Goal: Task Accomplishment & Management: Manage account settings

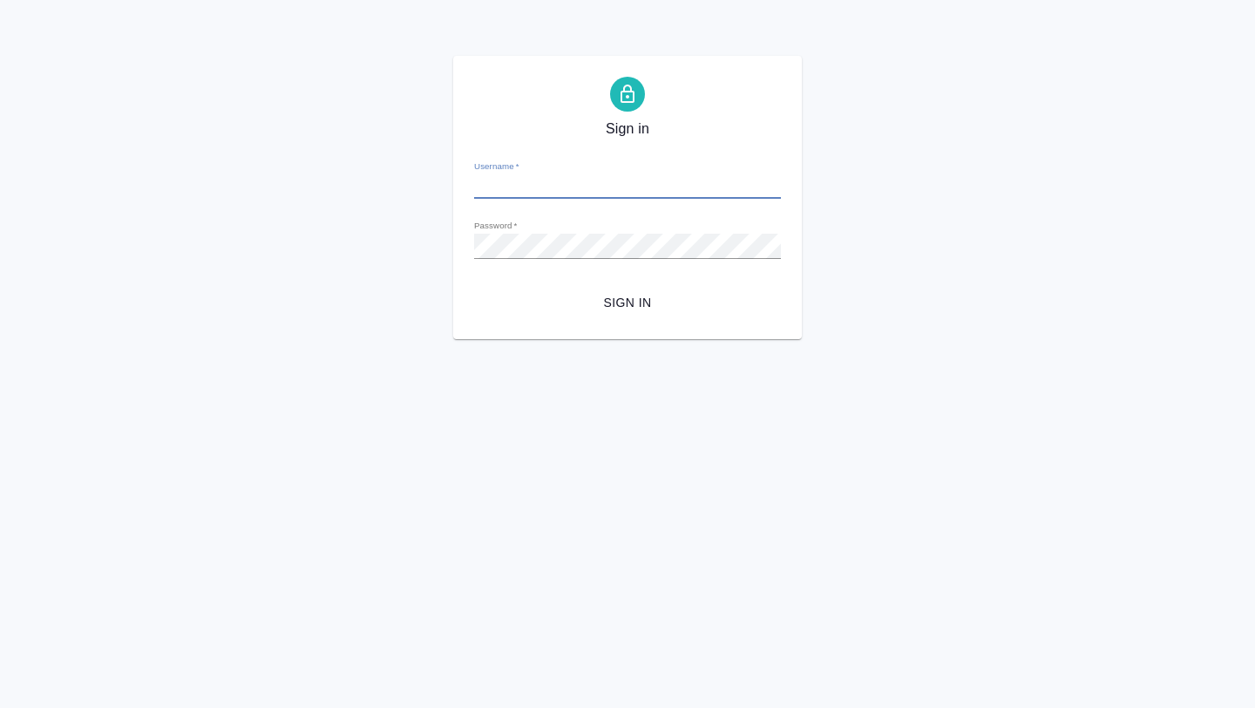
type input "[EMAIL_ADDRESS][DOMAIN_NAME]"
click at [595, 300] on span "Sign in" at bounding box center [627, 303] width 279 height 22
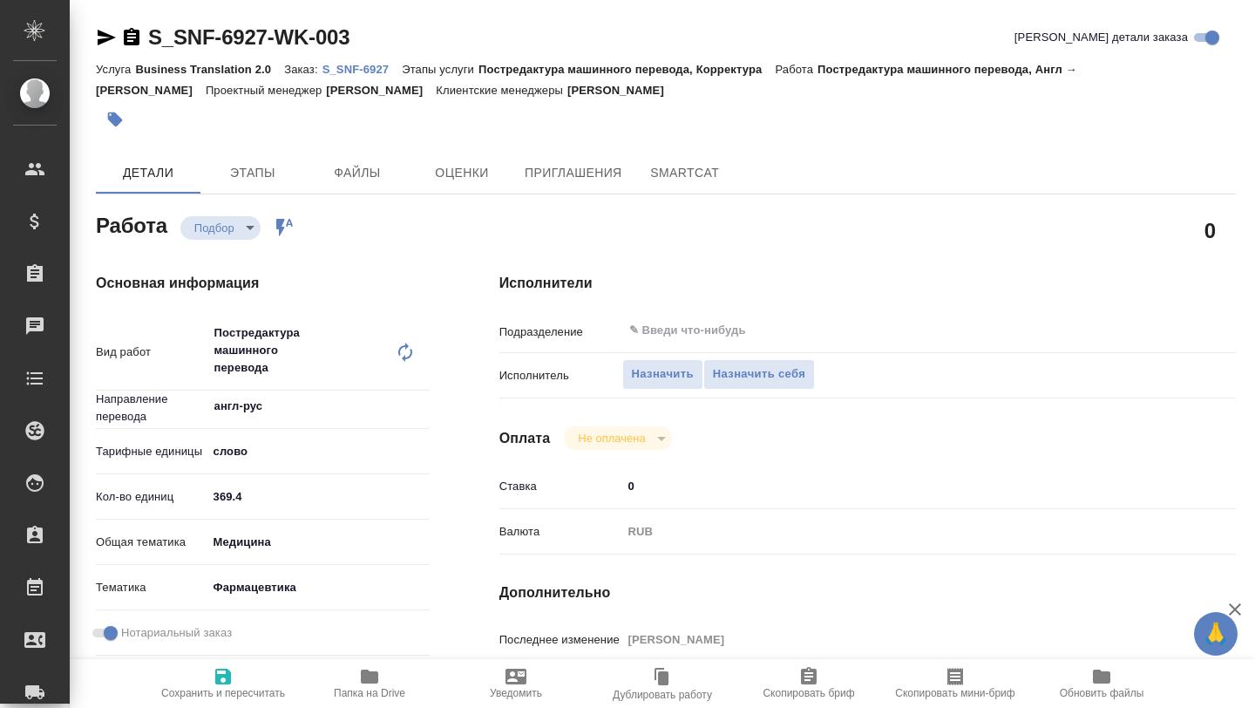
type textarea "x"
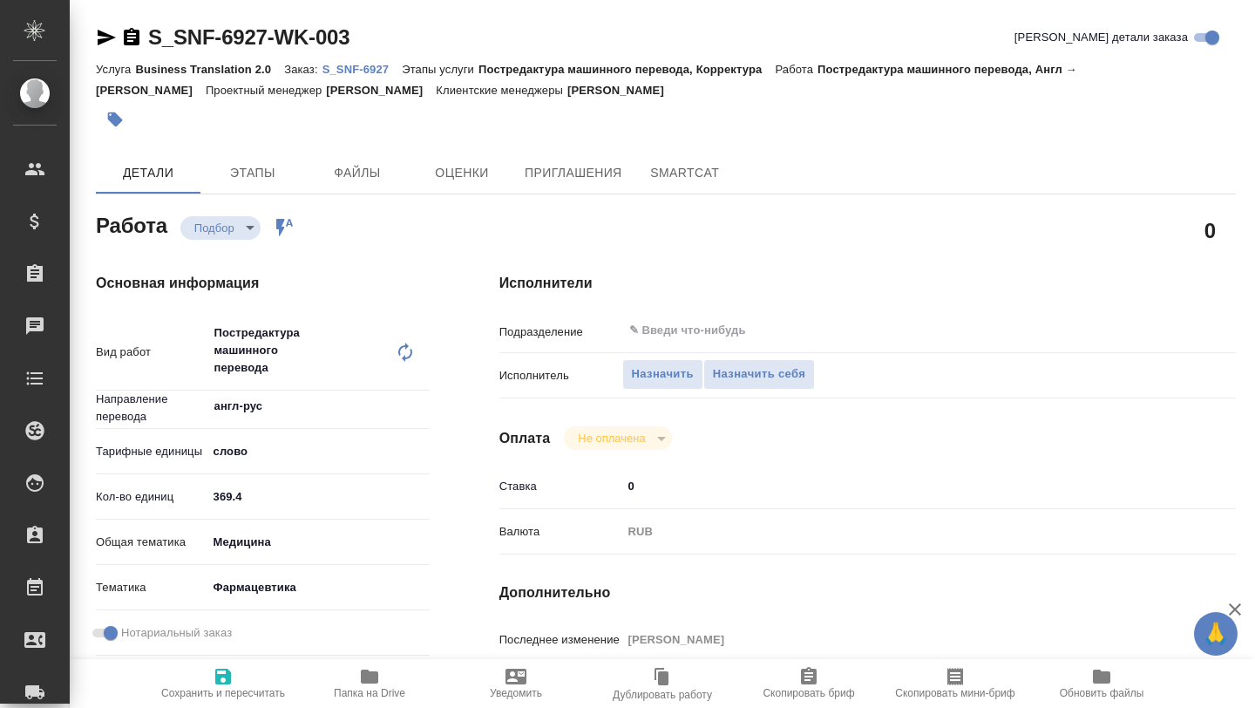
type textarea "x"
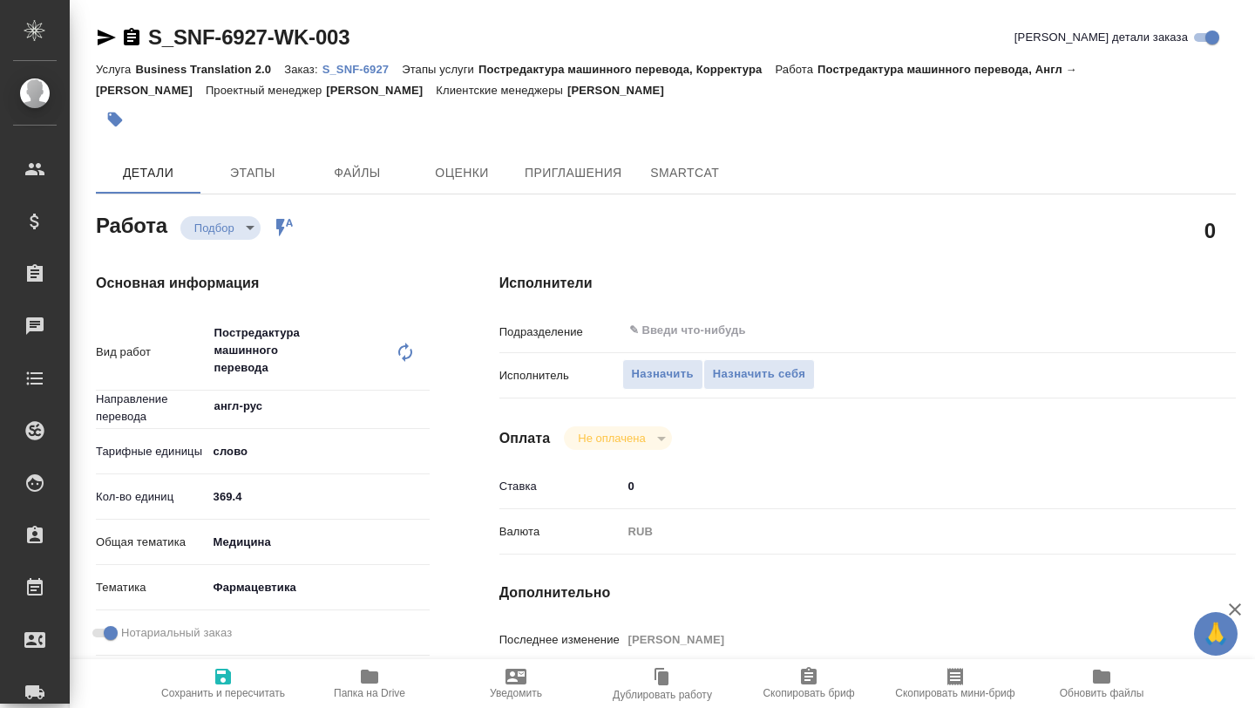
type textarea "x"
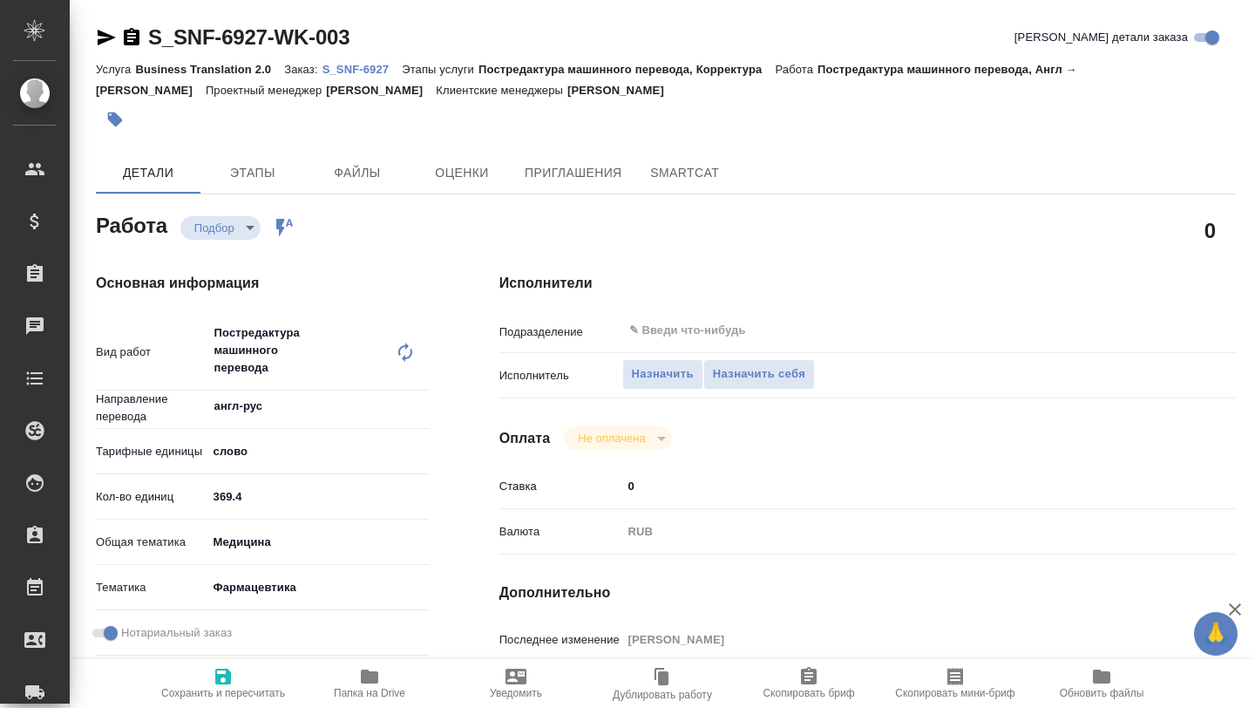
type textarea "x"
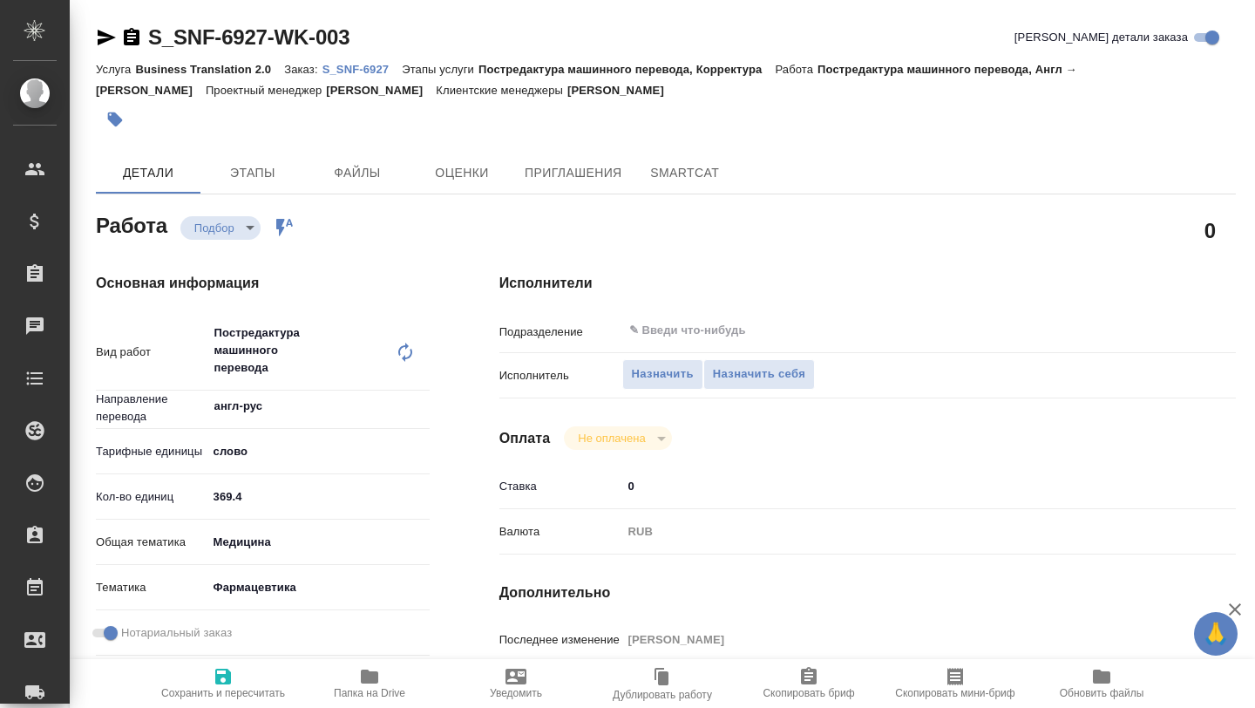
type textarea "x"
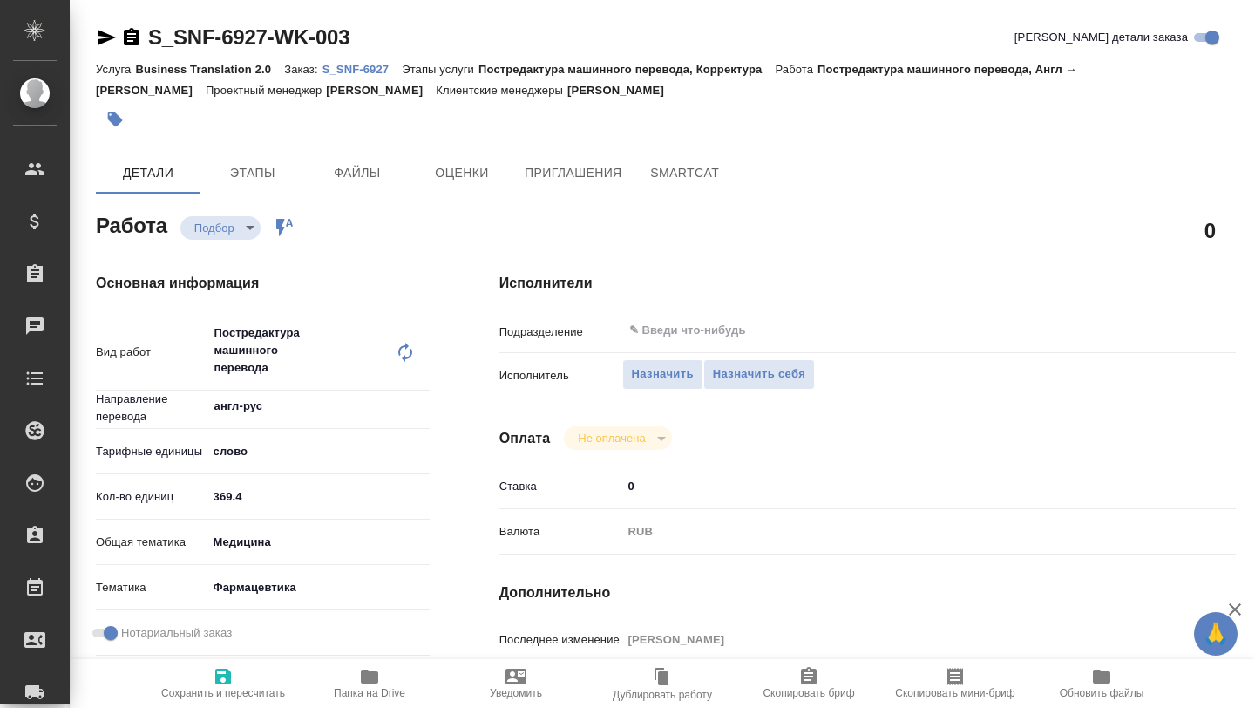
click at [375, 679] on icon "button" at bounding box center [369, 676] width 17 height 14
type textarea "x"
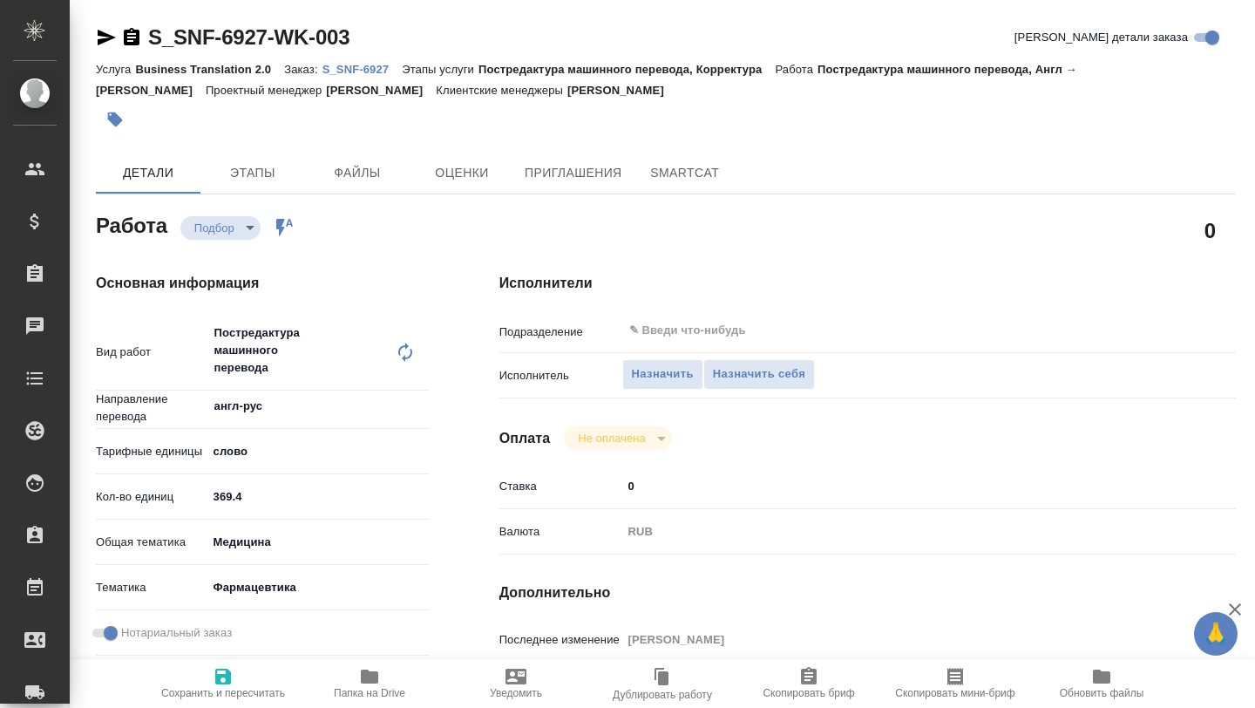
type textarea "x"
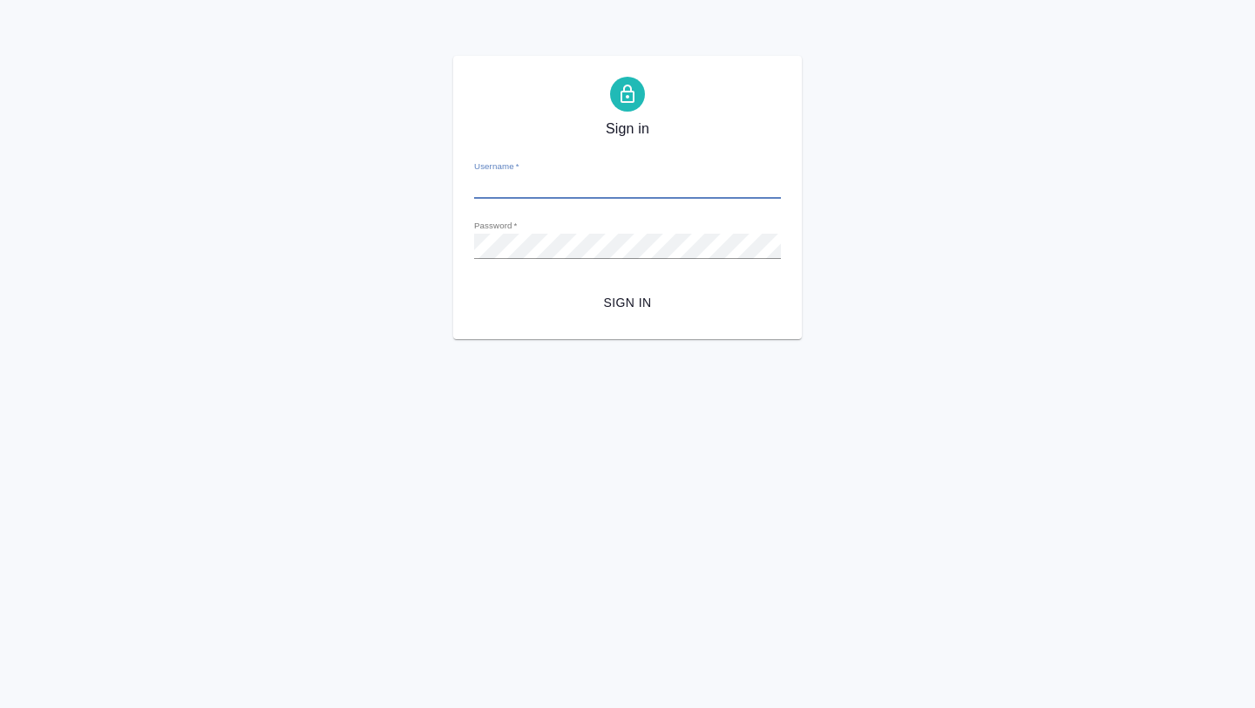
type input "a.borzova@awatera.com"
click at [619, 291] on button "Sign in" at bounding box center [627, 303] width 307 height 32
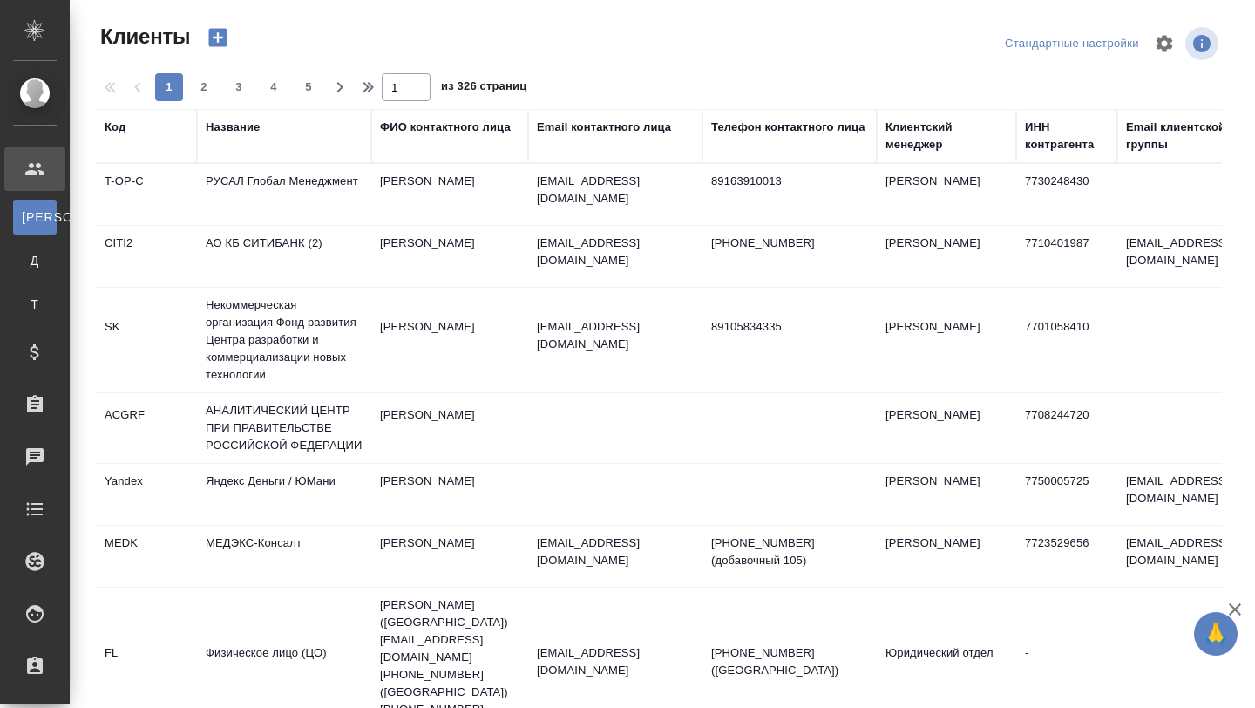
select select "RU"
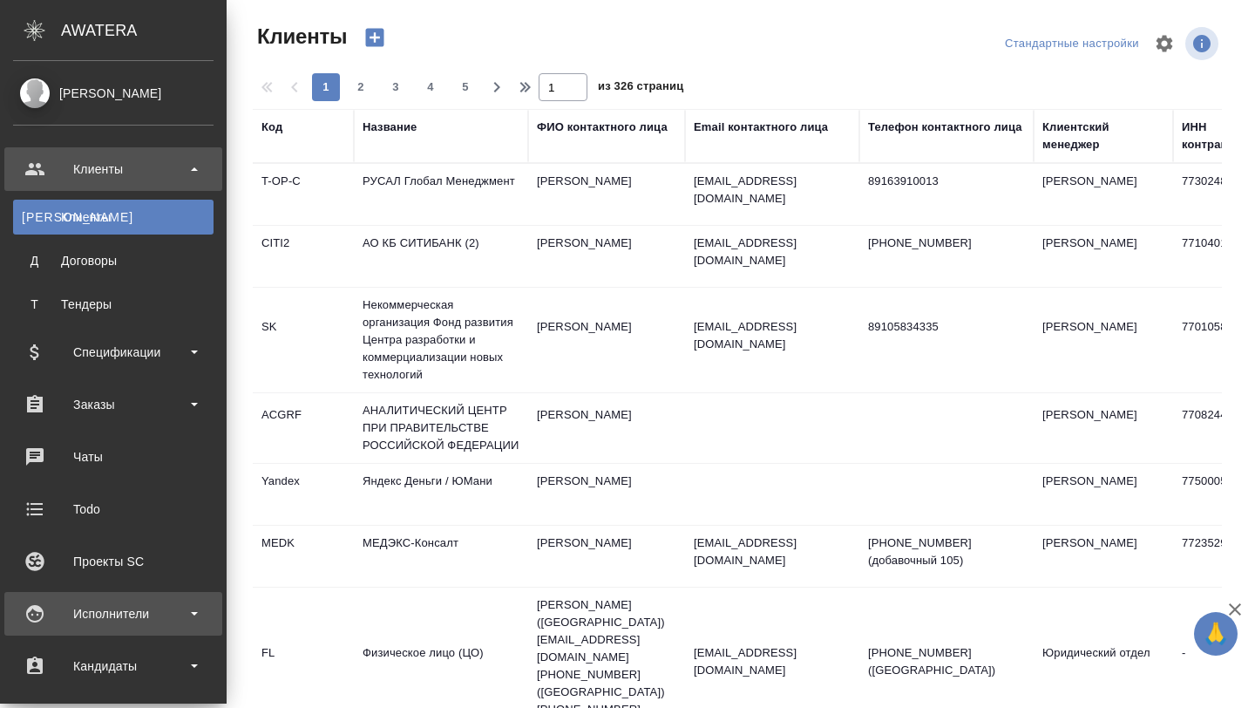
click at [97, 611] on div "Исполнители" at bounding box center [113, 614] width 200 height 26
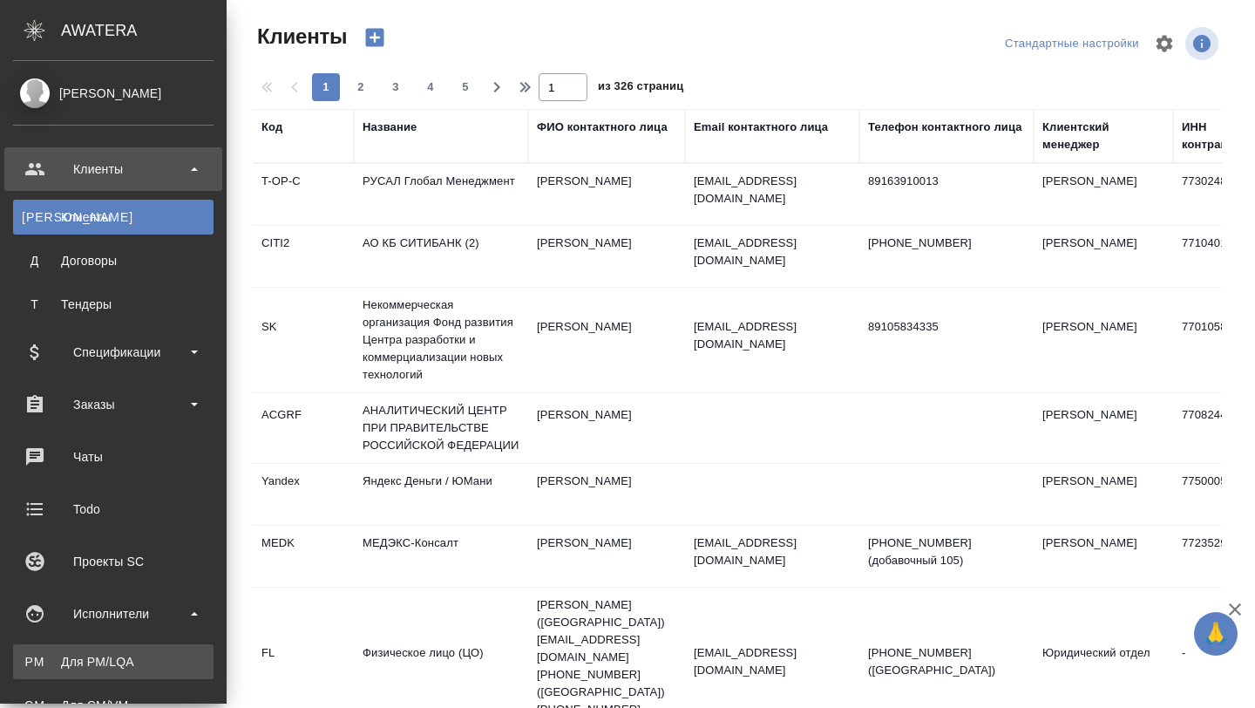
click at [104, 667] on div "Для PM/LQA" at bounding box center [113, 661] width 183 height 17
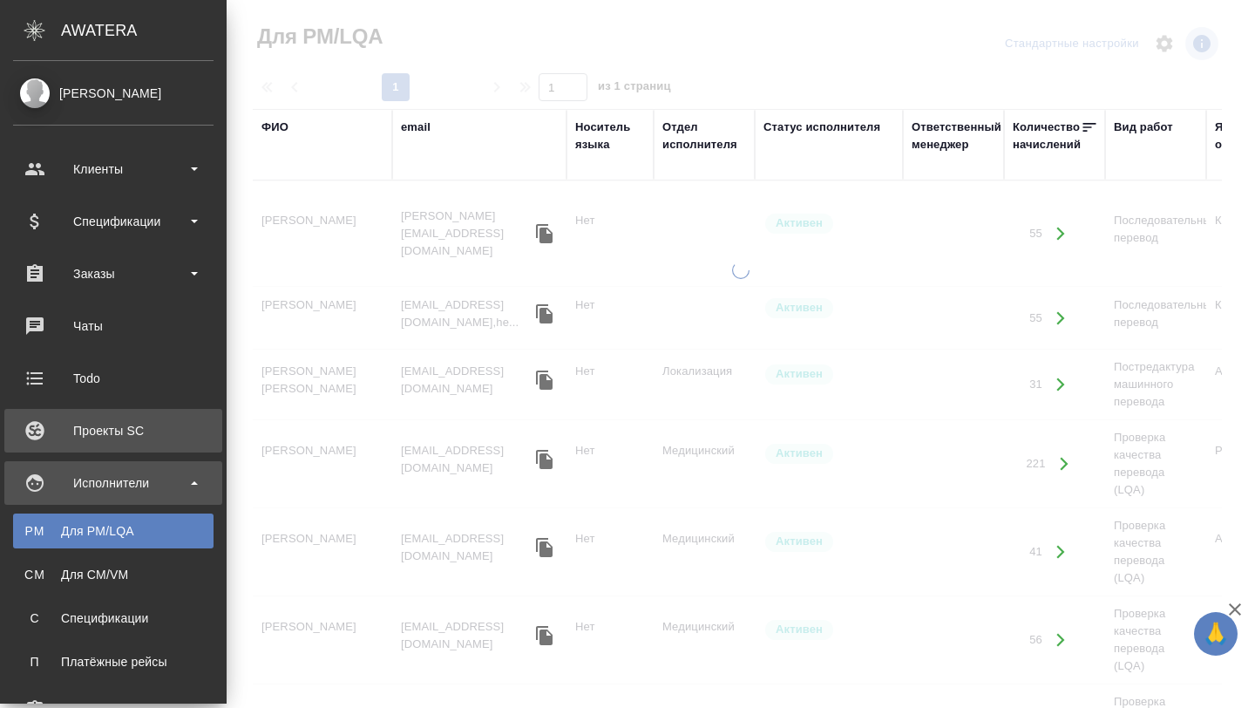
click at [88, 431] on div "Проекты SC" at bounding box center [113, 431] width 200 height 26
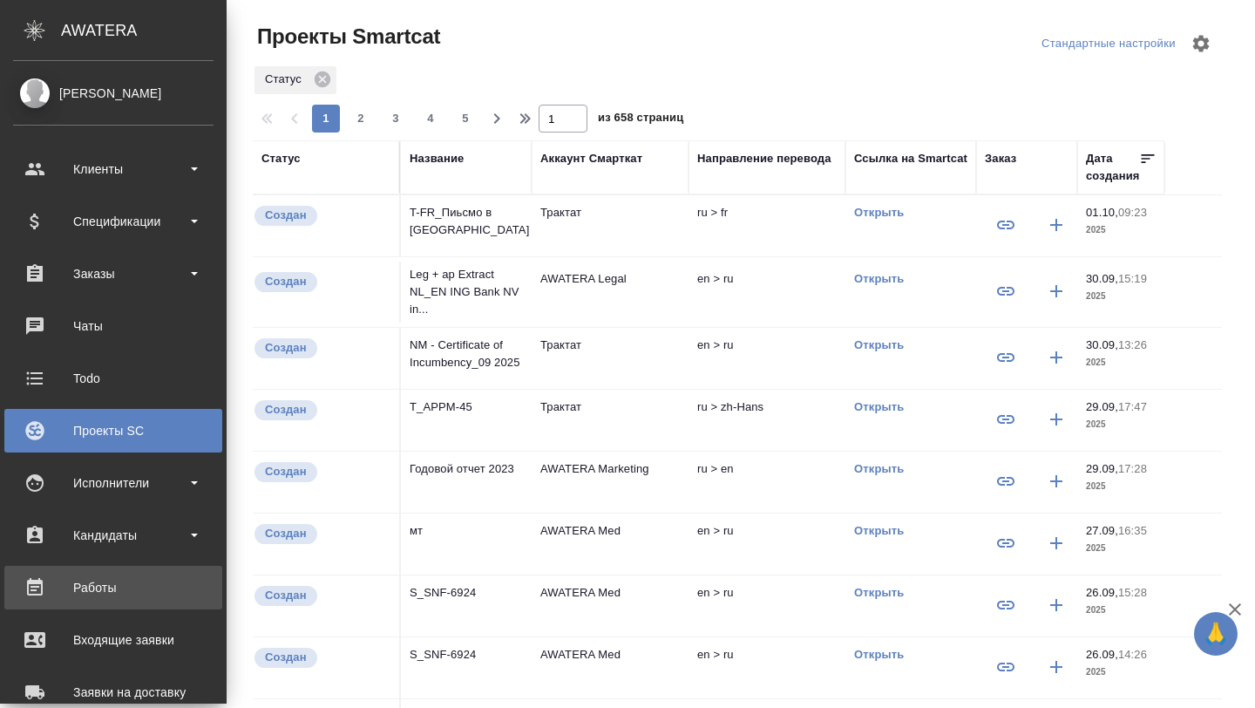
click at [61, 584] on div "Работы" at bounding box center [113, 587] width 200 height 26
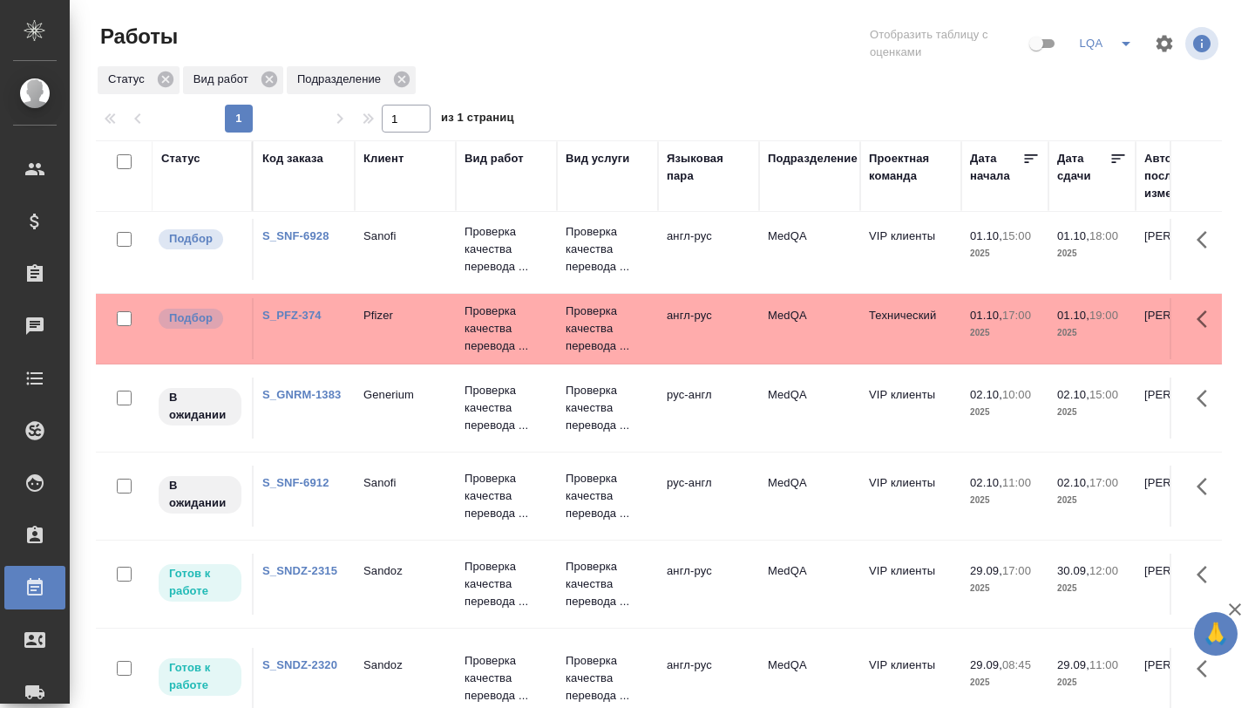
scroll to position [12, 0]
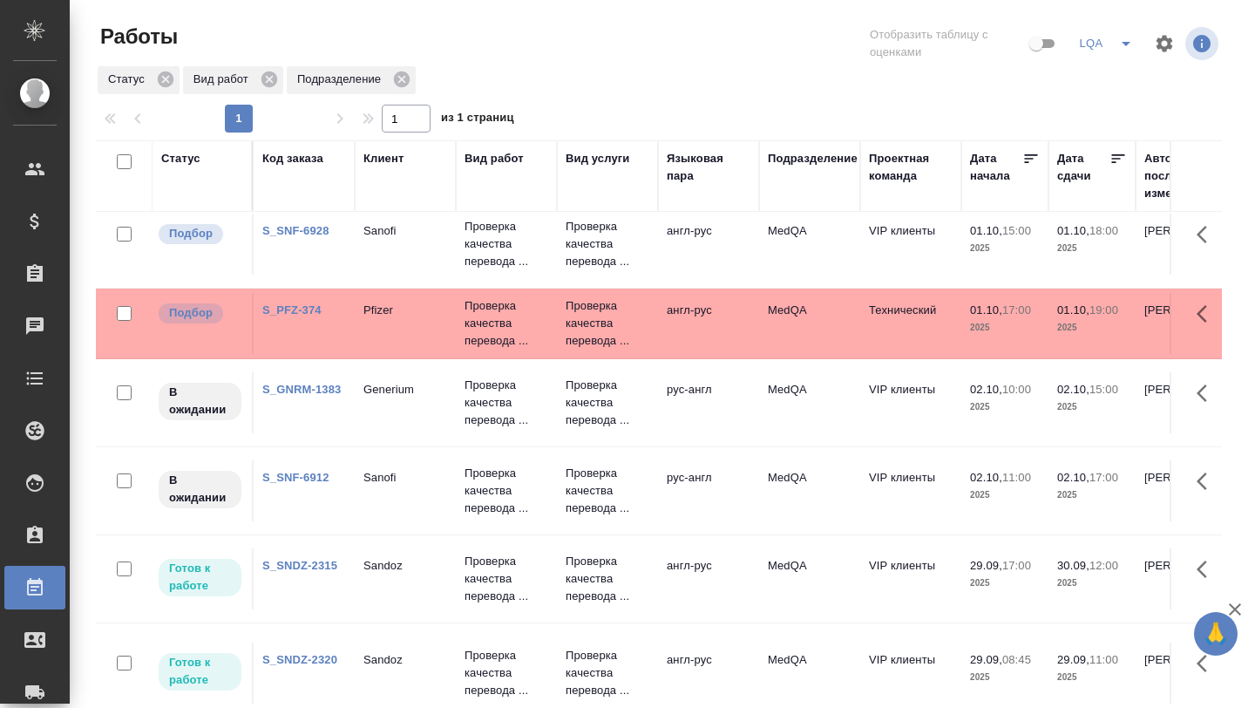
click at [302, 577] on td "S_SNDZ-2315" at bounding box center [304, 578] width 101 height 61
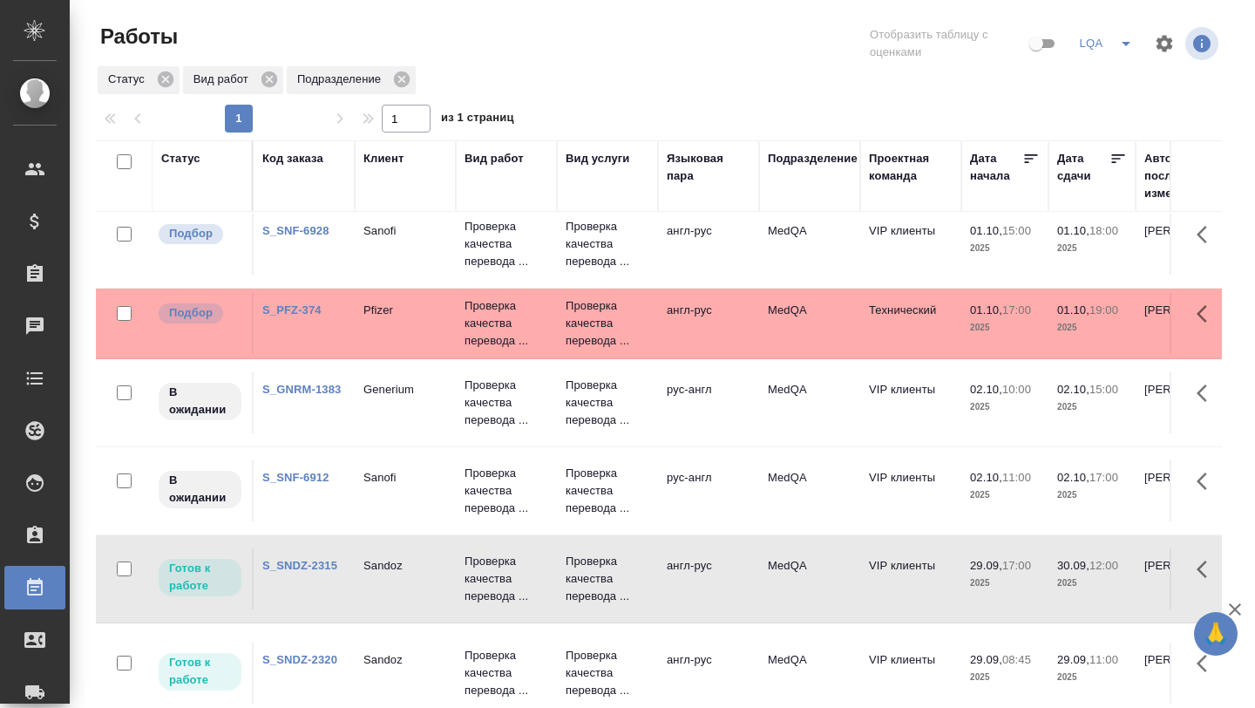
click at [302, 577] on td "S_SNDZ-2315" at bounding box center [304, 578] width 101 height 61
click at [387, 246] on td "Sanofi" at bounding box center [405, 244] width 101 height 61
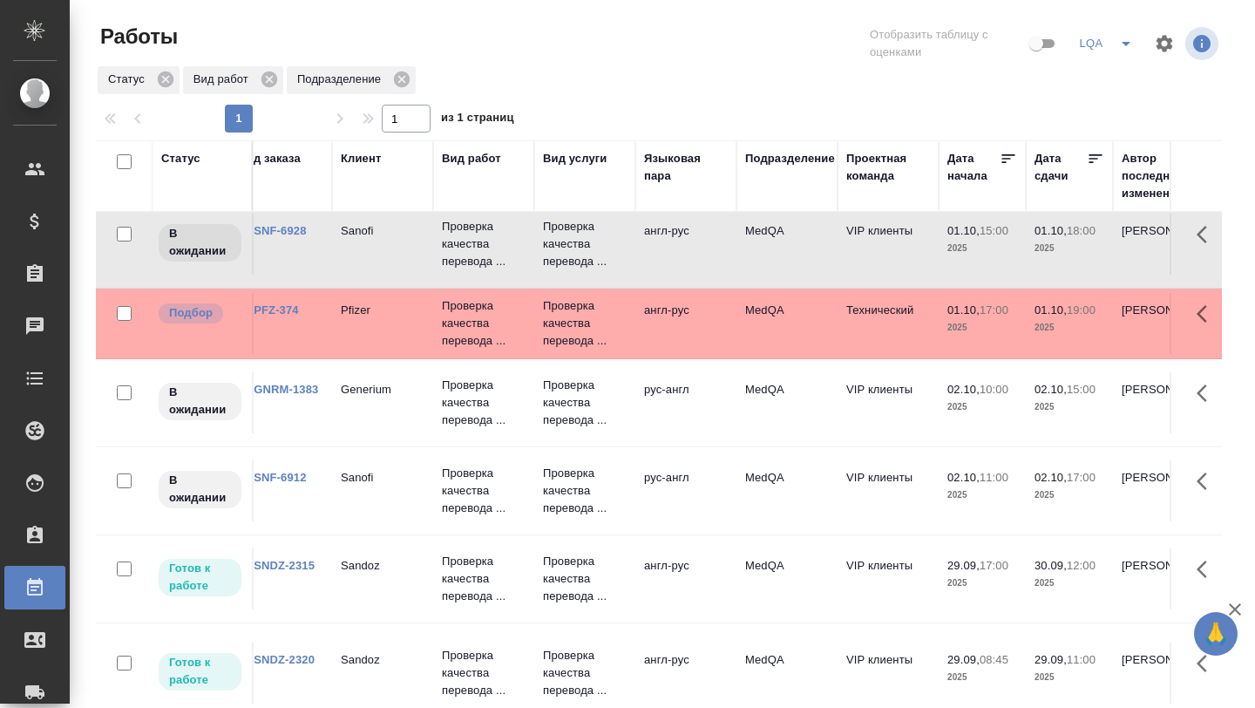
scroll to position [12, 23]
click at [391, 323] on td "Pfizer" at bounding box center [382, 323] width 101 height 61
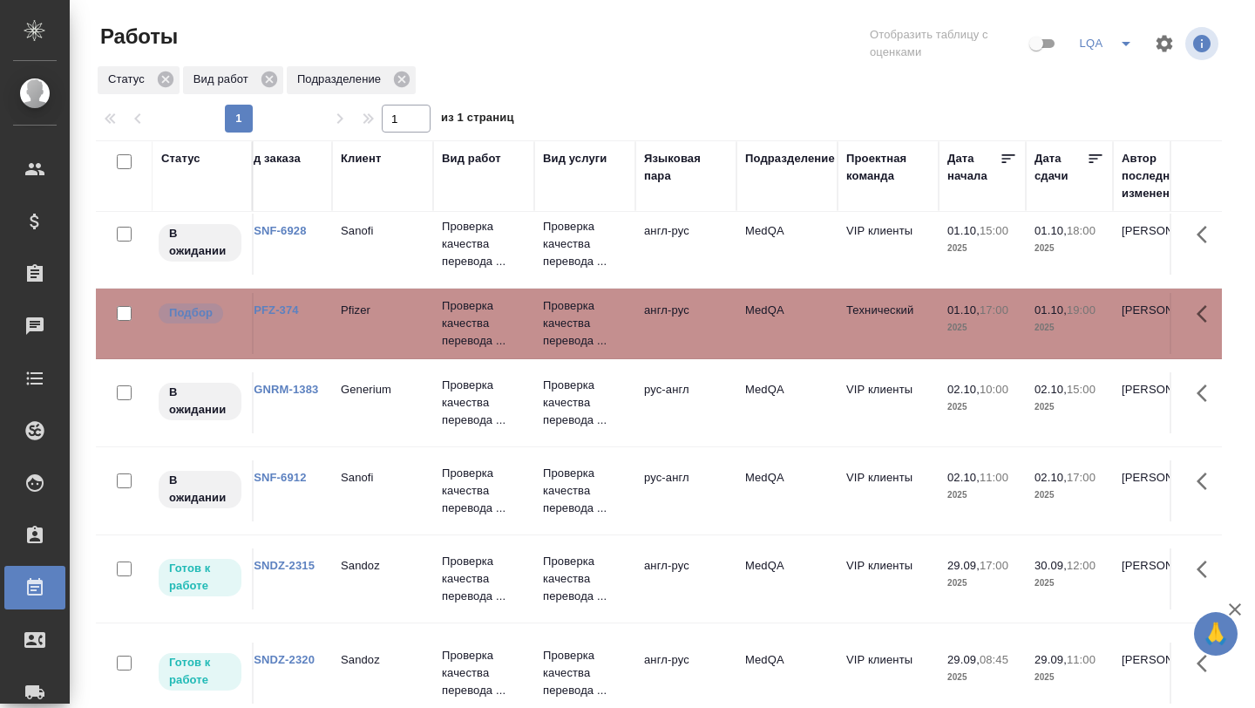
click at [391, 323] on td "Pfizer" at bounding box center [382, 323] width 101 height 61
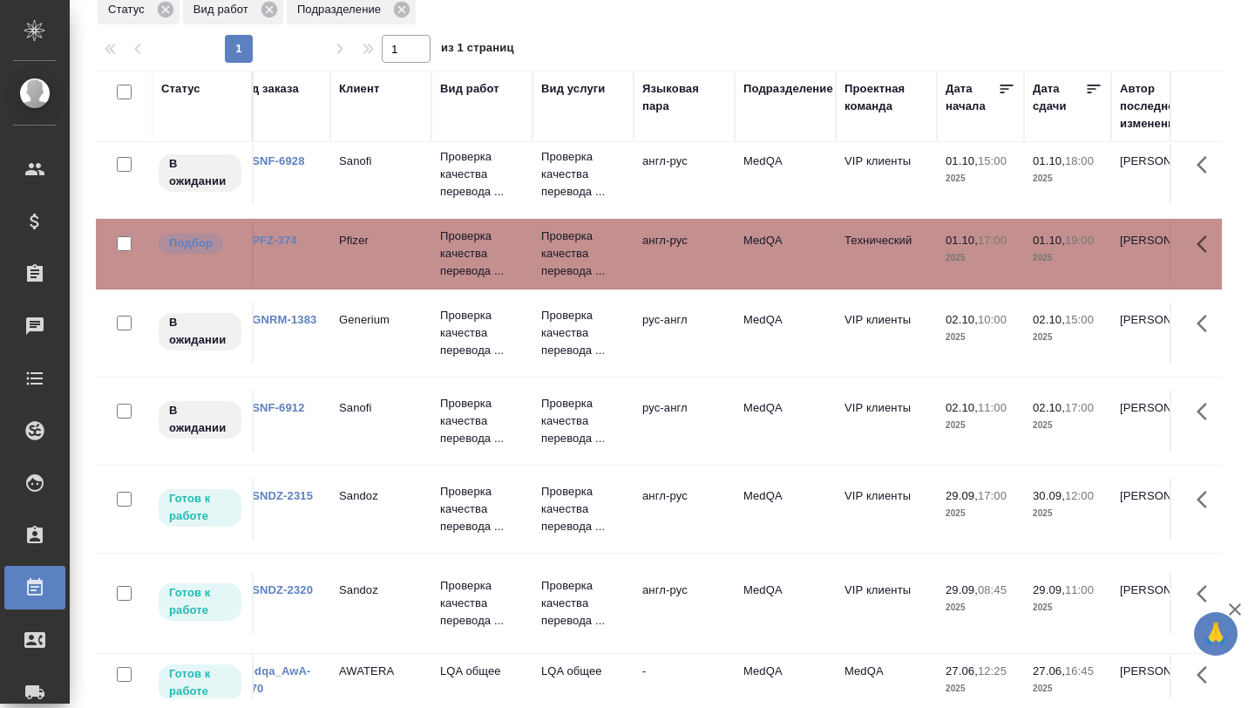
scroll to position [12, 0]
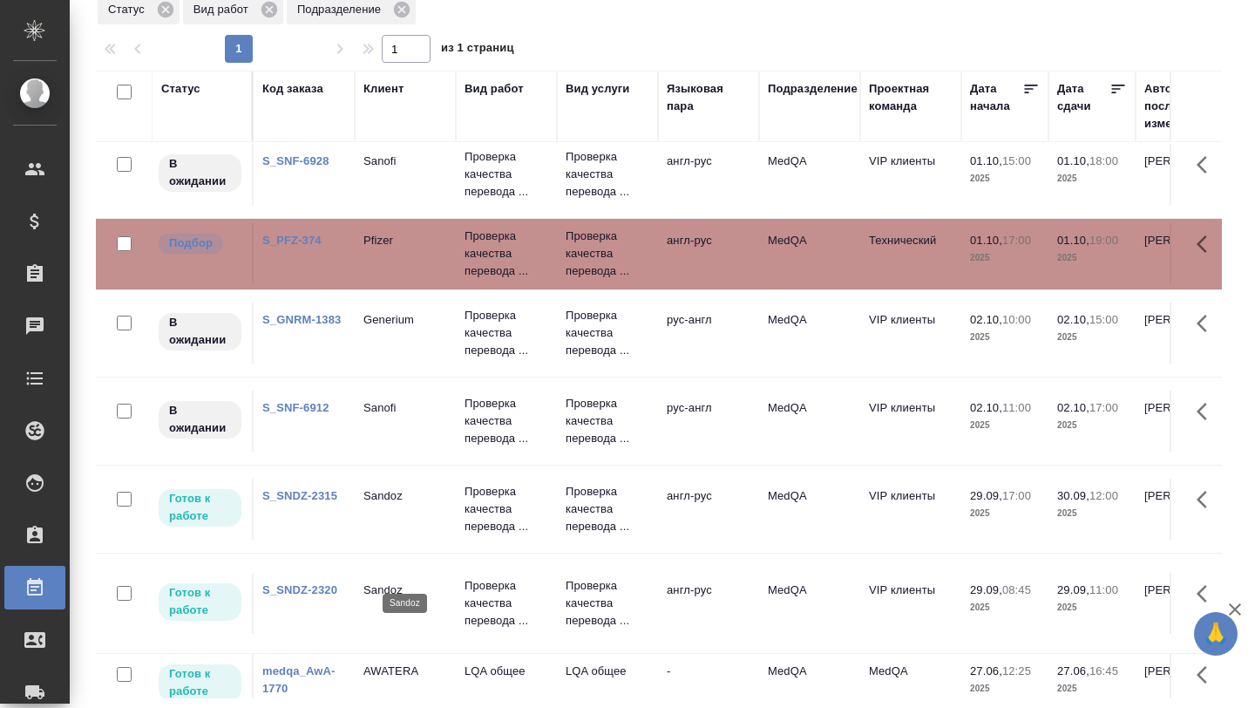
click at [416, 581] on p "Sandoz" at bounding box center [405, 589] width 84 height 17
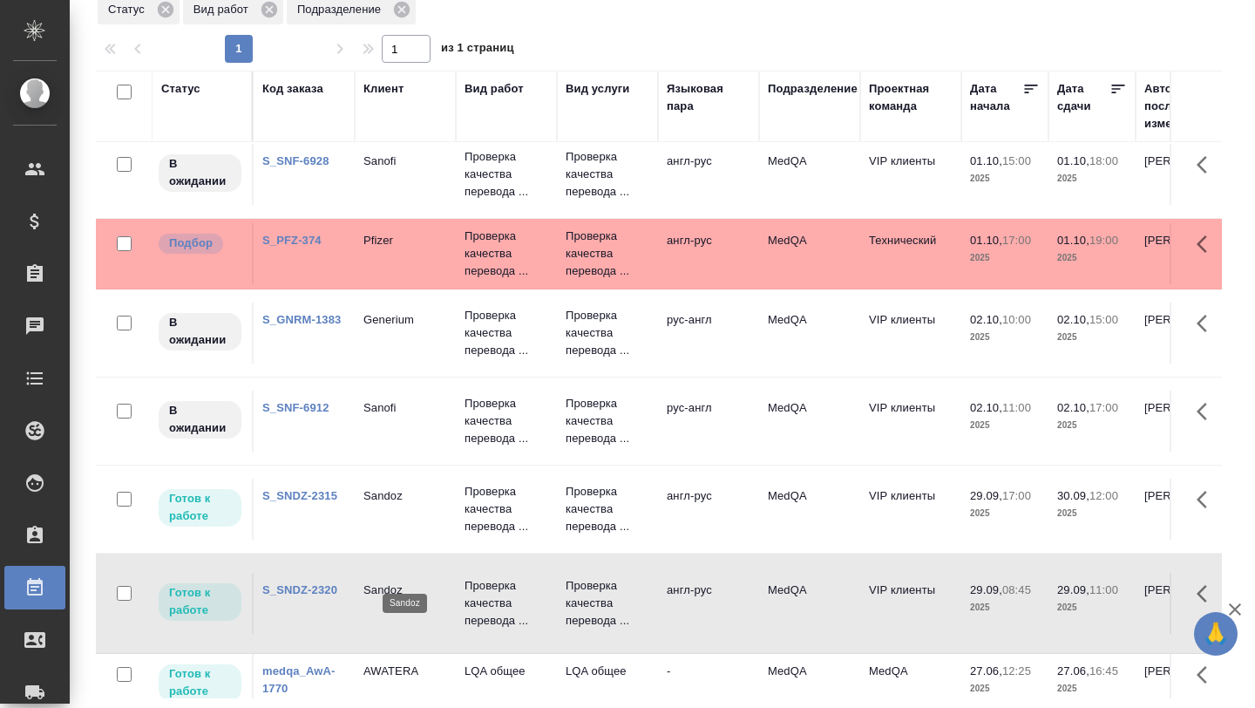
click at [416, 581] on p "Sandoz" at bounding box center [405, 589] width 84 height 17
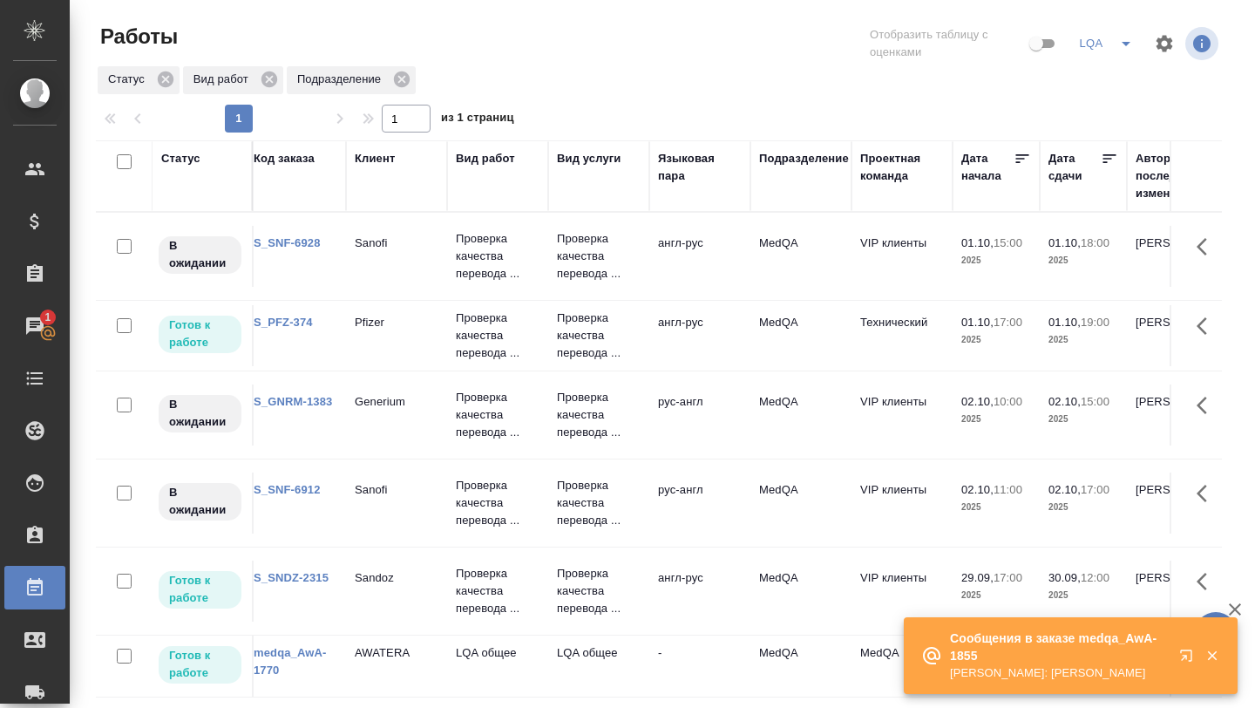
scroll to position [0, 0]
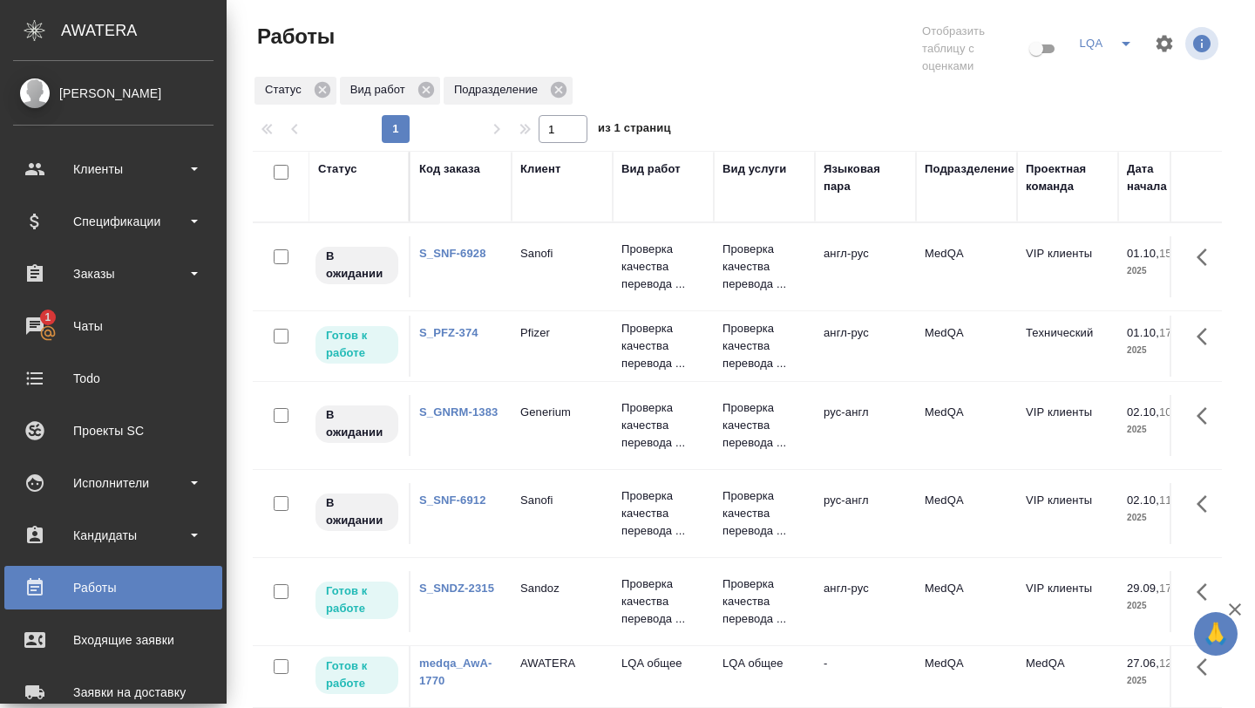
click at [82, 582] on div "Работы" at bounding box center [113, 587] width 200 height 26
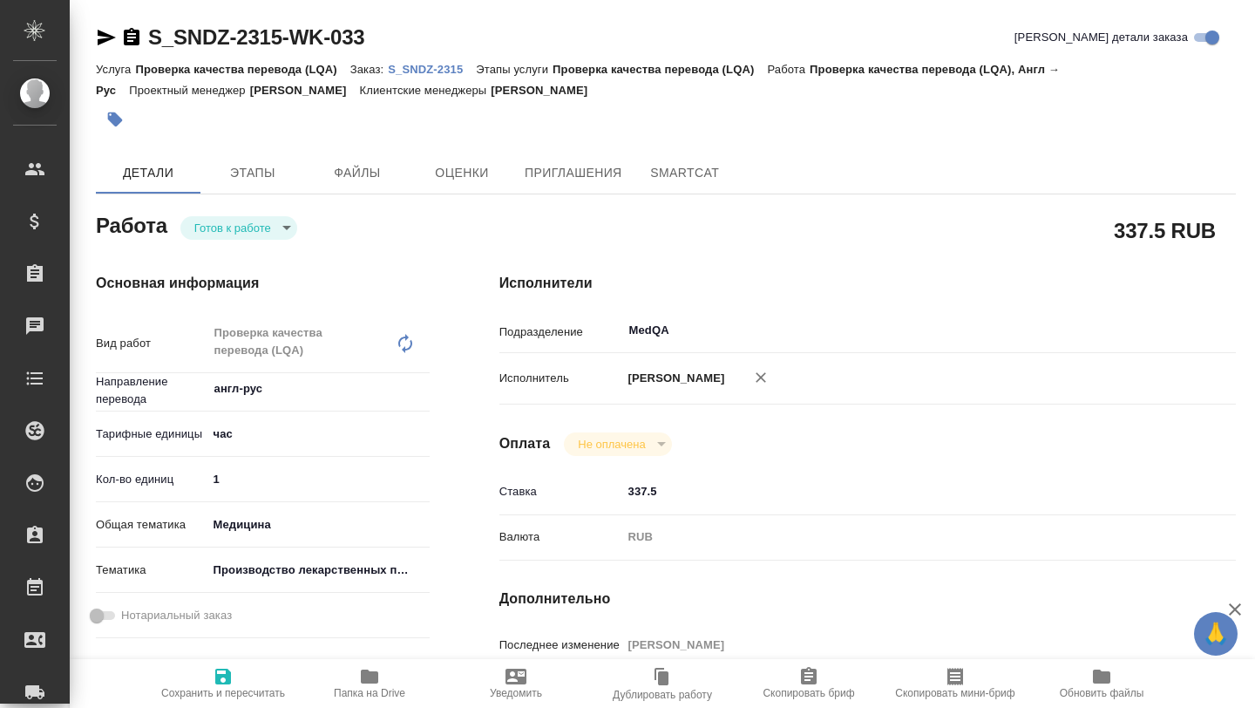
type textarea "x"
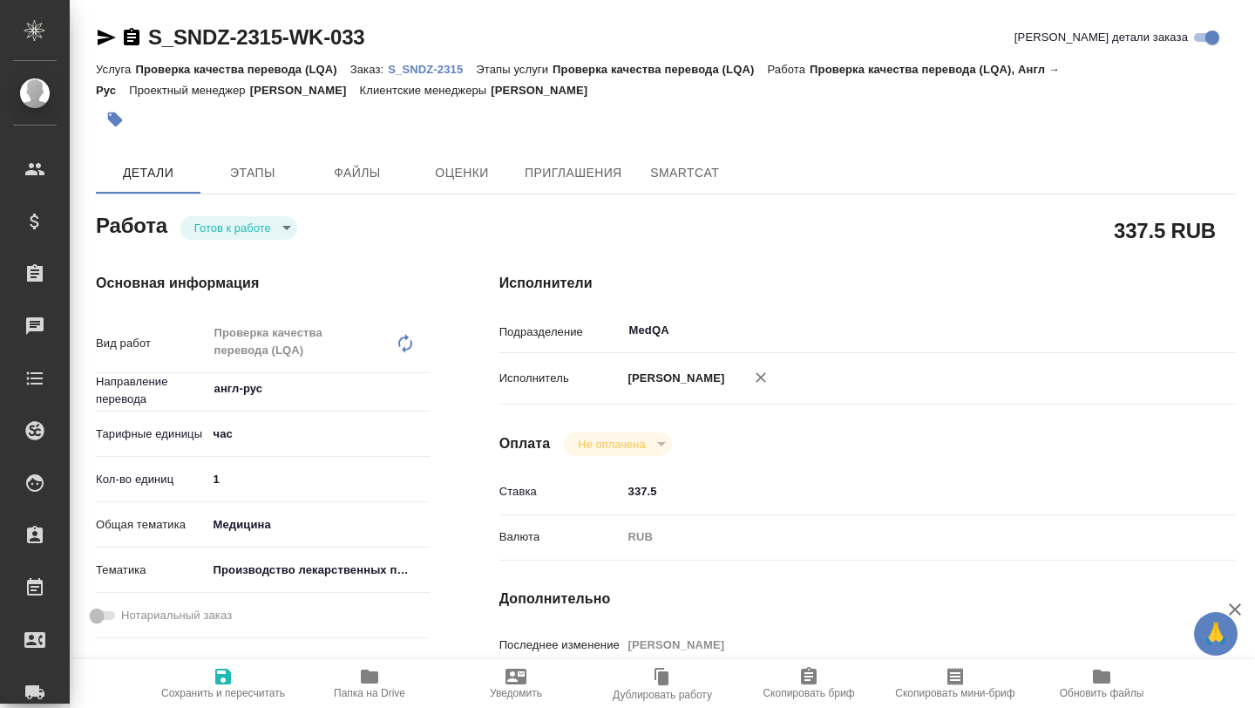
type textarea "x"
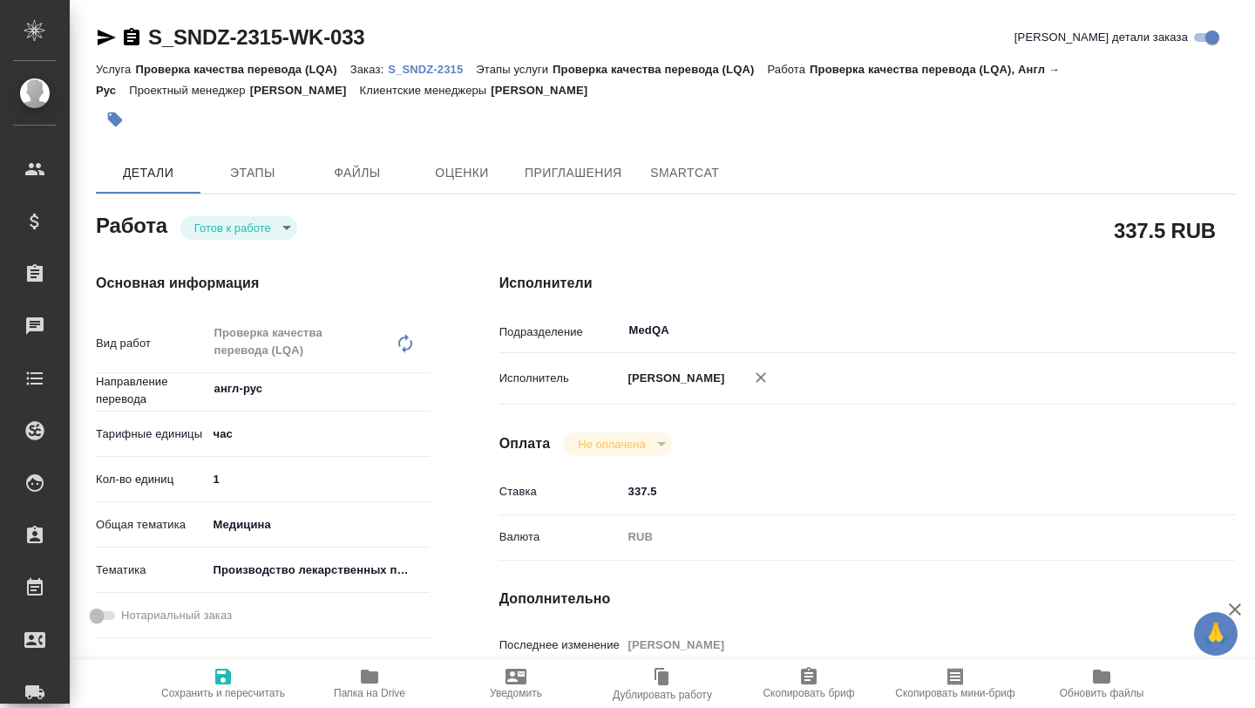
type textarea "x"
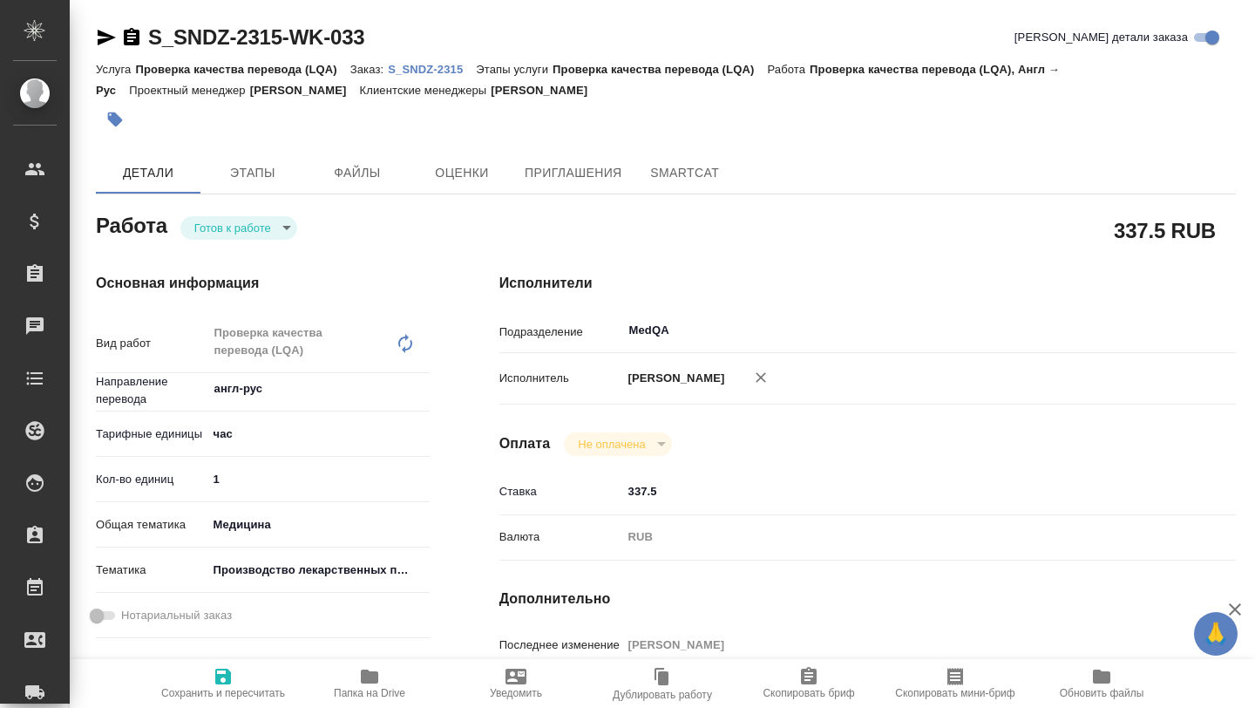
type textarea "x"
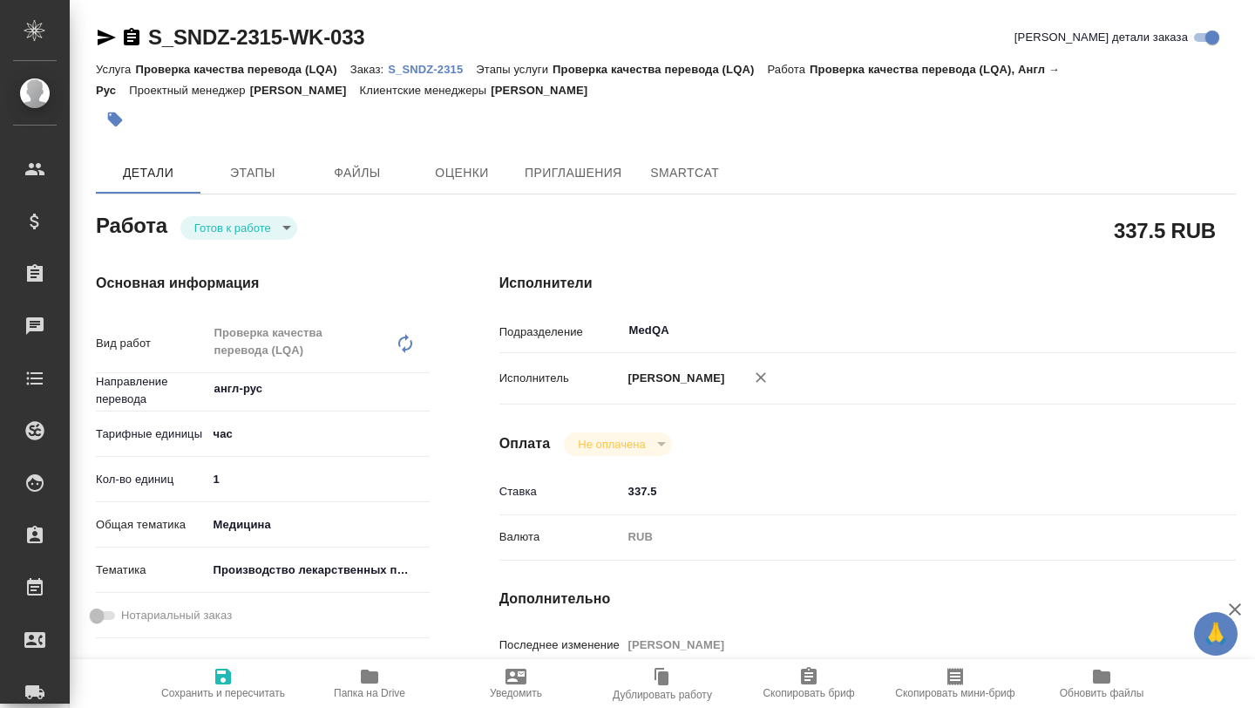
type textarea "x"
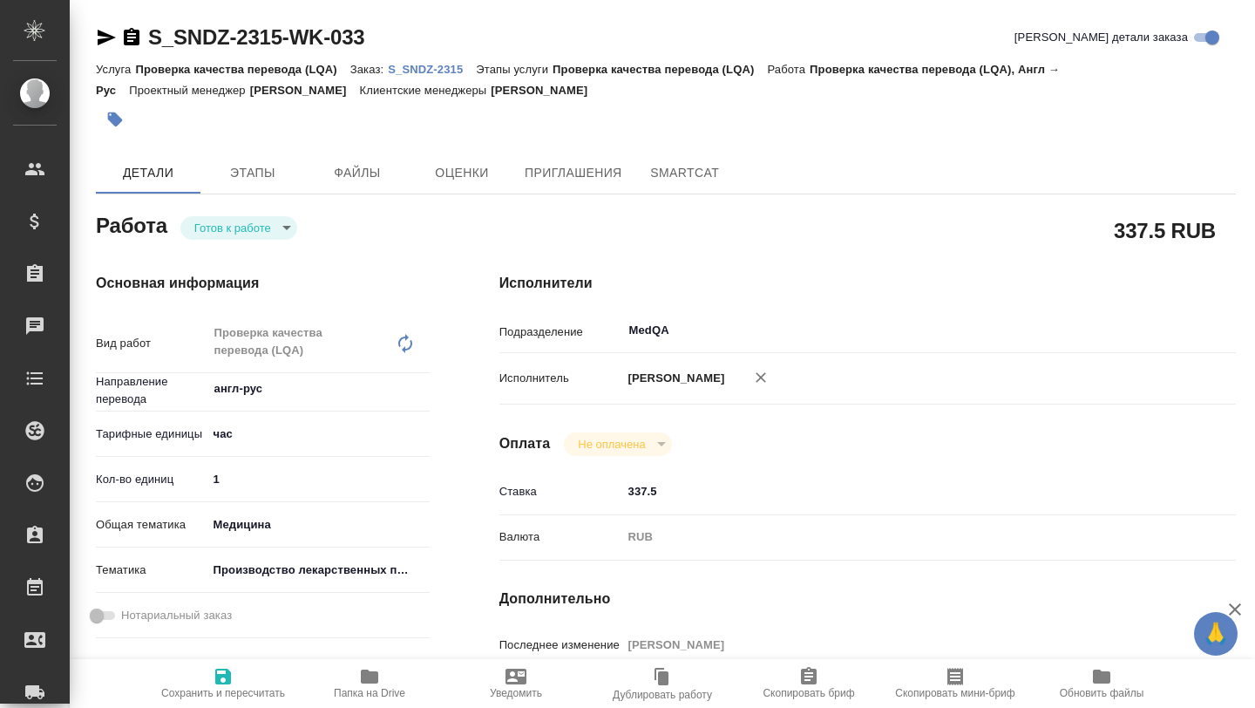
type textarea "x"
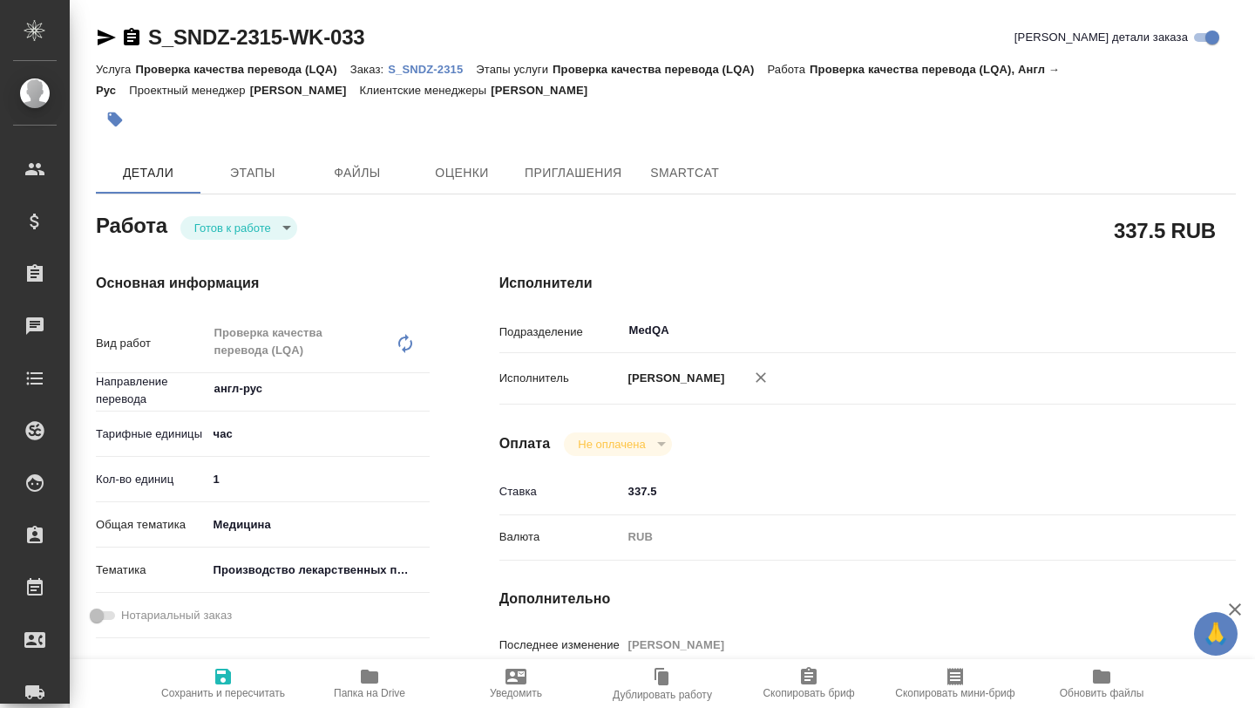
type textarea "x"
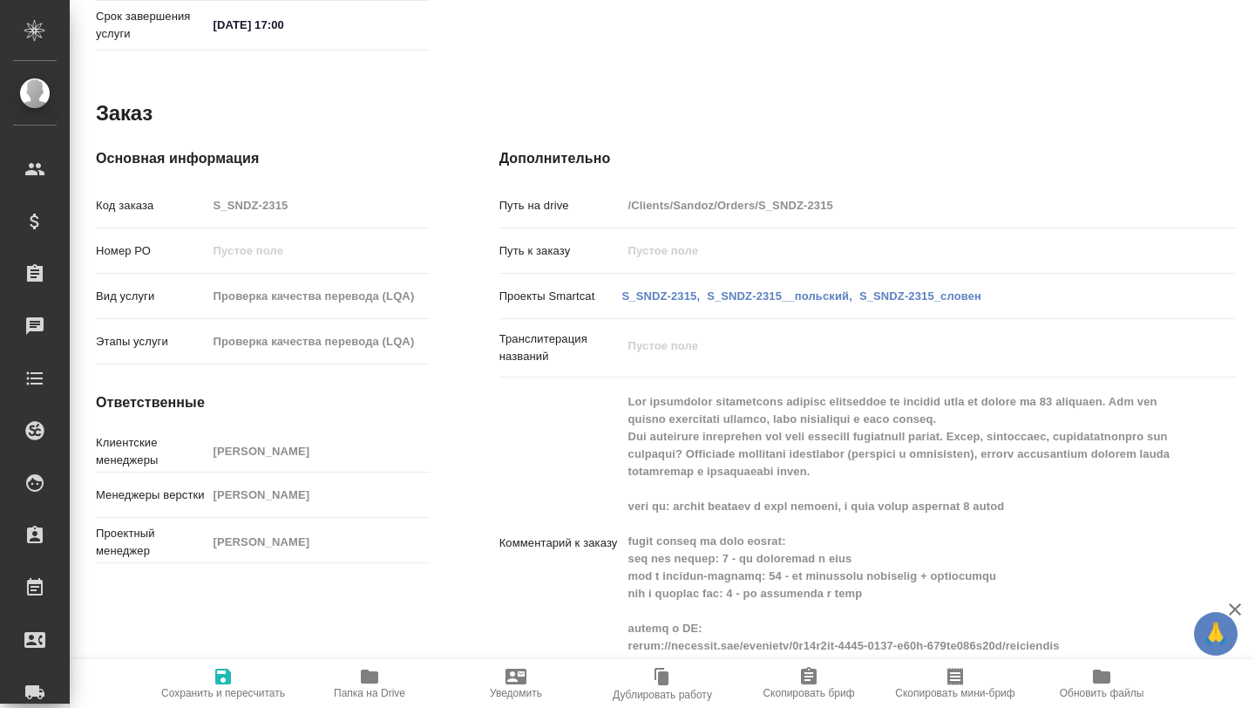
scroll to position [978, 0]
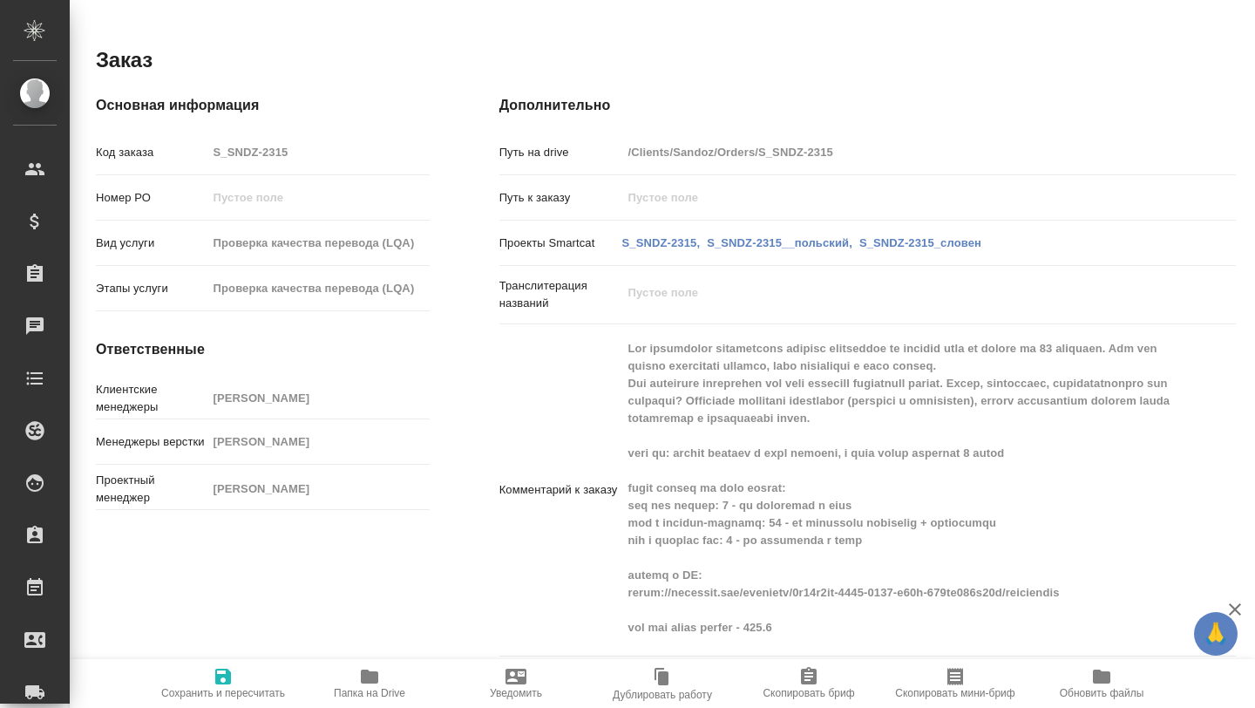
type textarea "x"
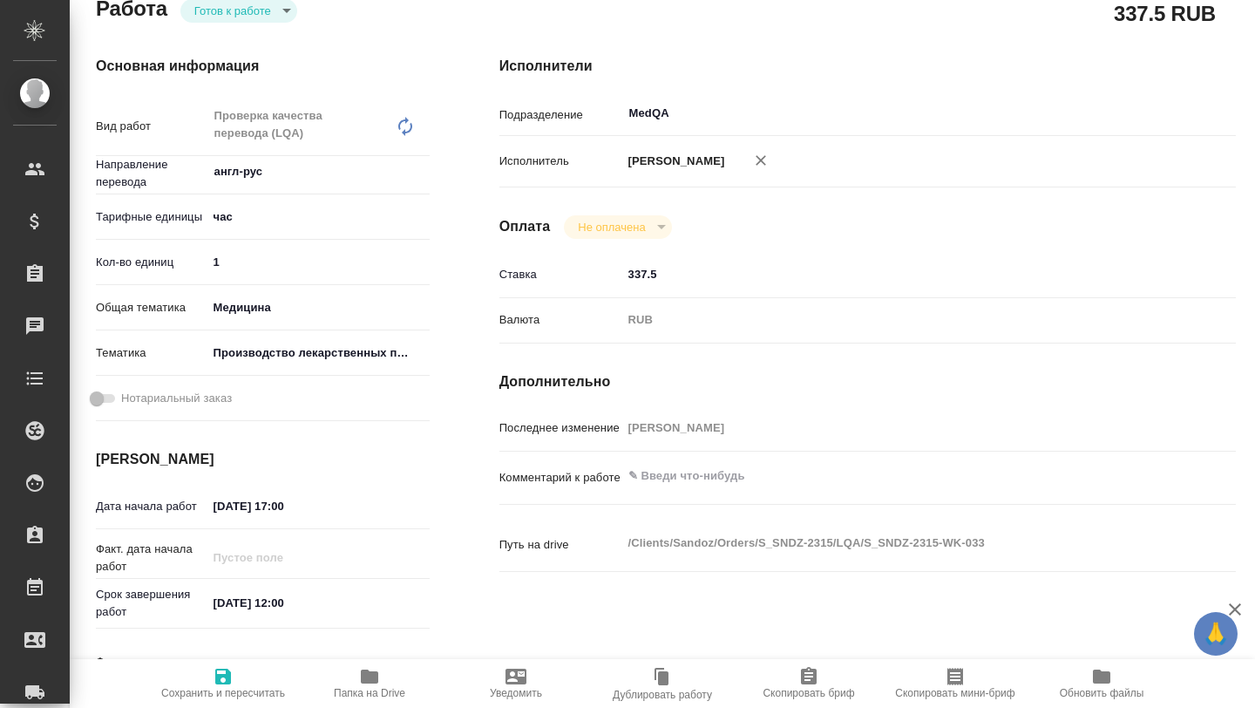
scroll to position [0, 0]
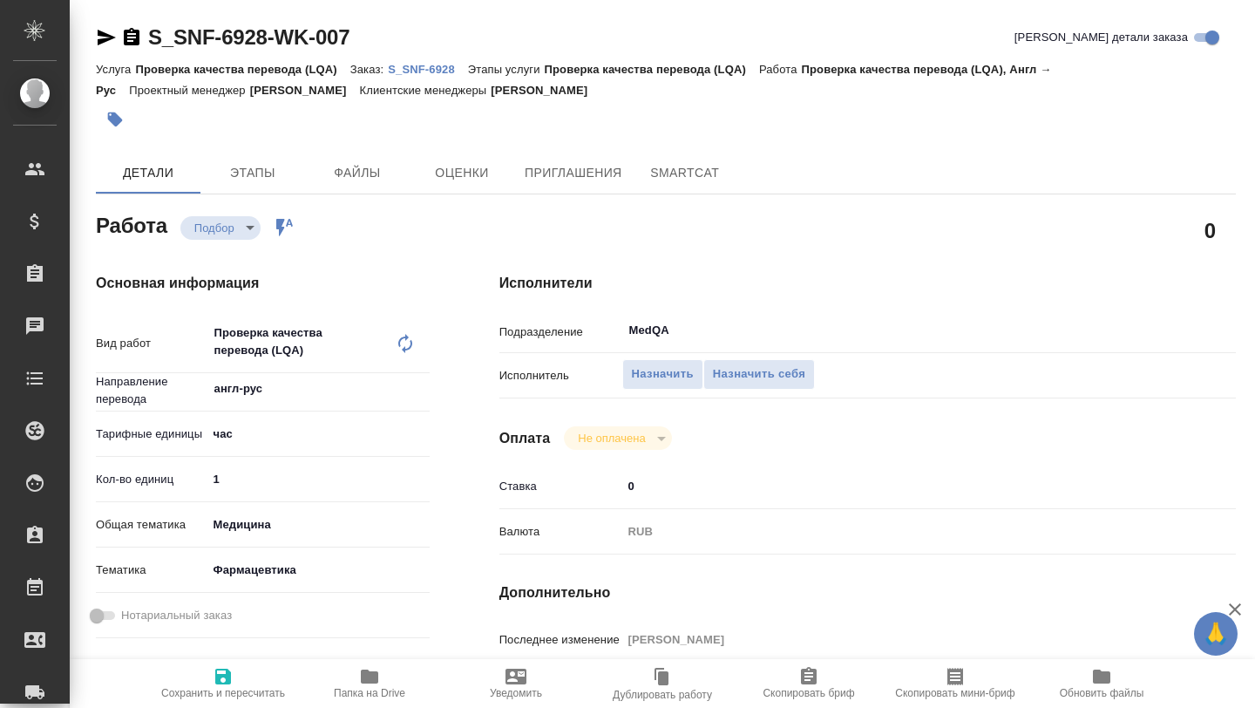
type textarea "x"
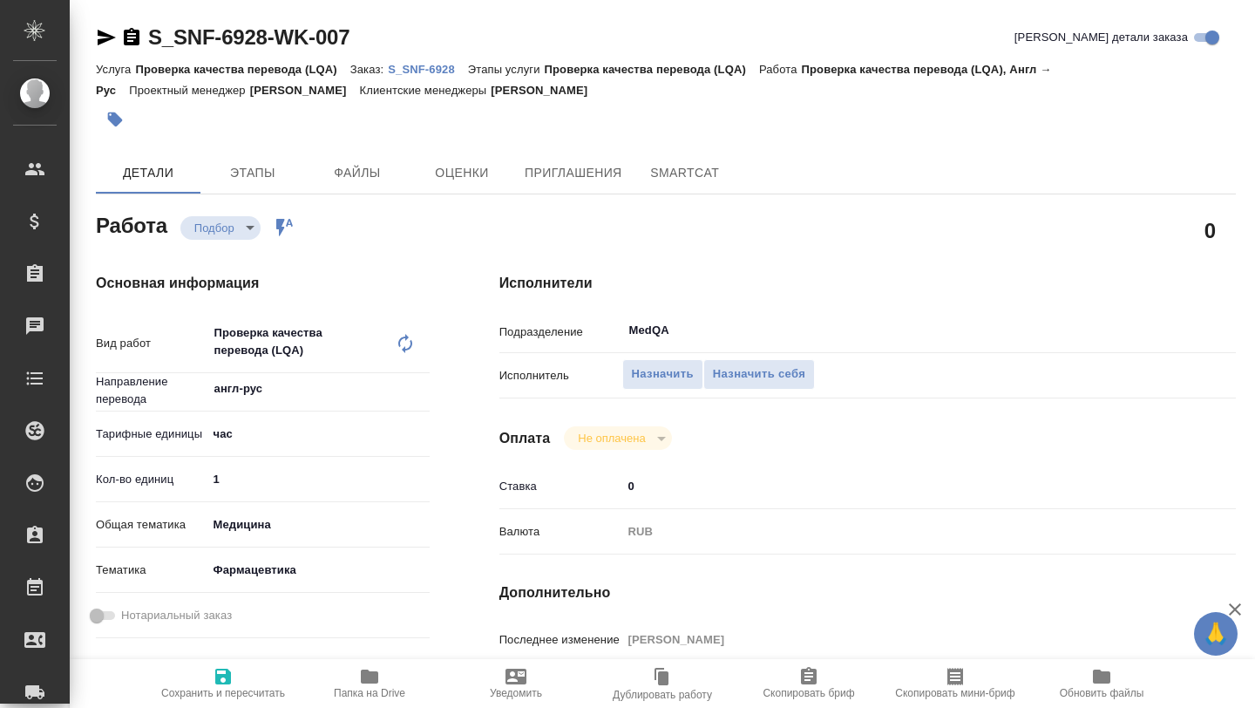
type textarea "x"
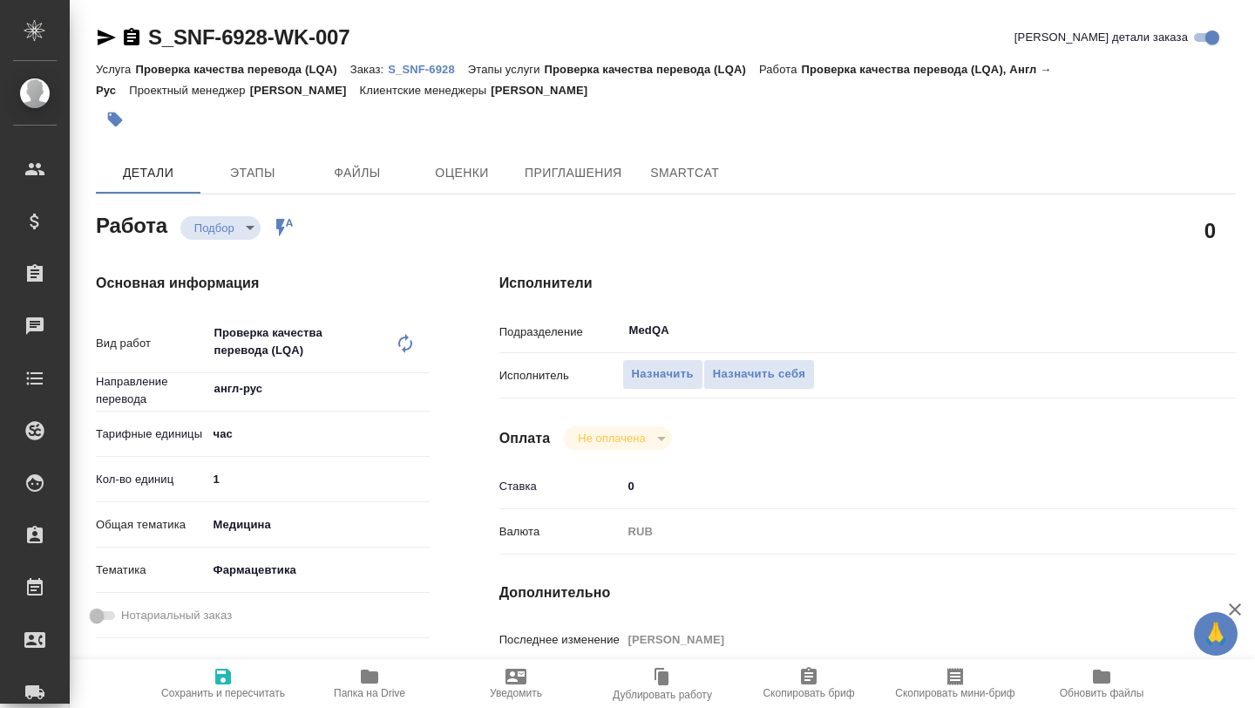
type textarea "x"
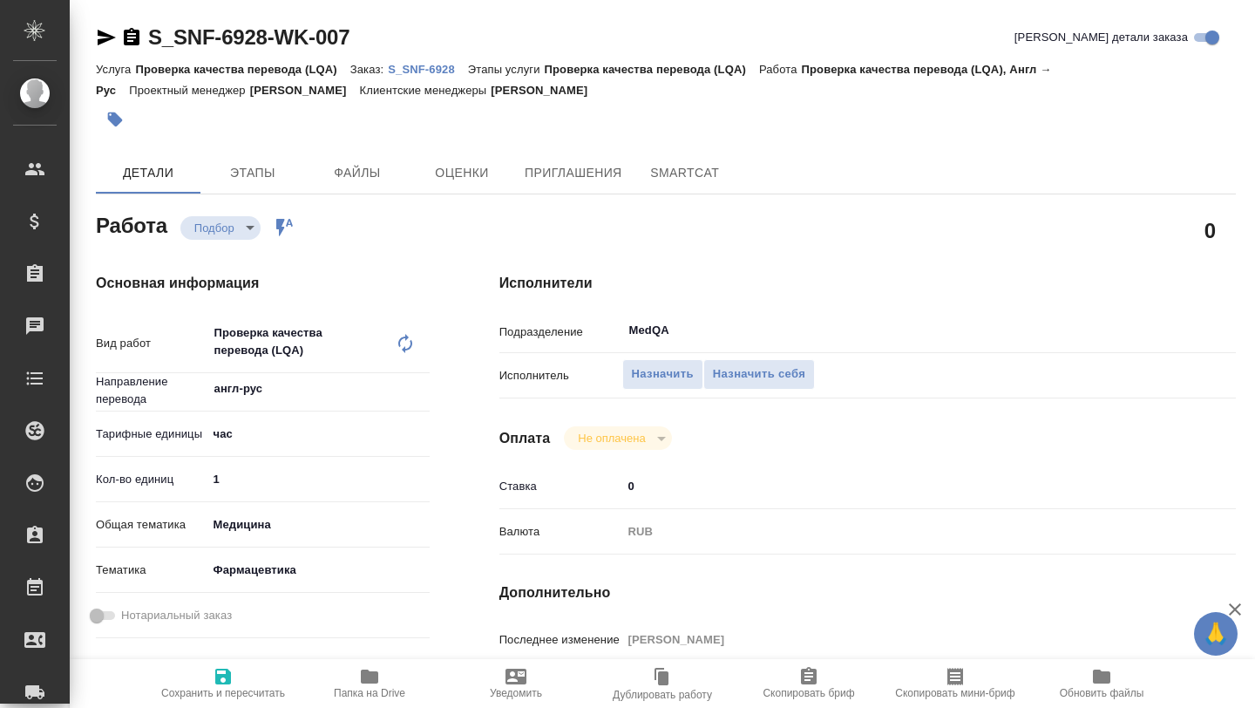
type textarea "x"
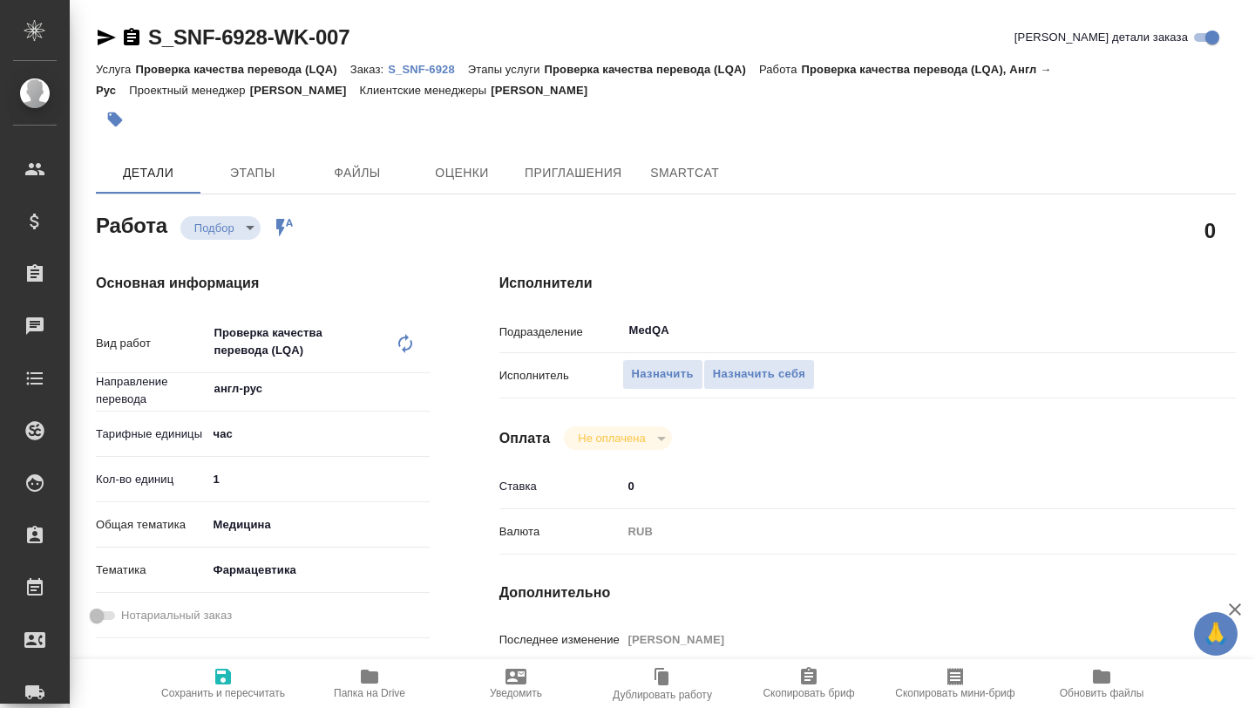
type textarea "x"
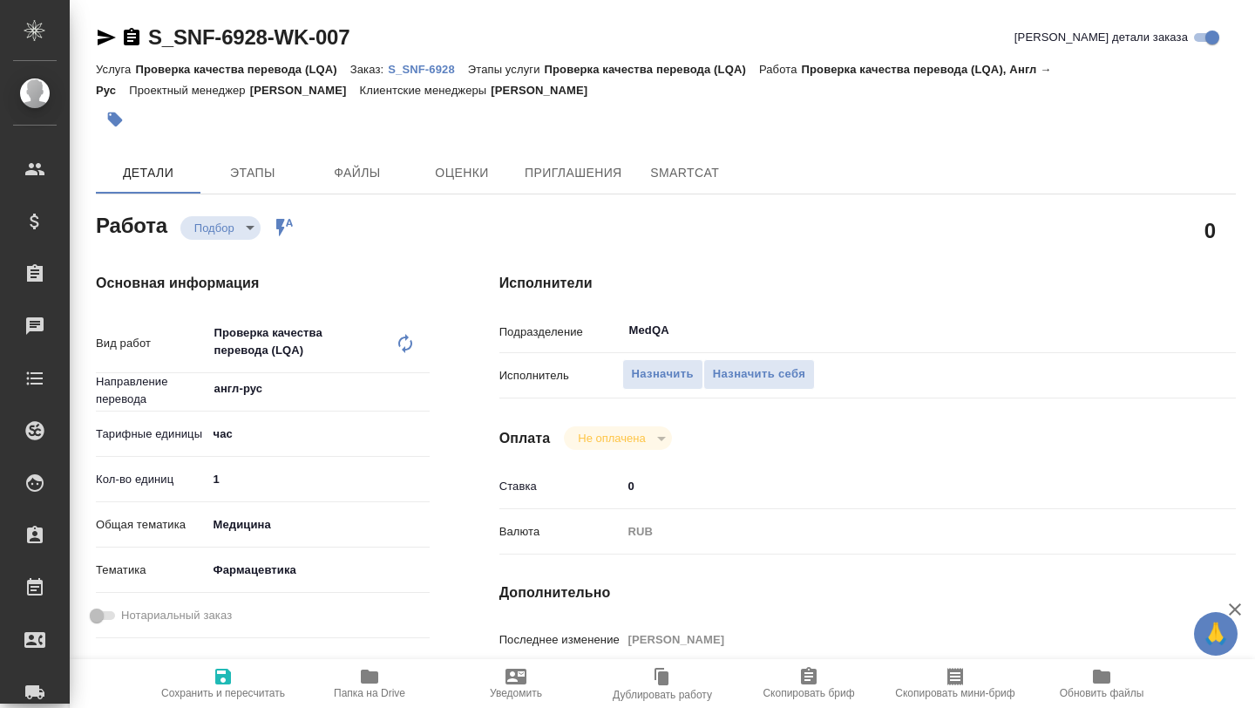
type textarea "x"
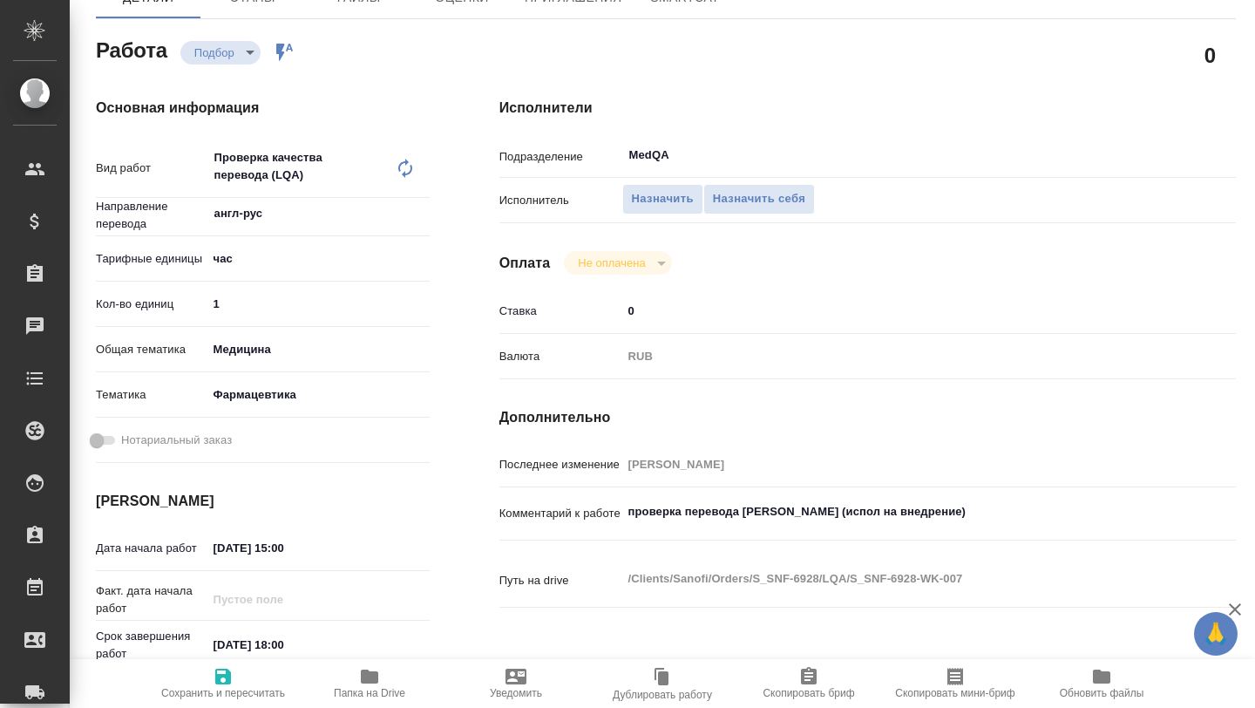
type textarea "x"
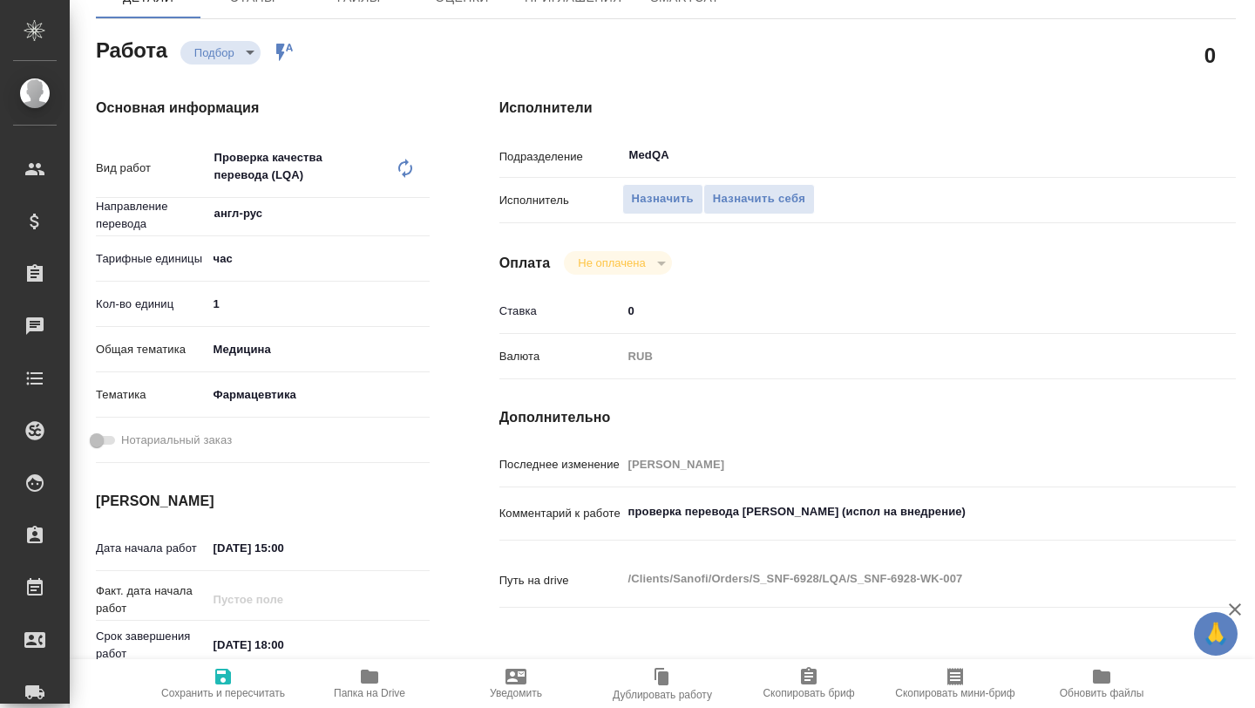
scroll to position [290, 0]
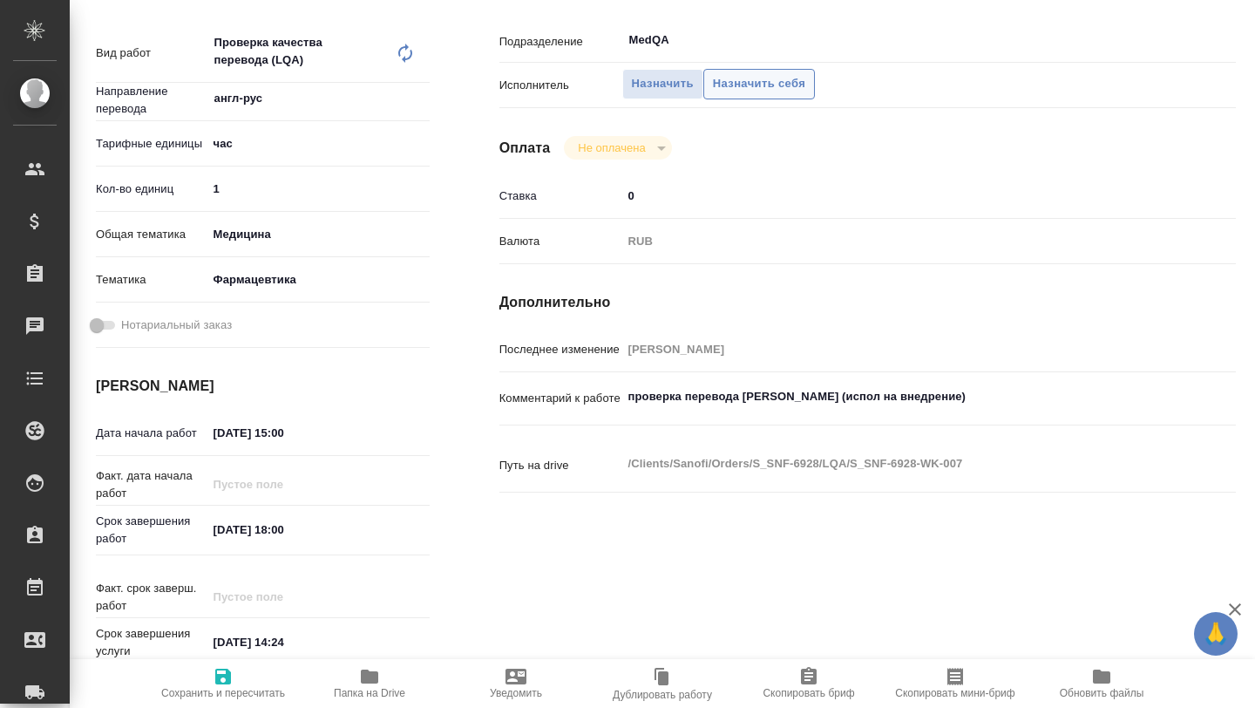
click at [730, 96] on button "Назначить себя" at bounding box center [759, 84] width 112 height 31
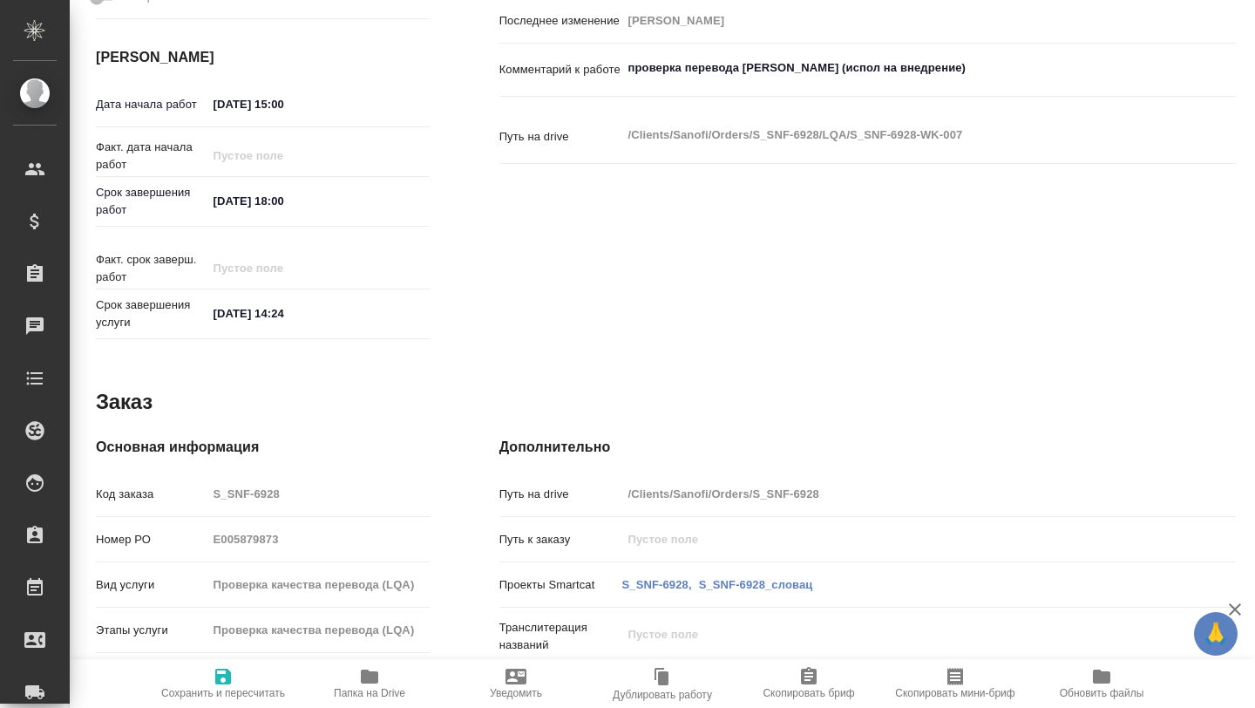
scroll to position [667, 0]
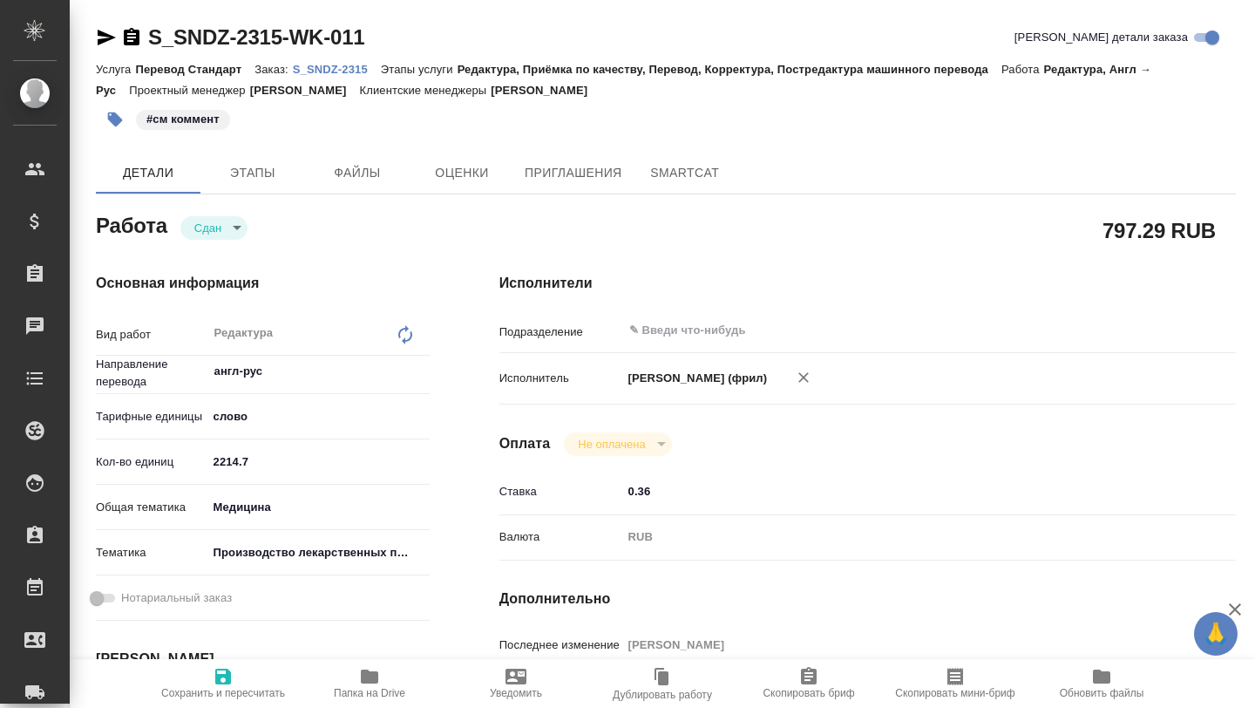
type textarea "x"
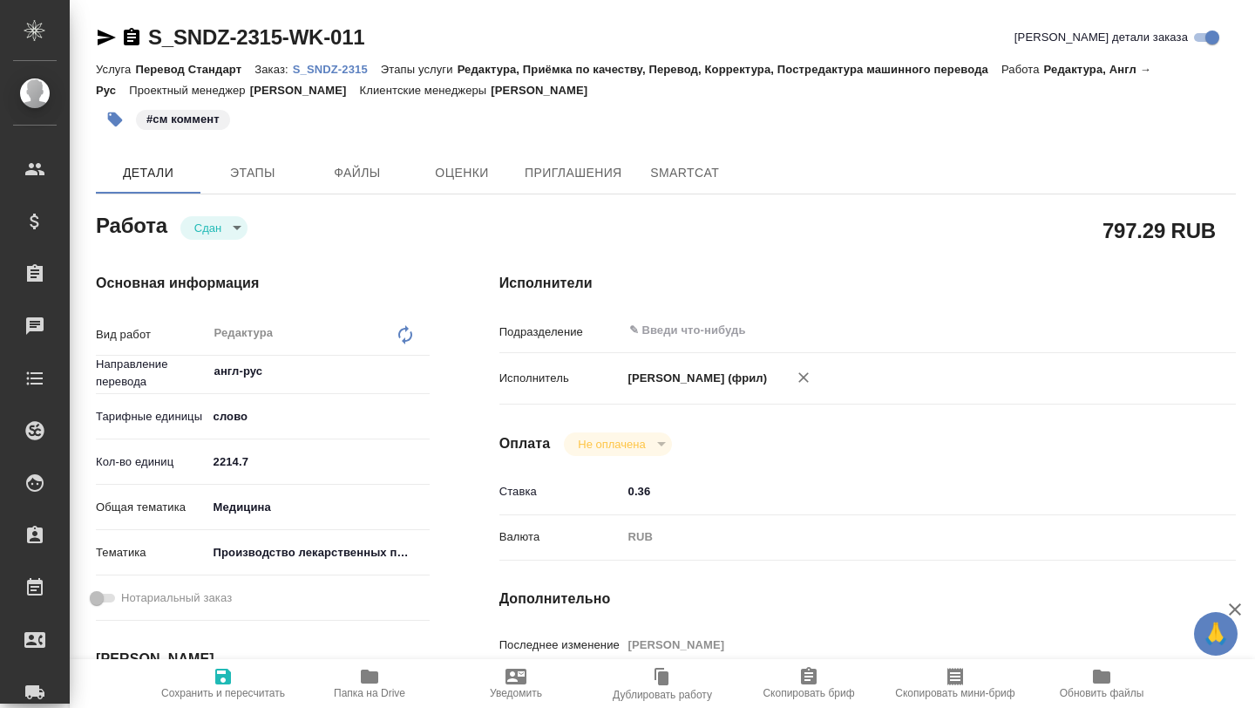
type textarea "x"
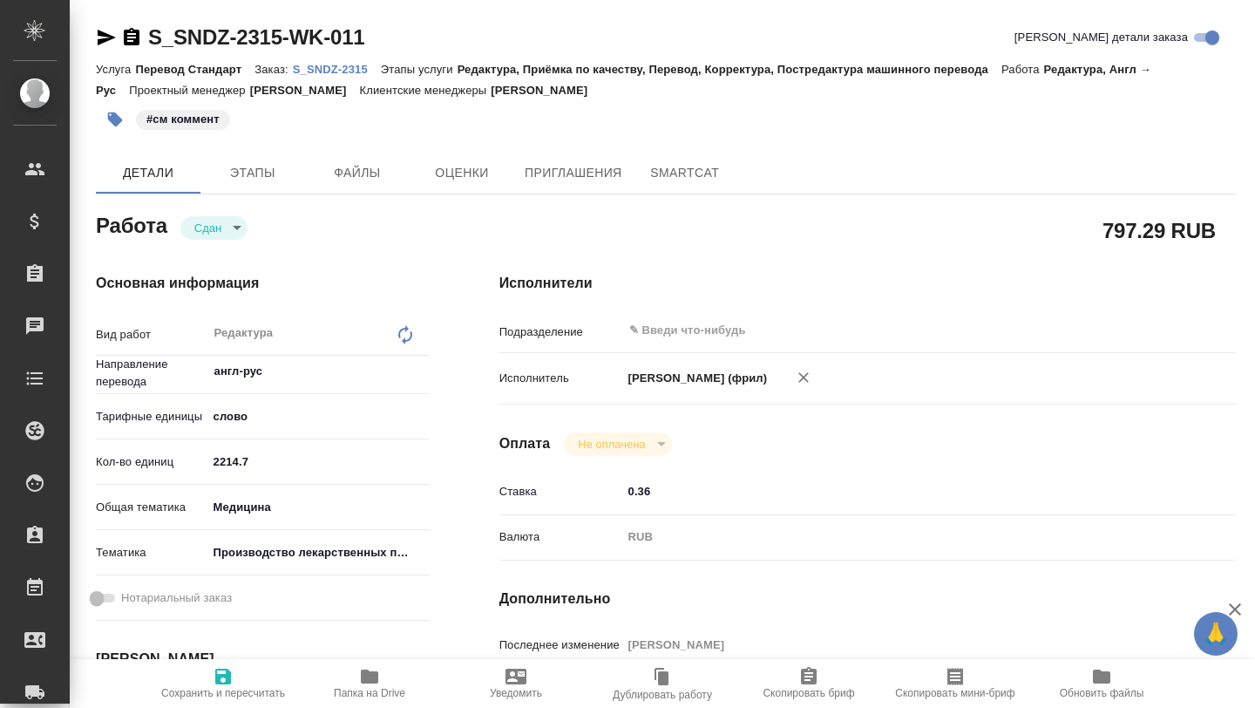
click at [353, 71] on p "S_SNDZ-2315" at bounding box center [337, 69] width 88 height 13
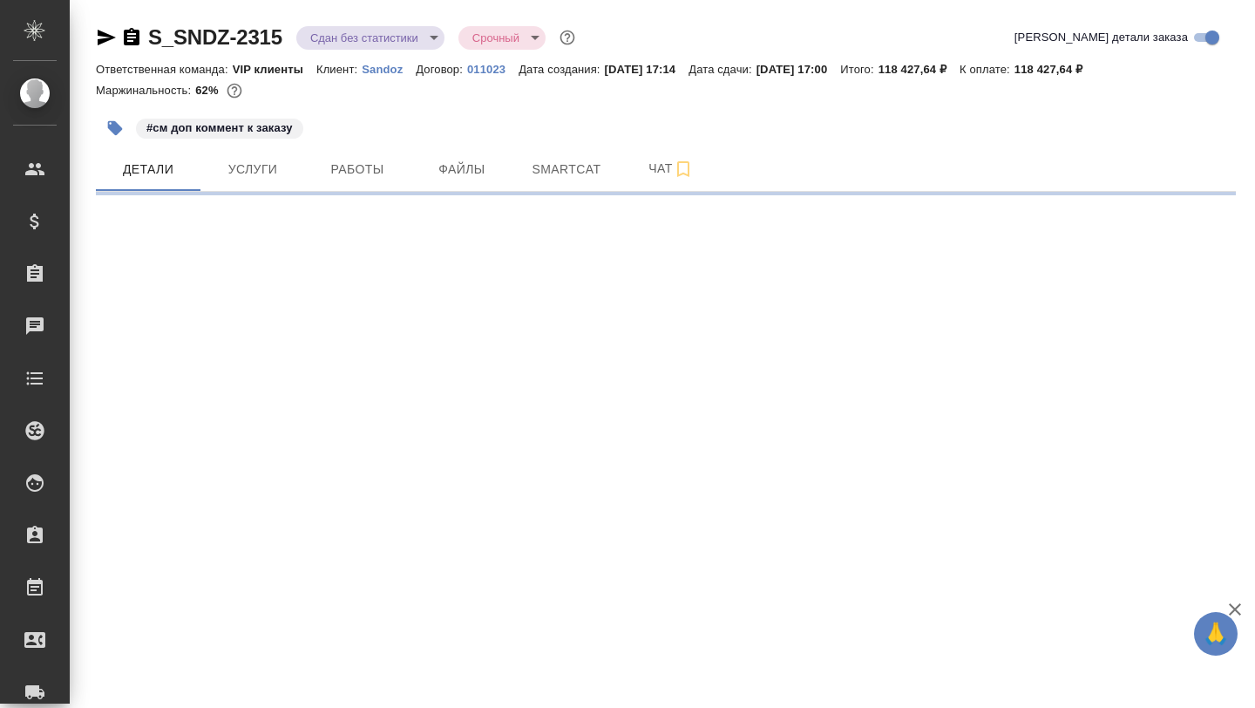
select select "RU"
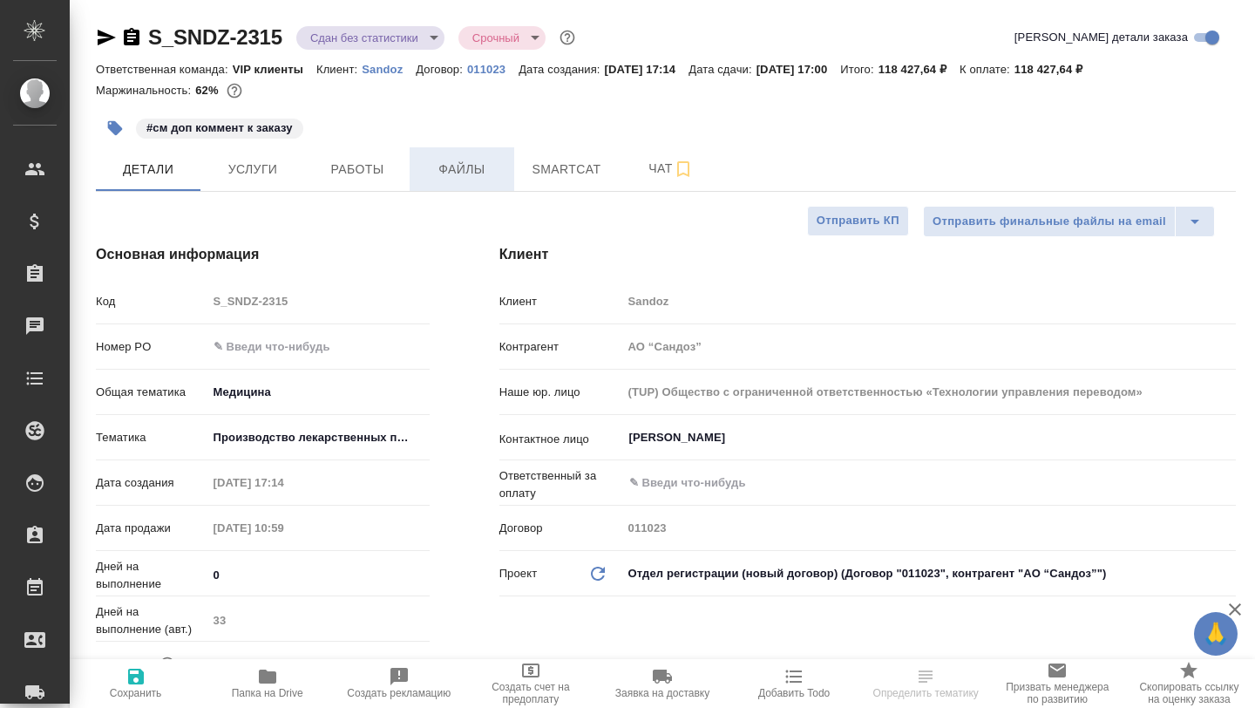
type textarea "x"
click at [357, 173] on span "Работы" at bounding box center [358, 170] width 84 height 22
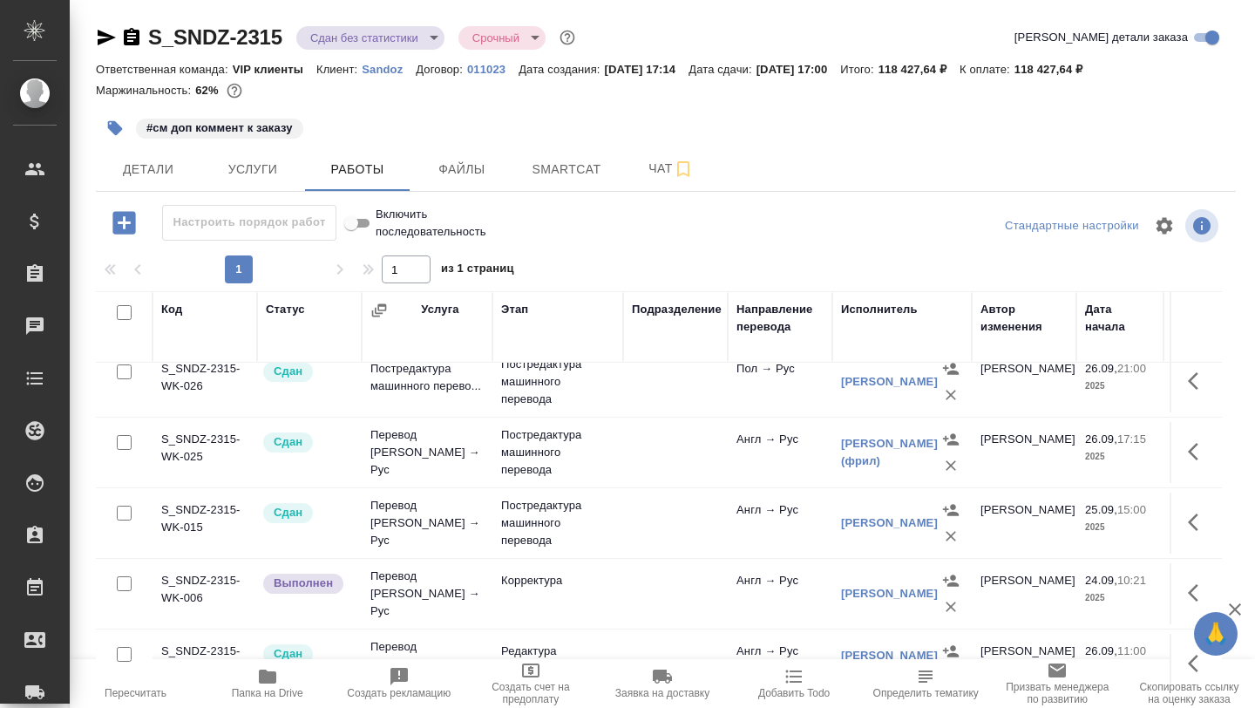
scroll to position [652, 0]
click at [416, 445] on td "Перевод Стандарт Англ → Рус" at bounding box center [427, 453] width 131 height 70
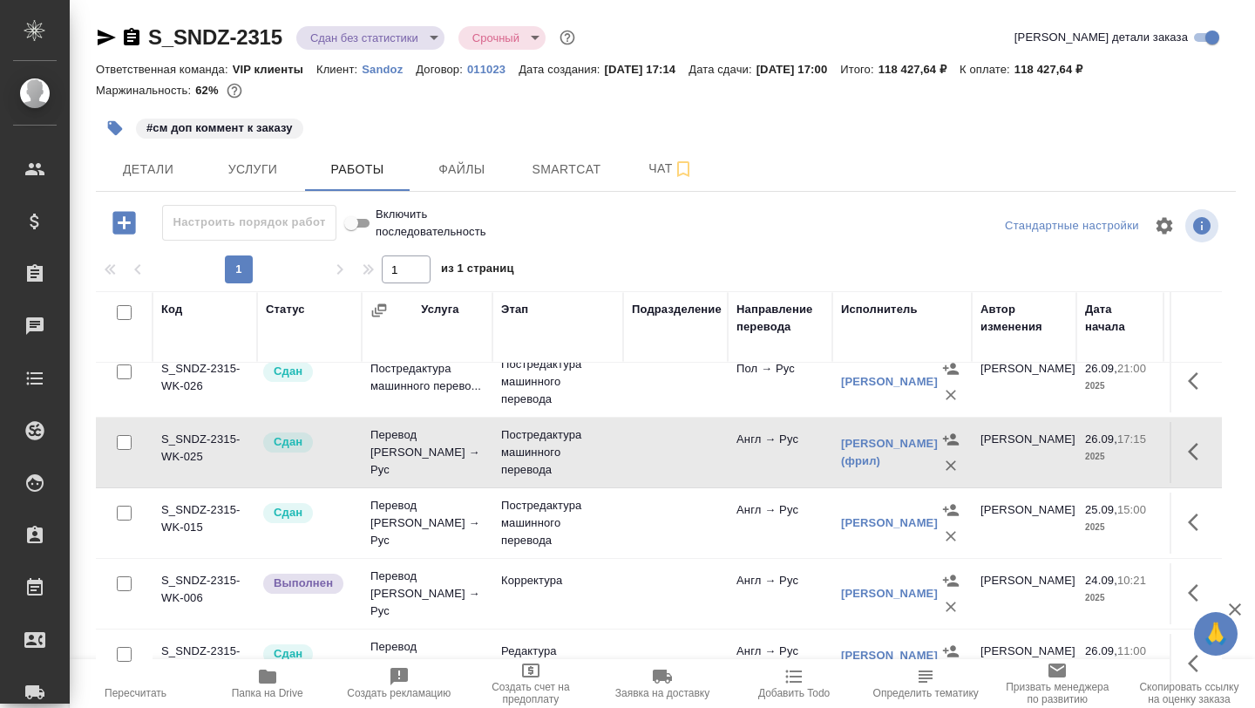
click at [416, 445] on td "Перевод Стандарт Англ → Рус" at bounding box center [427, 453] width 131 height 70
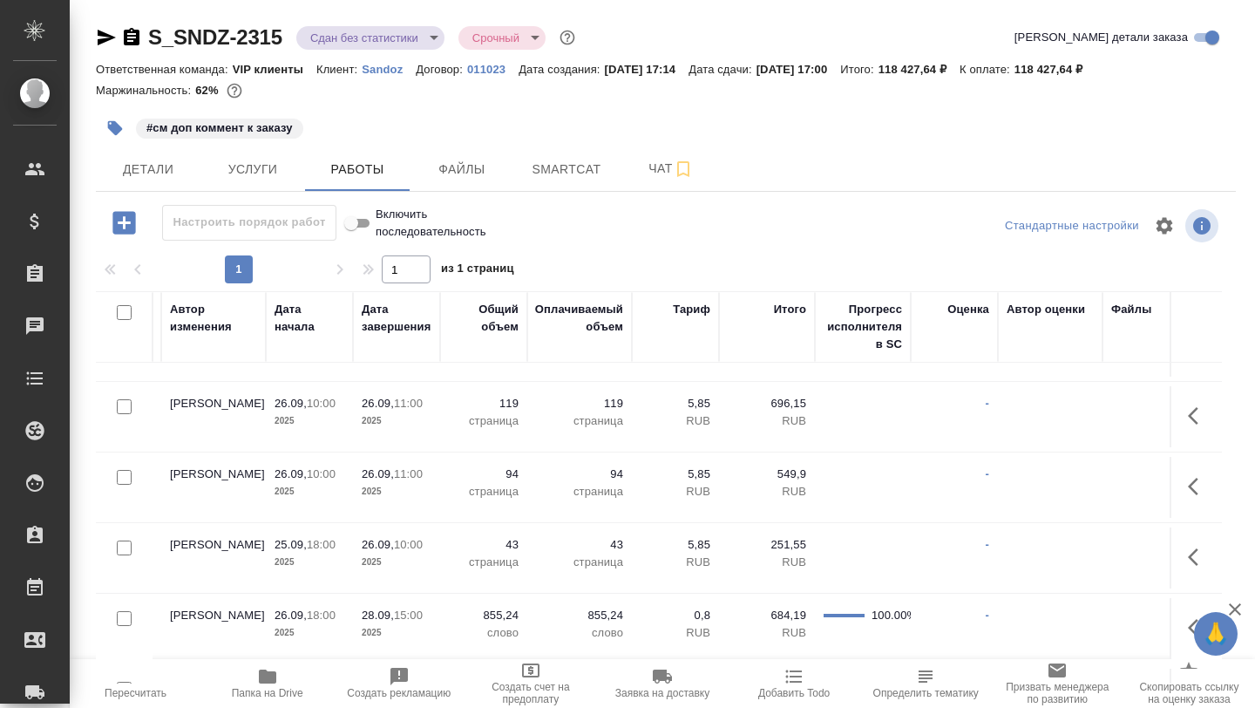
scroll to position [241, 811]
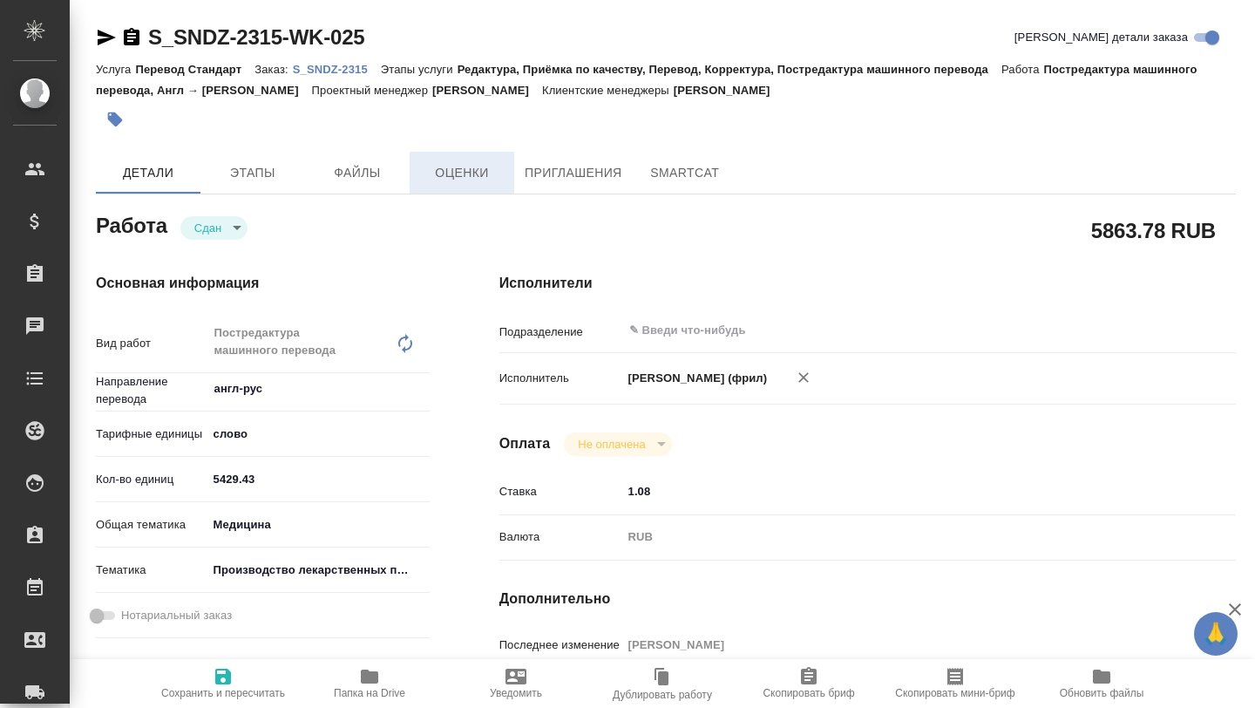
type textarea "x"
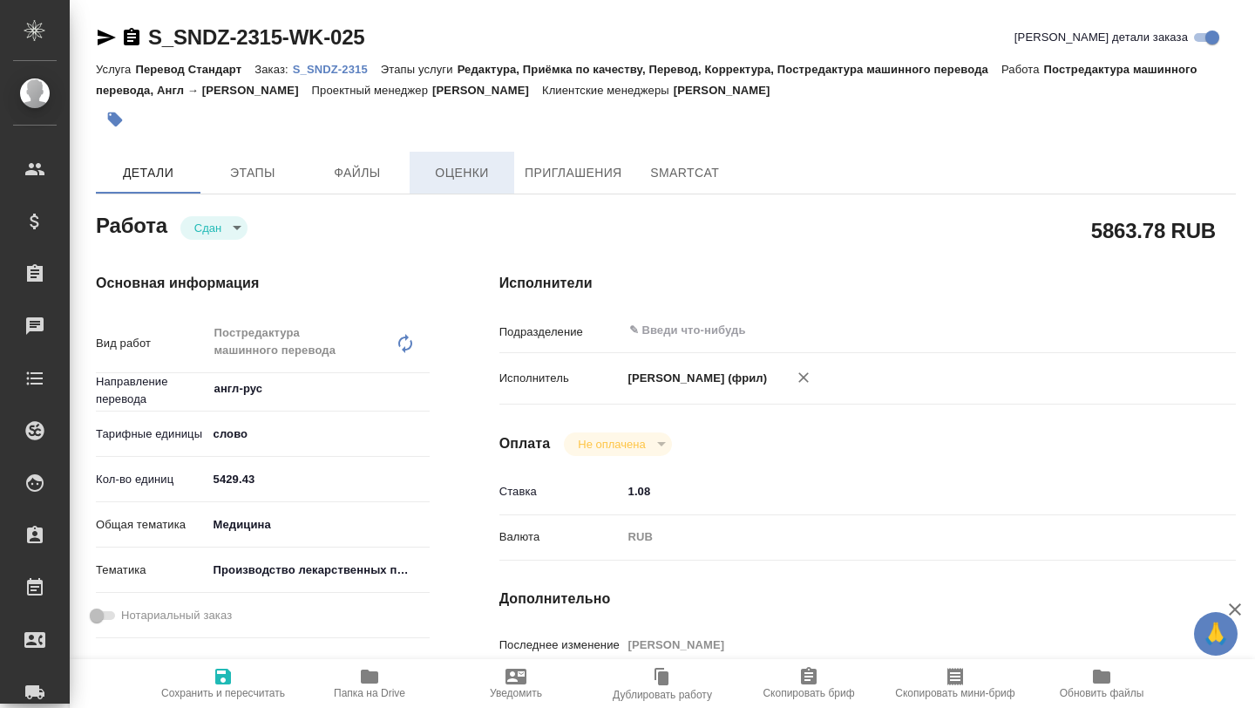
type textarea "x"
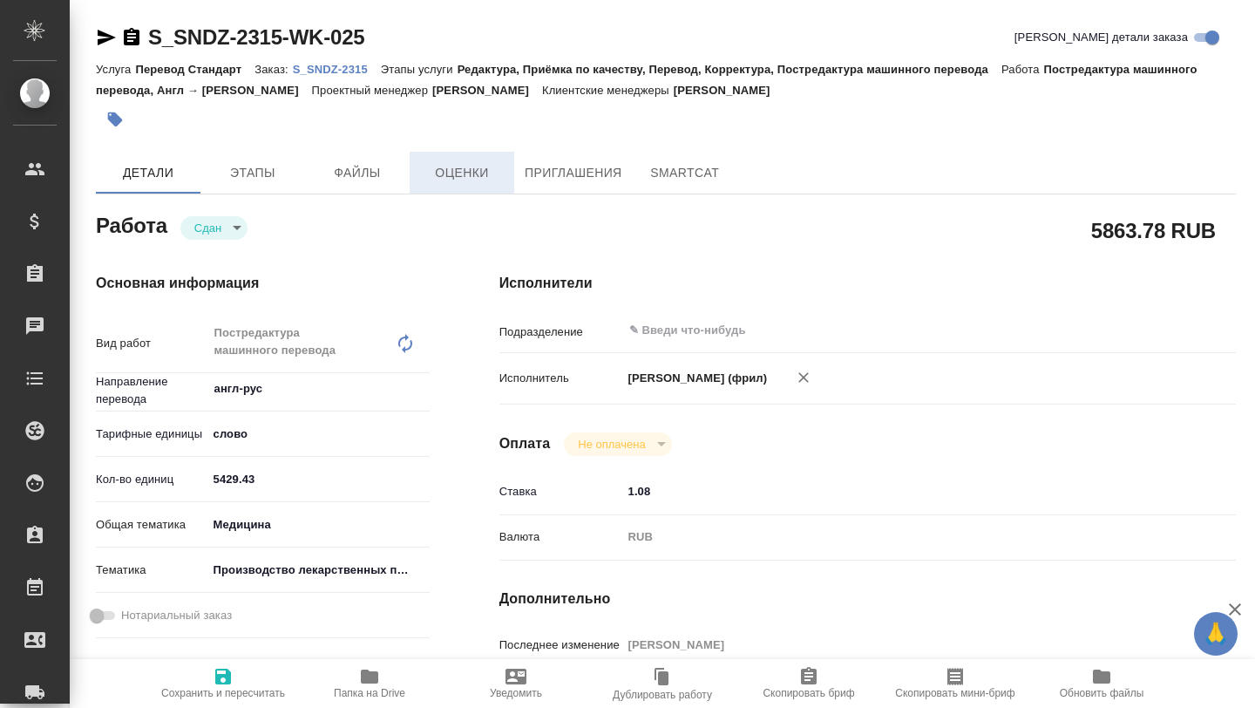
type textarea "x"
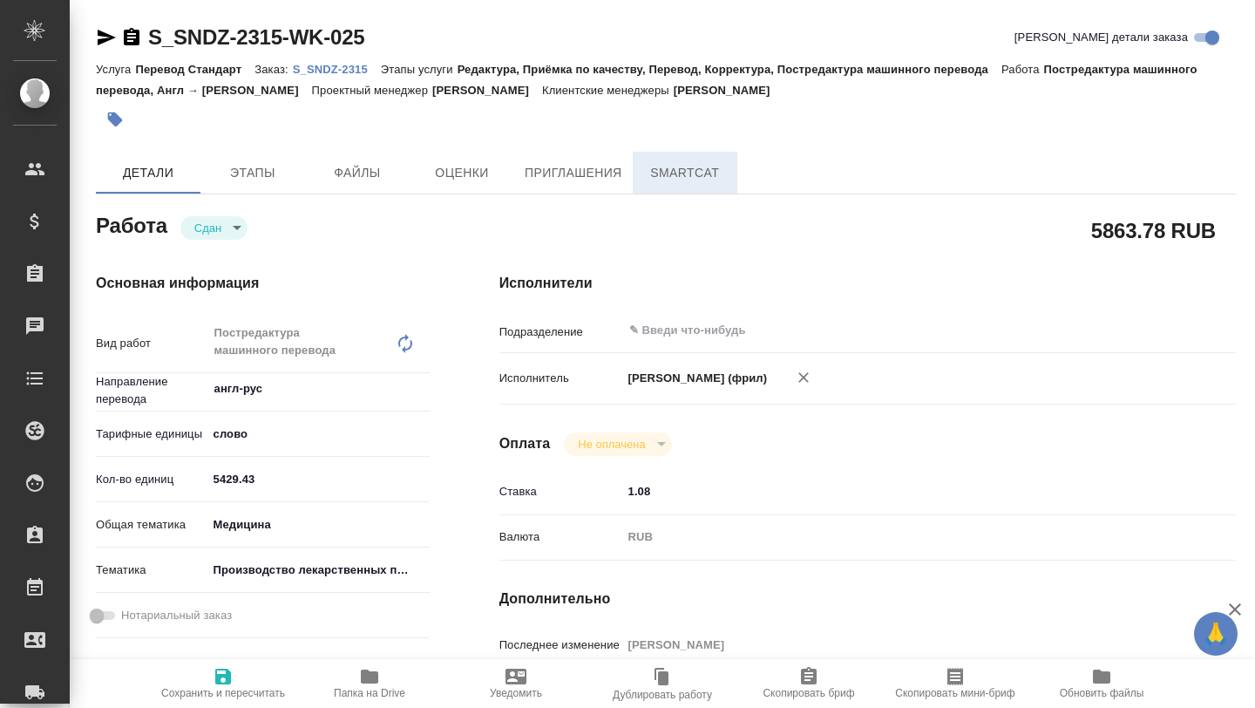
click at [642, 174] on button "SmartCat" at bounding box center [685, 173] width 105 height 42
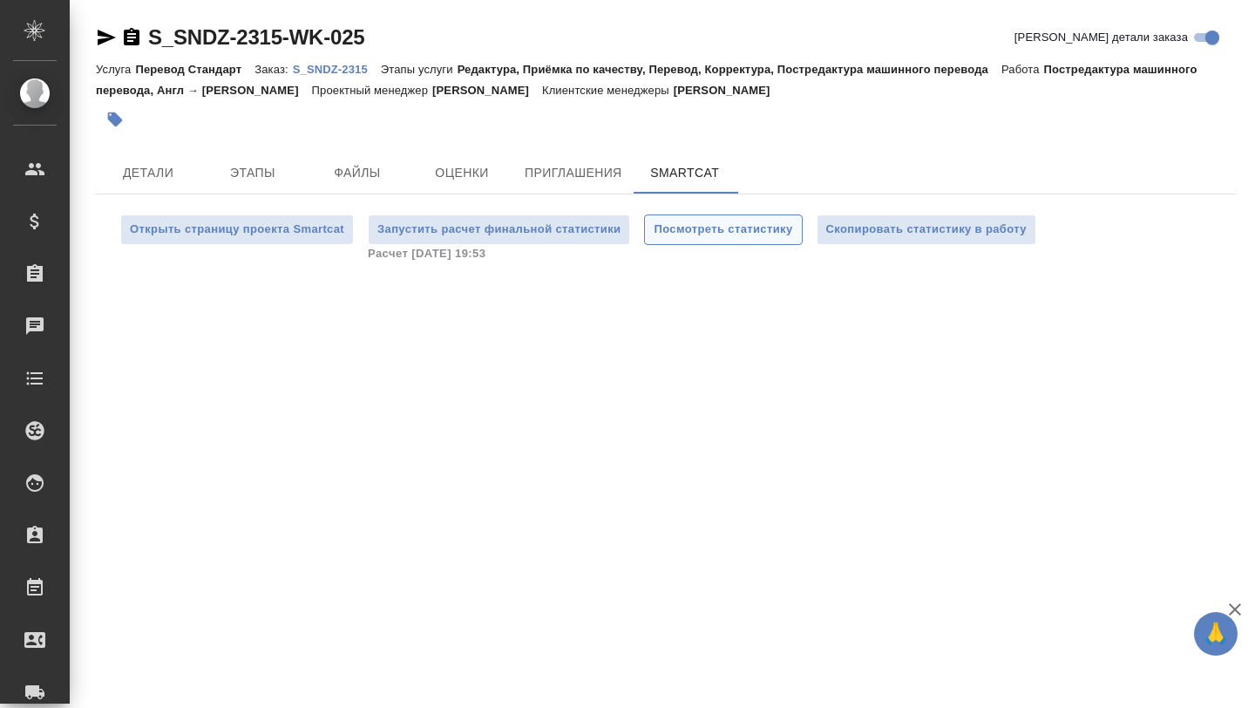
click at [669, 227] on span "Посмотреть статистику" at bounding box center [723, 230] width 139 height 20
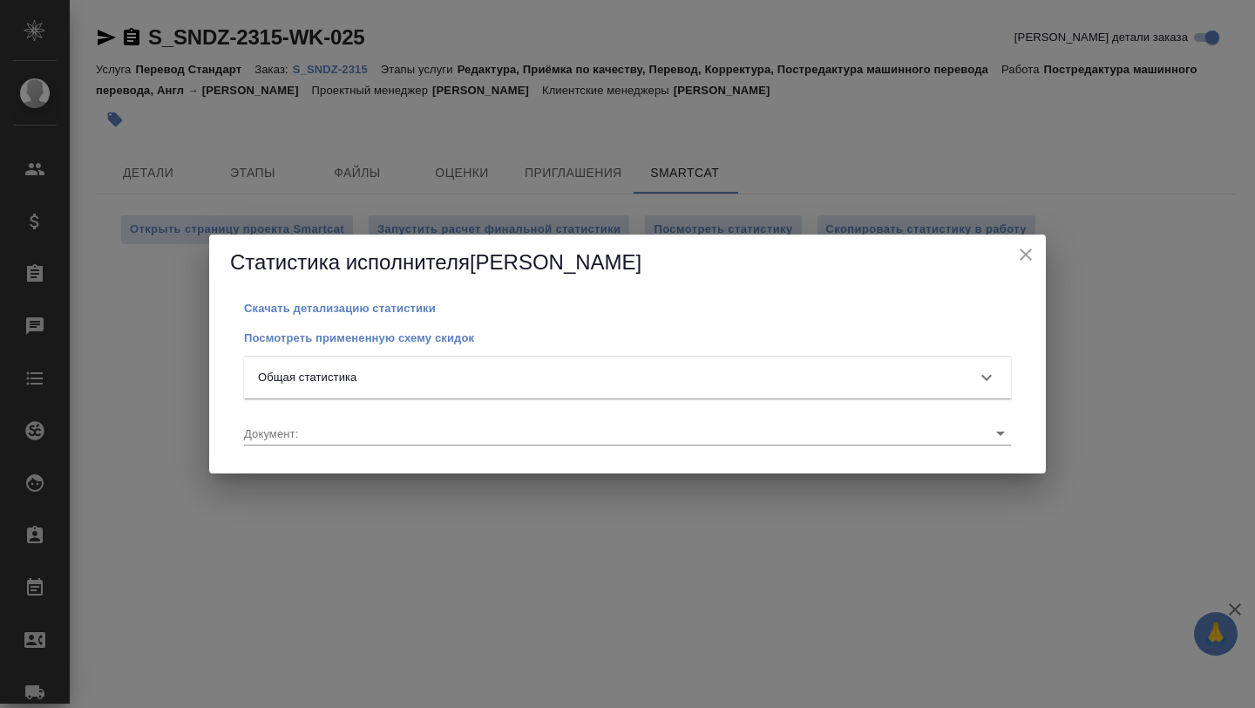
click at [417, 373] on div "Общая статистика" at bounding box center [612, 377] width 708 height 17
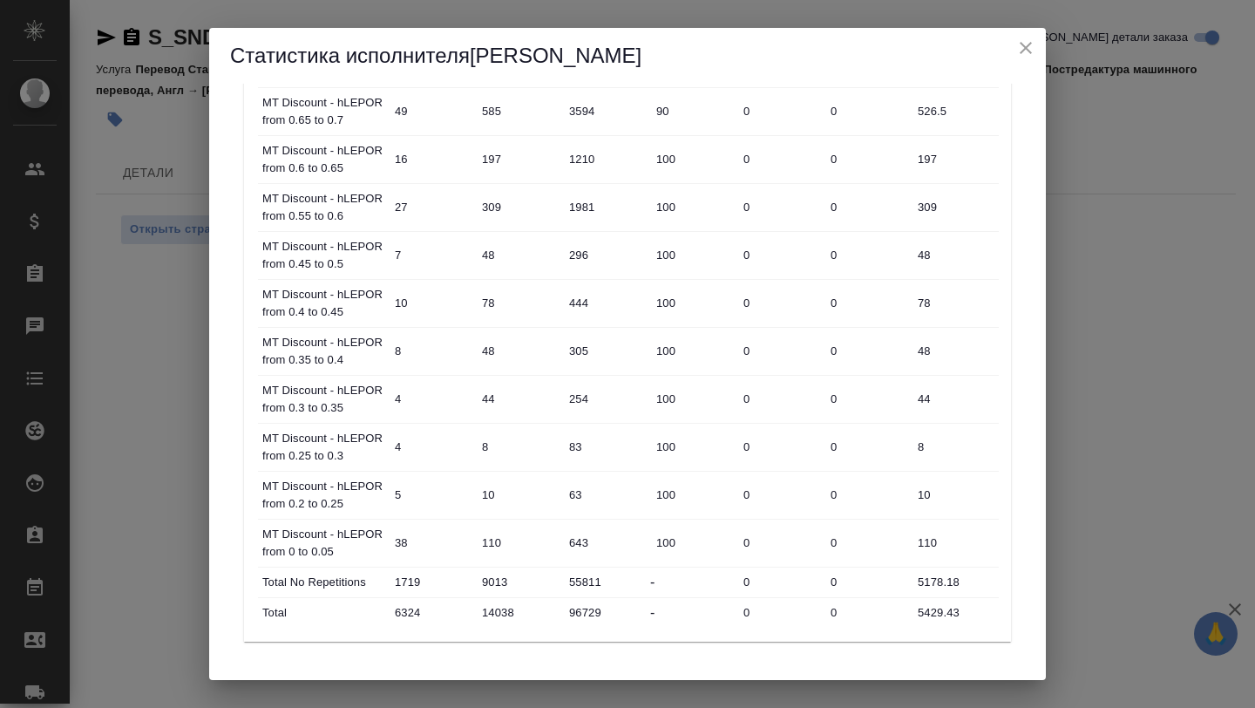
scroll to position [869, 0]
click at [1022, 48] on icon "close" at bounding box center [1026, 47] width 21 height 21
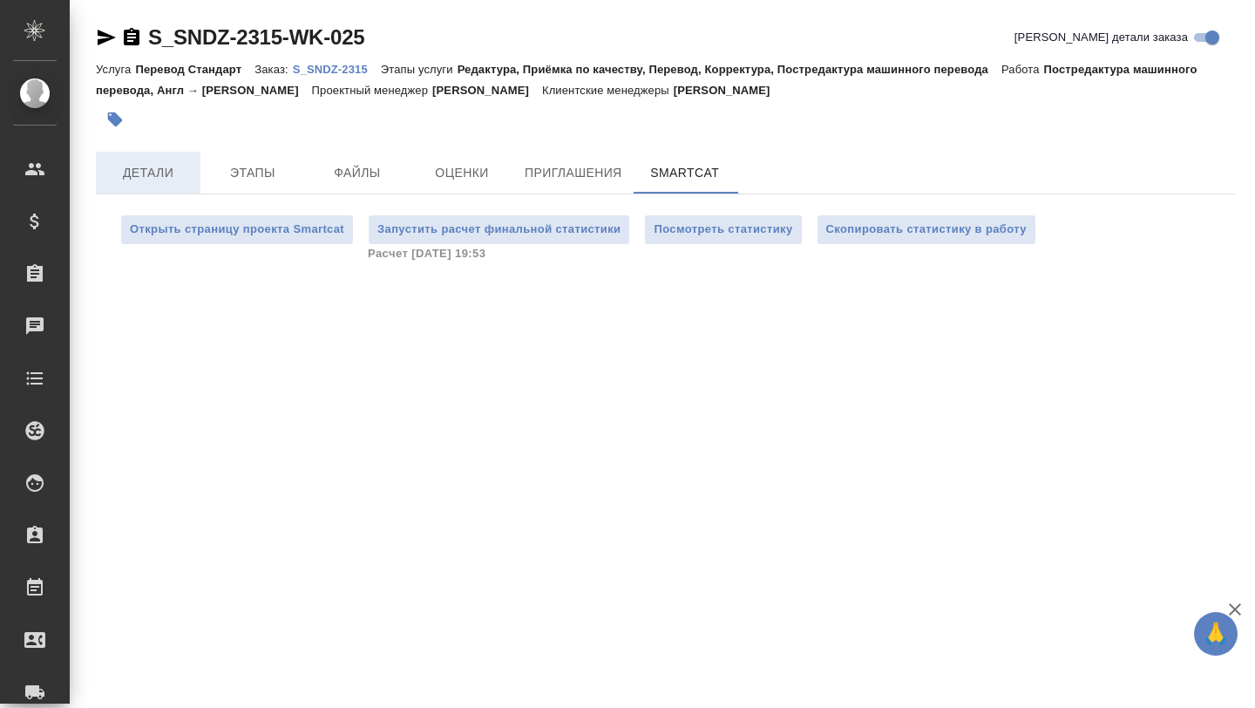
click at [120, 171] on span "Детали" at bounding box center [148, 173] width 84 height 22
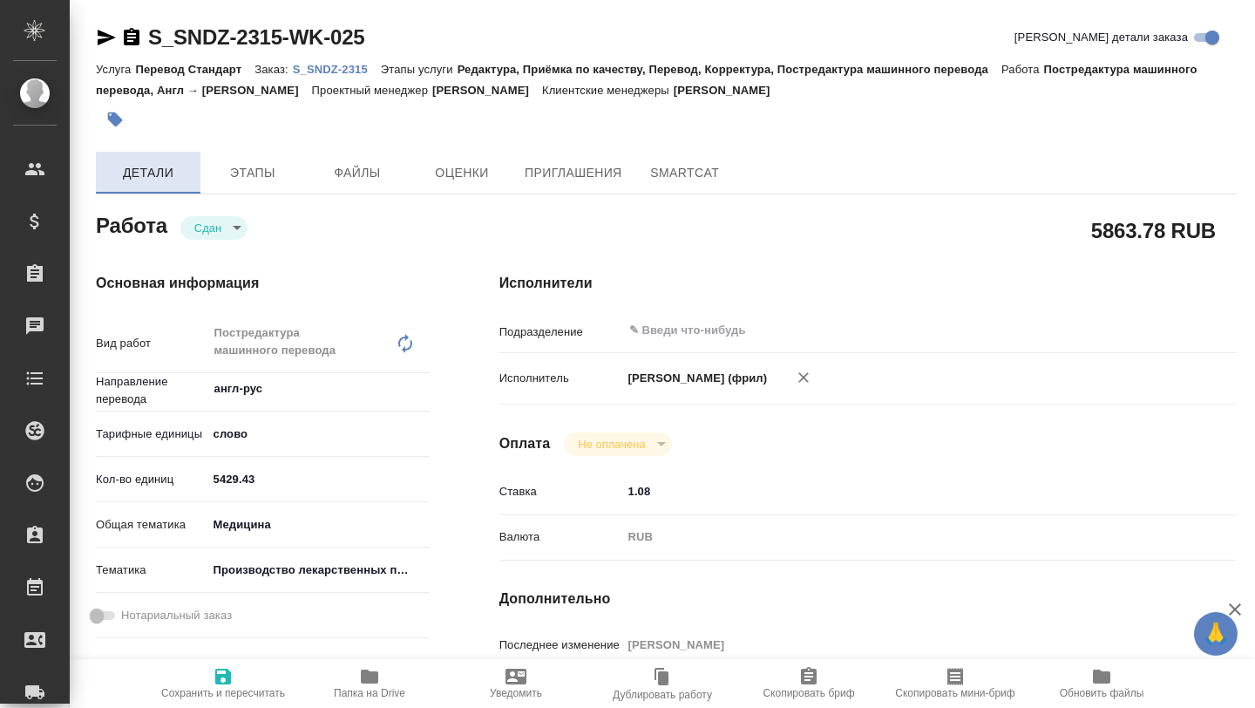
type textarea "x"
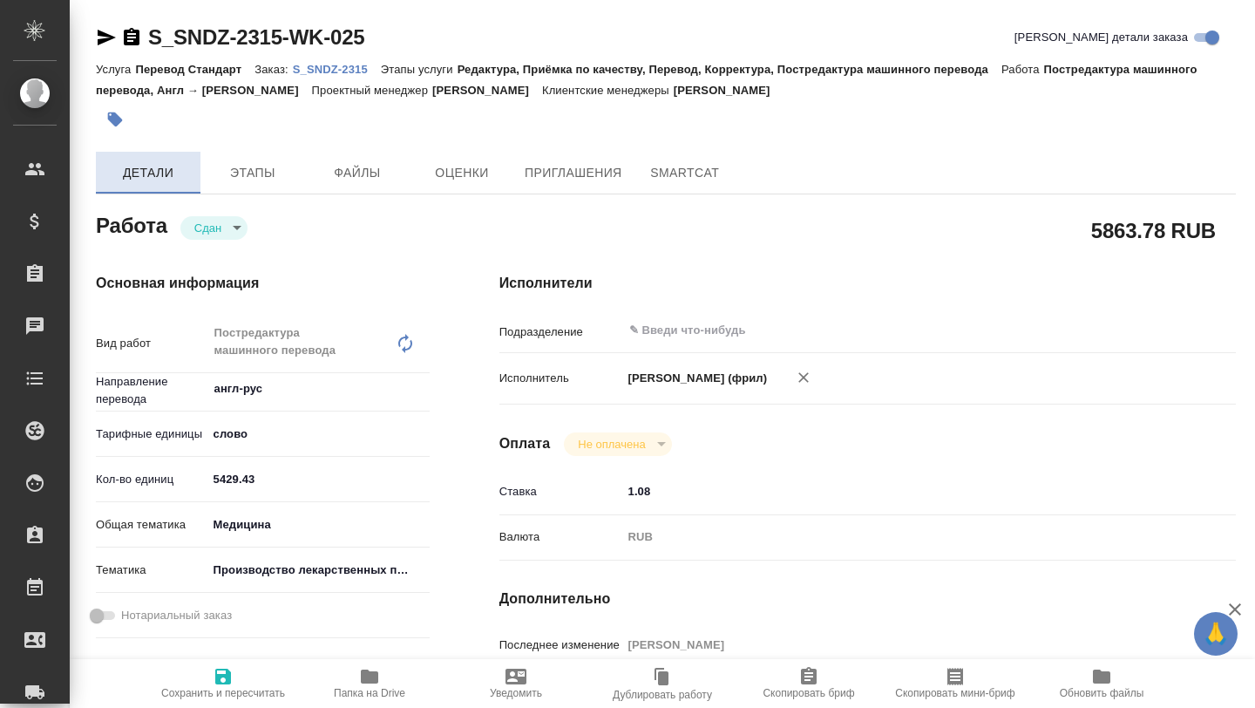
type textarea "x"
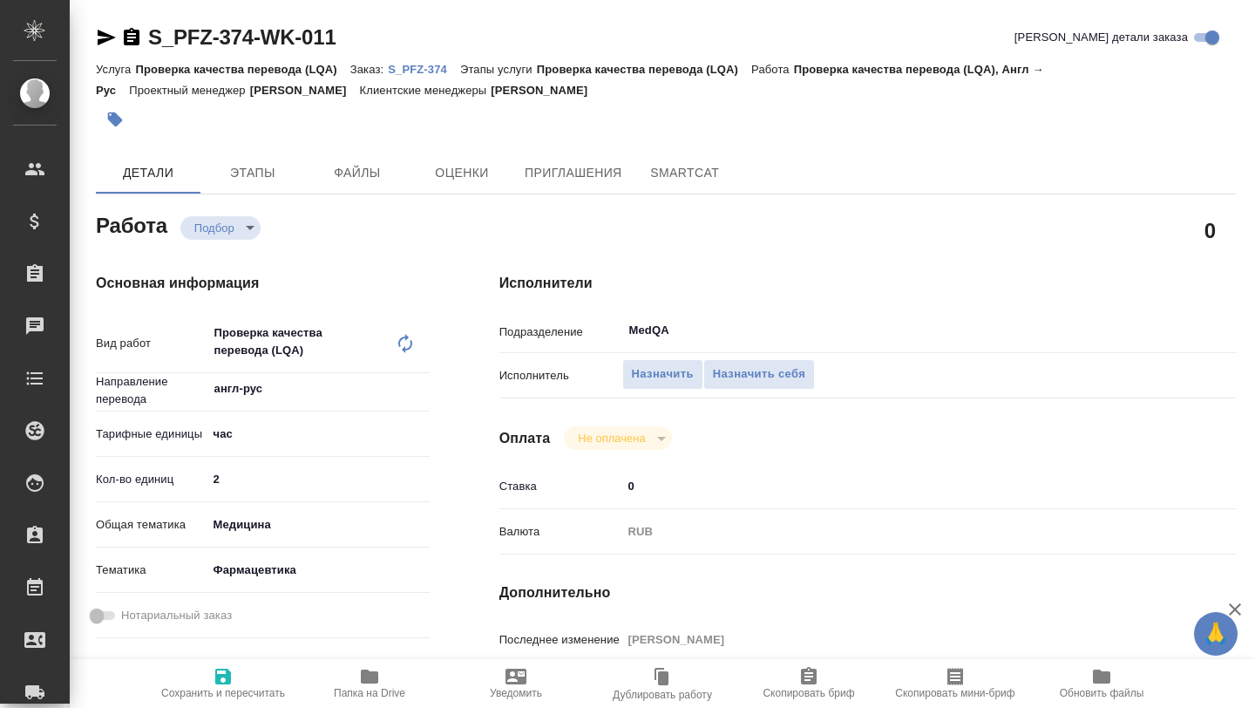
type textarea "x"
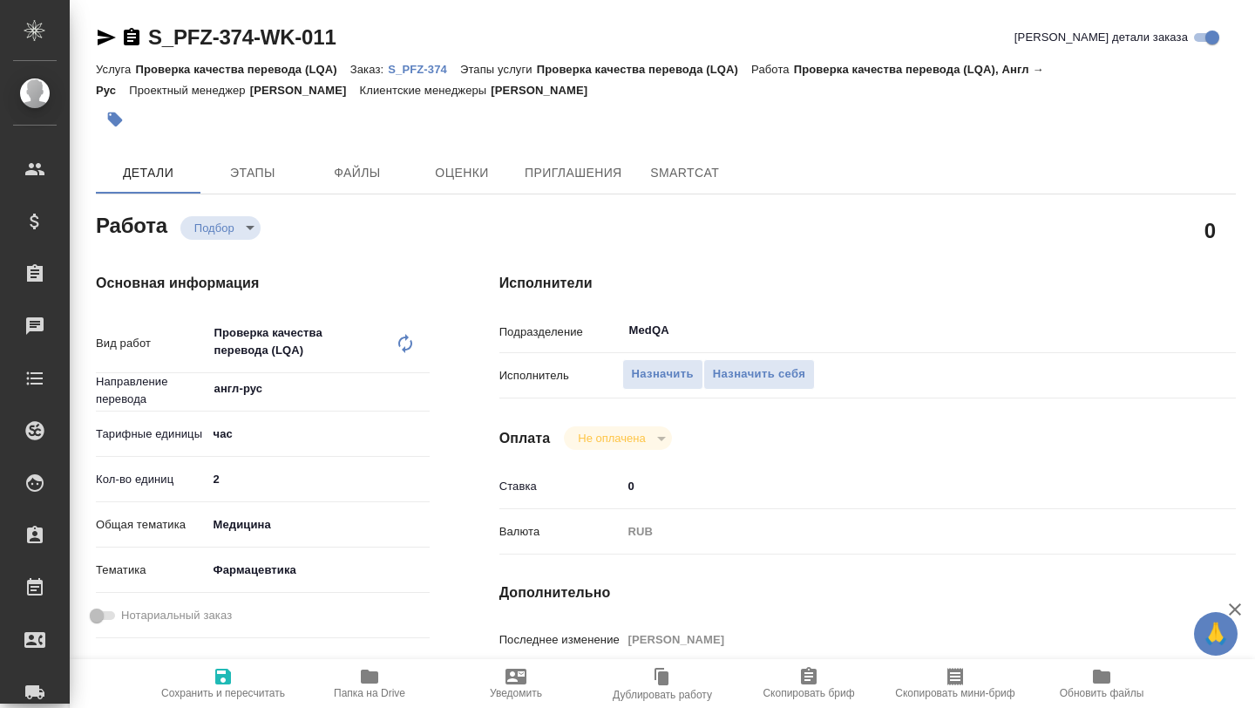
type textarea "x"
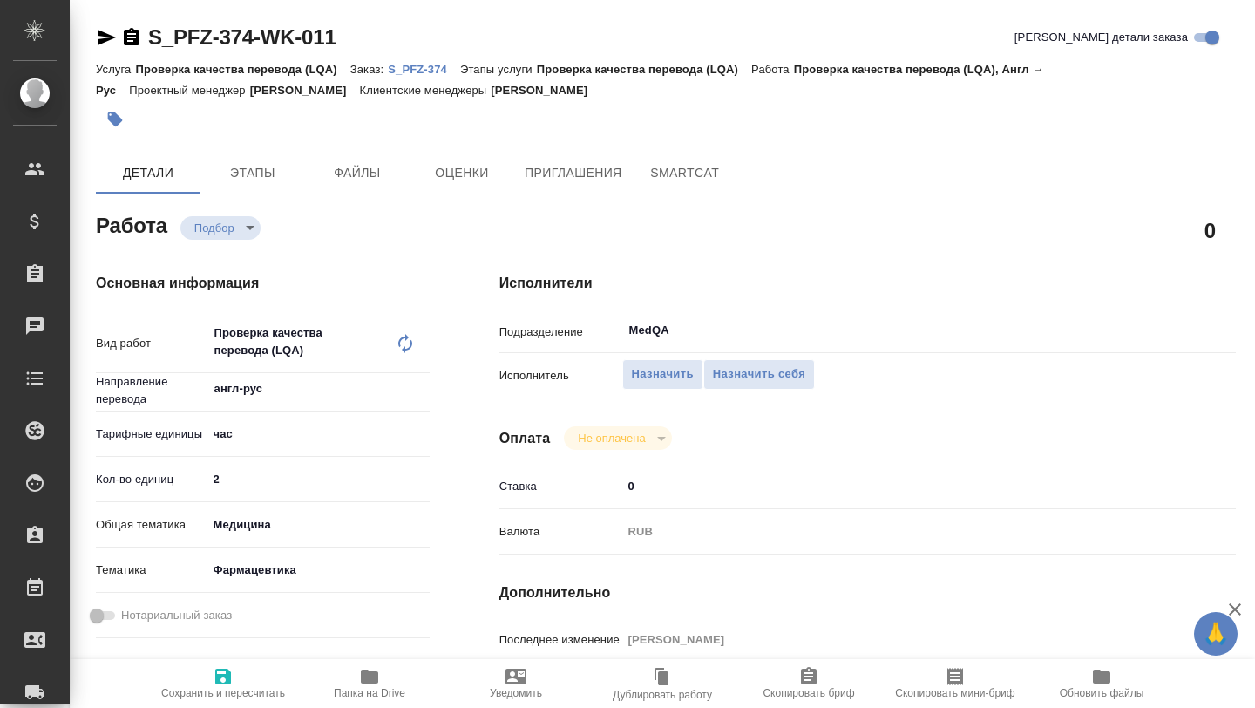
type textarea "x"
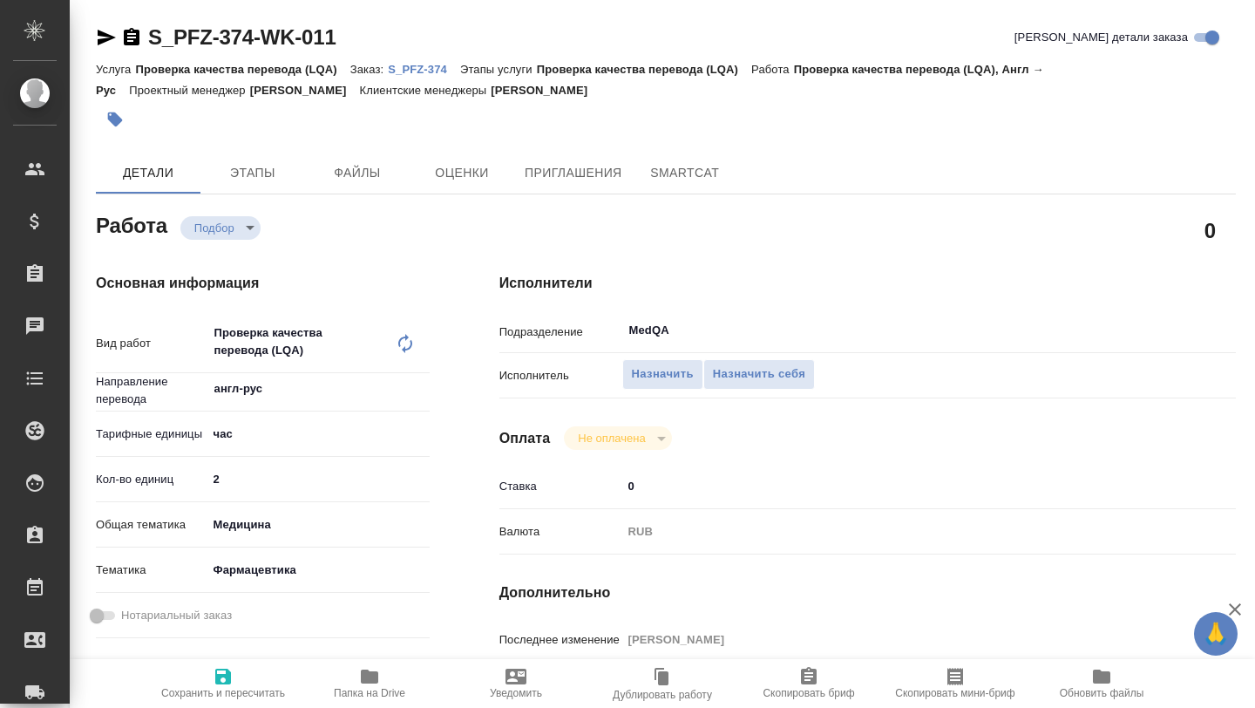
type textarea "x"
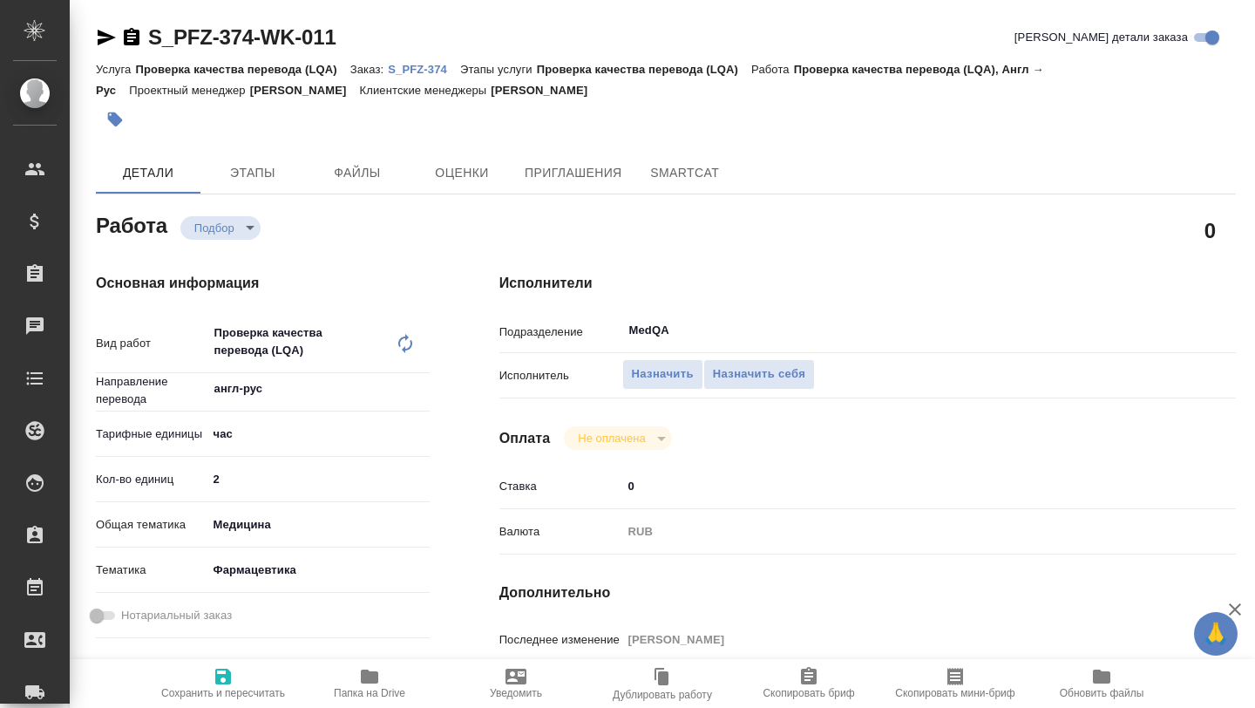
type textarea "x"
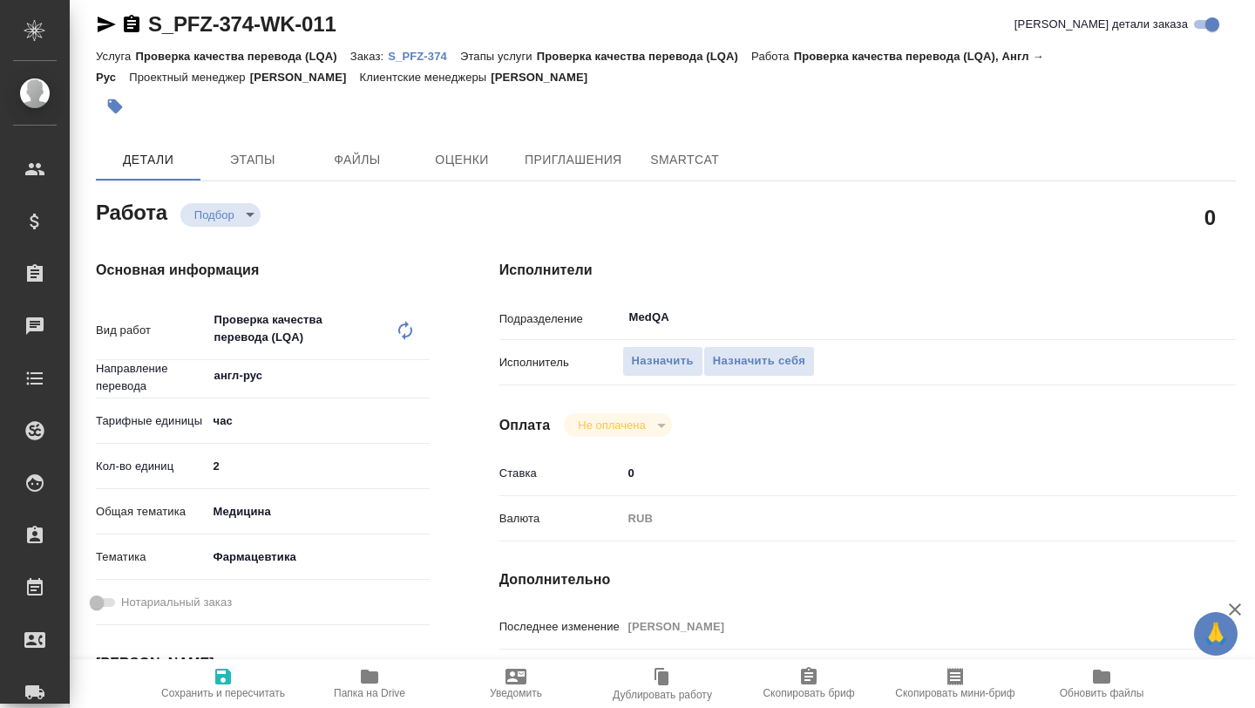
type textarea "x"
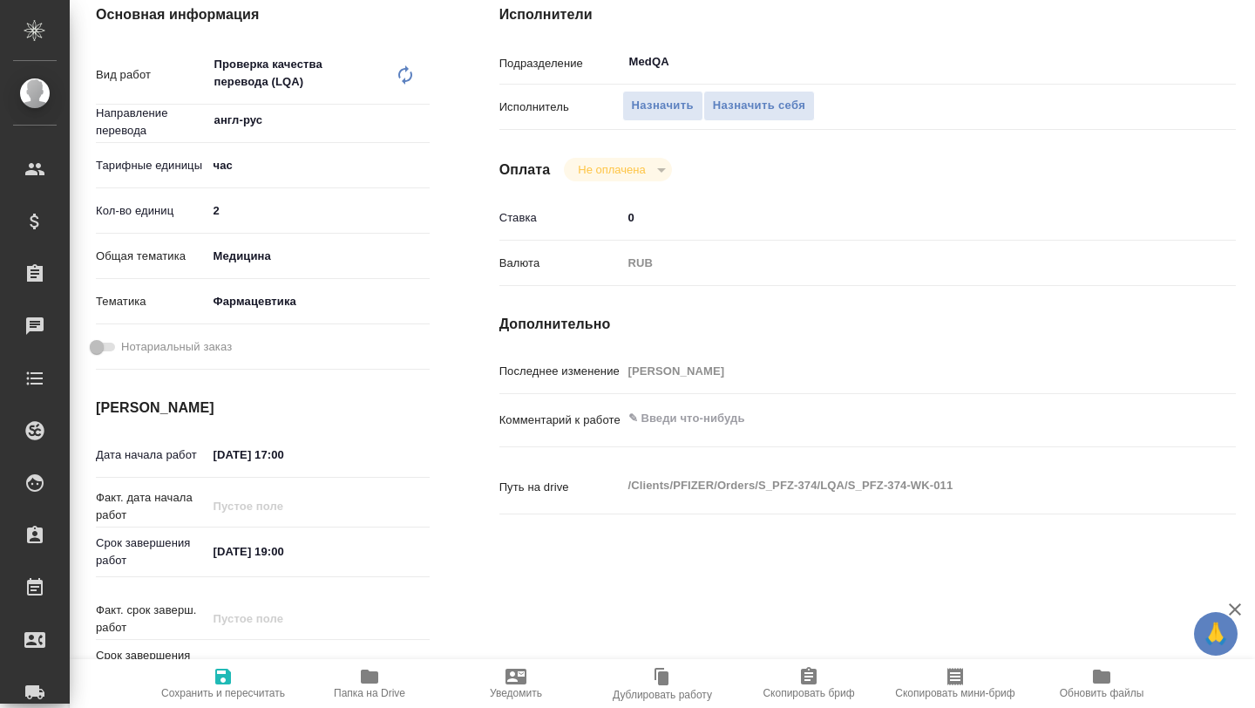
type textarea "x"
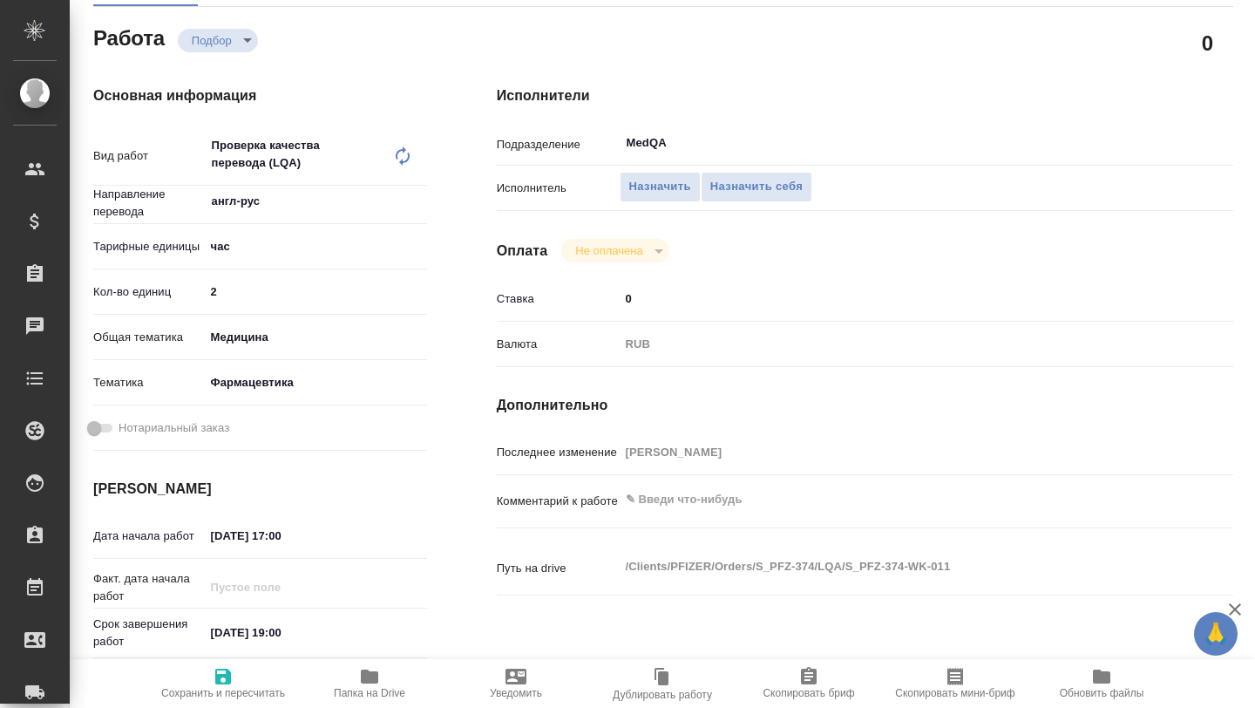
scroll to position [0, 3]
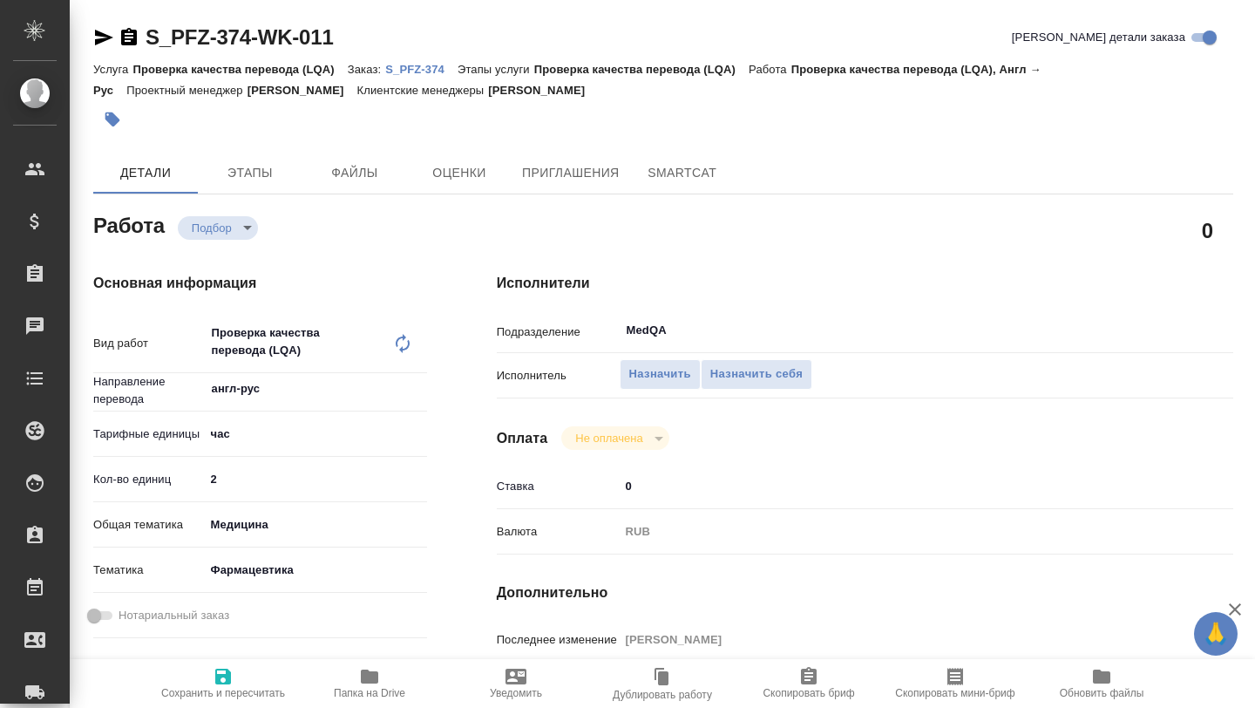
click at [423, 71] on p "S_PFZ-374" at bounding box center [421, 69] width 72 height 13
click at [365, 669] on icon "button" at bounding box center [369, 676] width 17 height 14
click at [756, 377] on span "Назначить себя" at bounding box center [756, 374] width 92 height 20
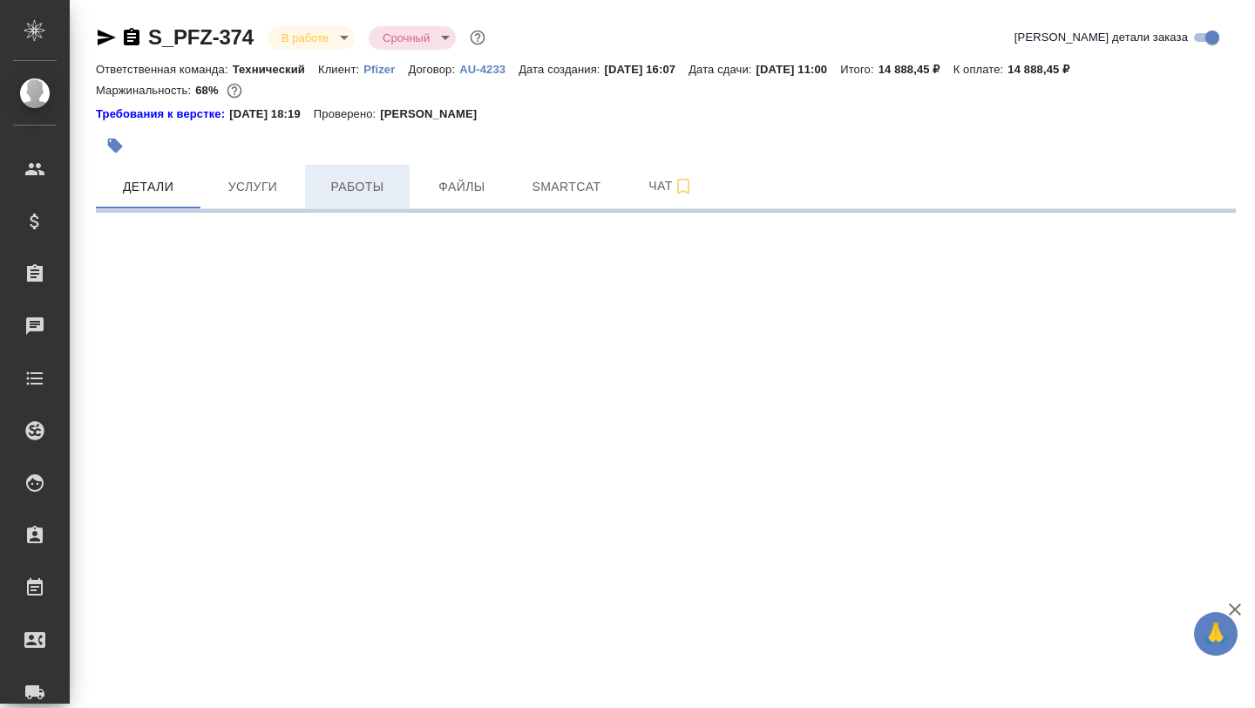
select select "RU"
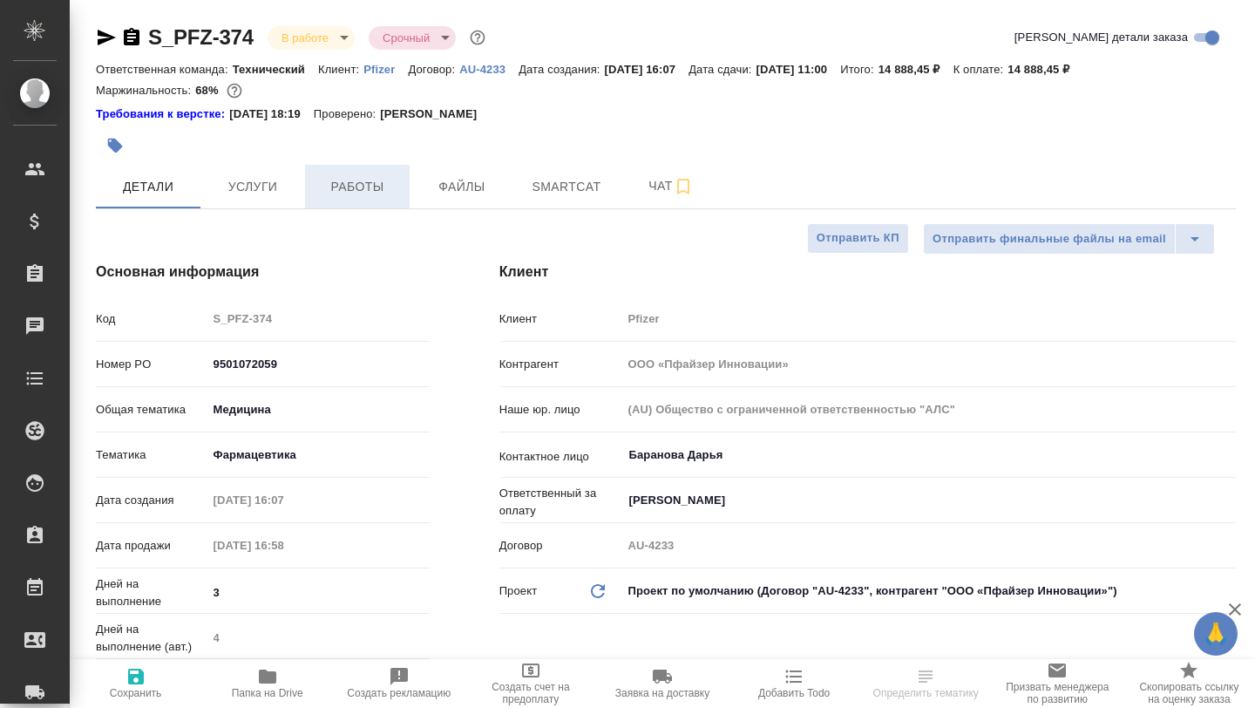
type textarea "x"
click at [348, 193] on span "Работы" at bounding box center [358, 187] width 84 height 22
type textarea "x"
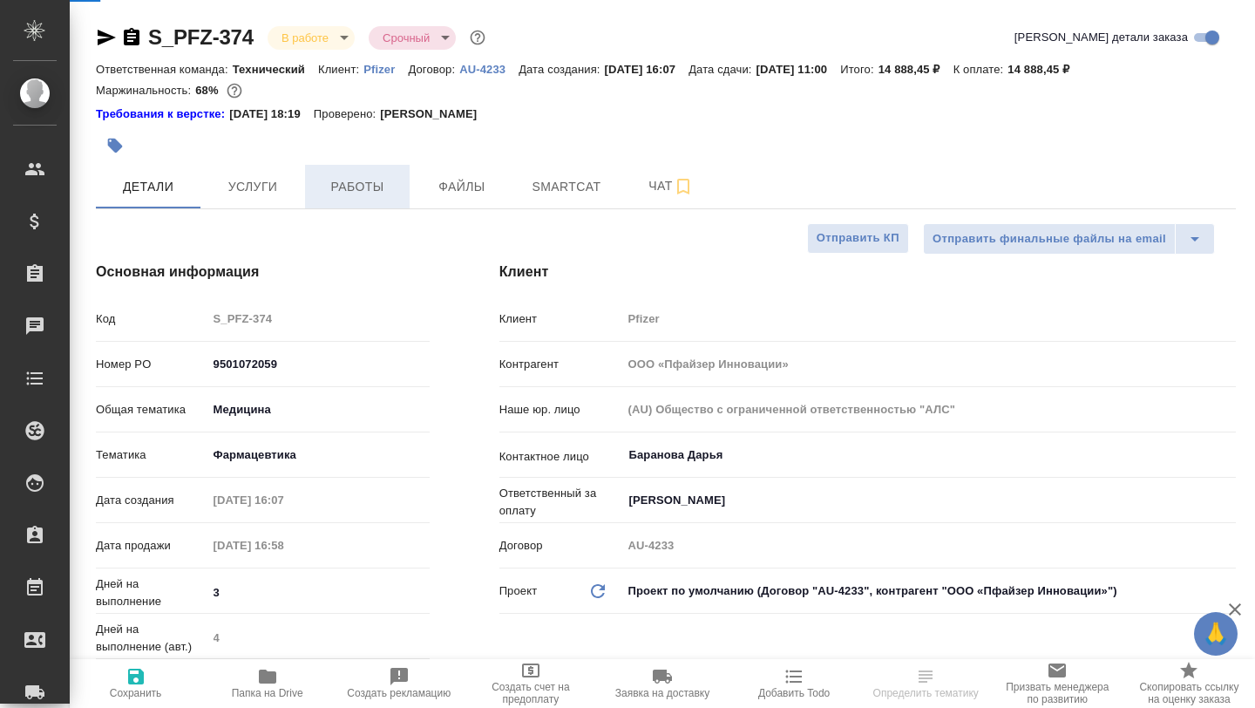
type textarea "x"
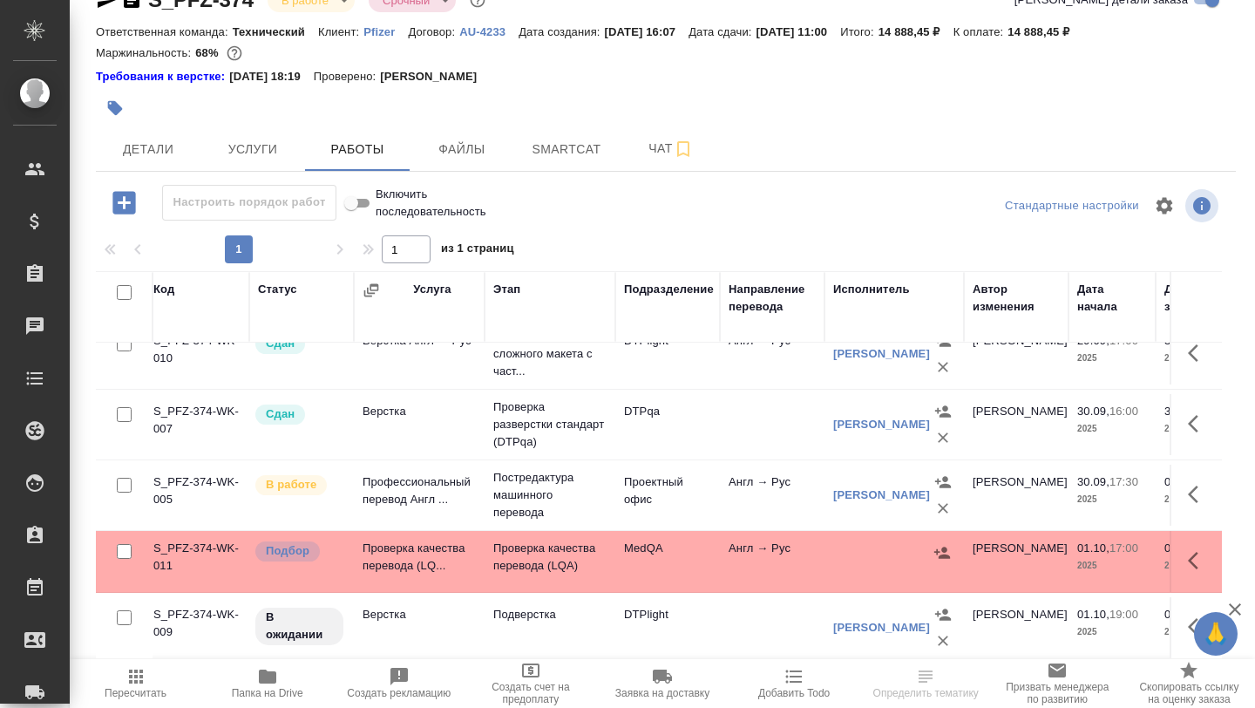
scroll to position [0, 8]
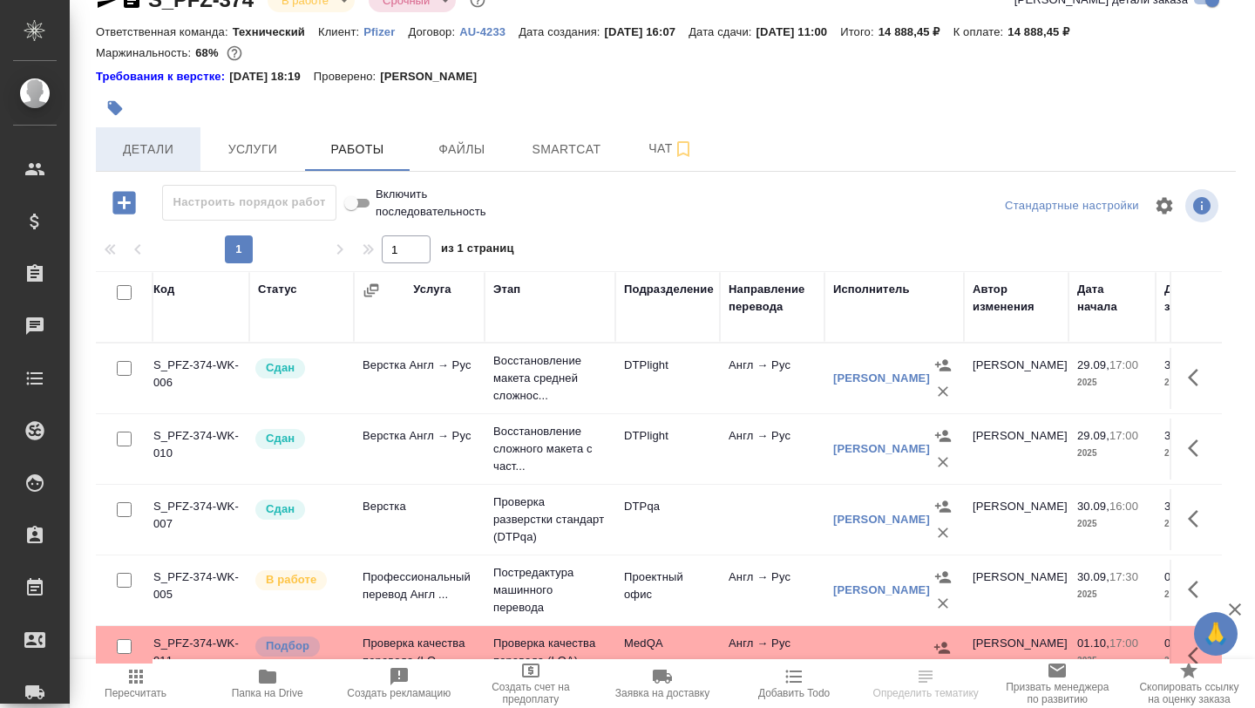
click at [156, 148] on span "Детали" at bounding box center [148, 150] width 84 height 22
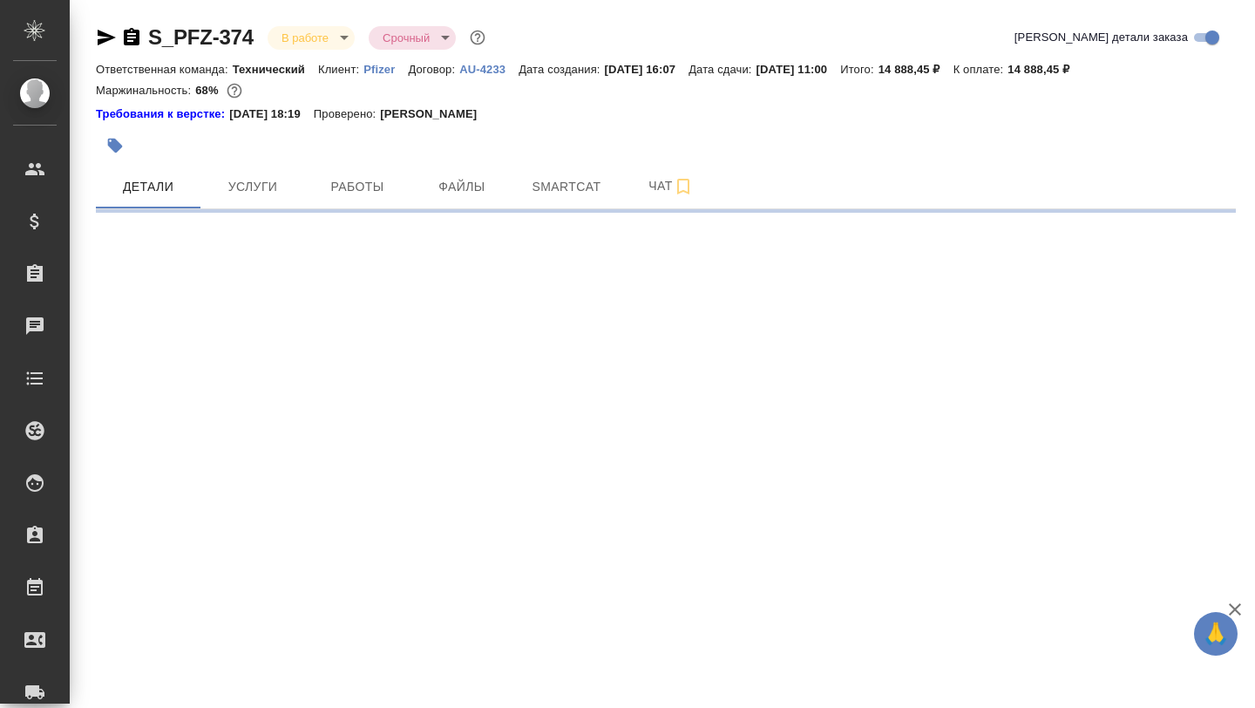
select select "RU"
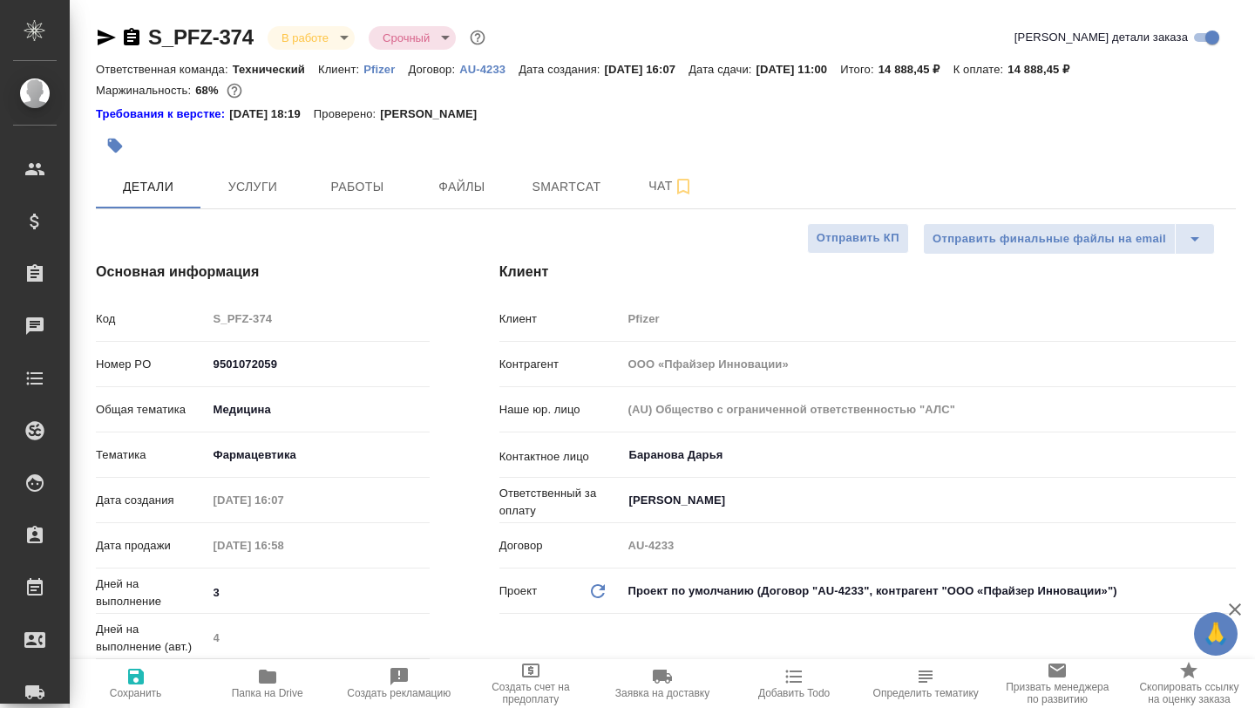
type textarea "x"
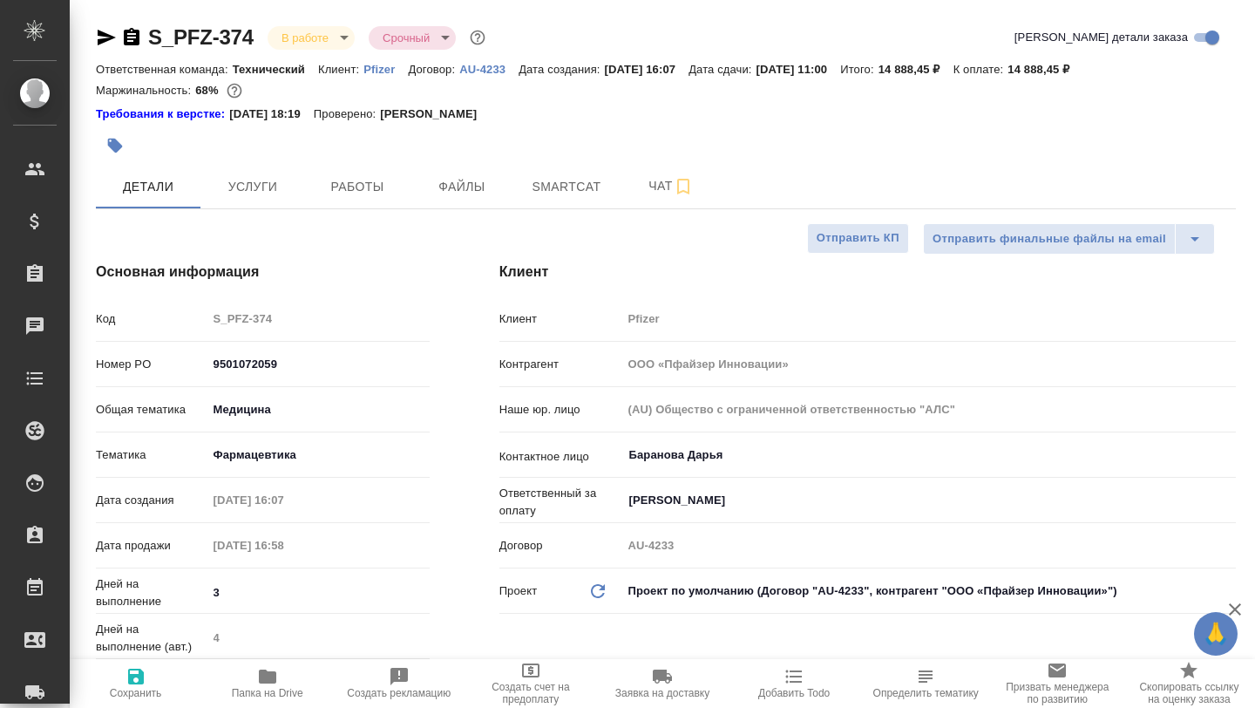
type textarea "x"
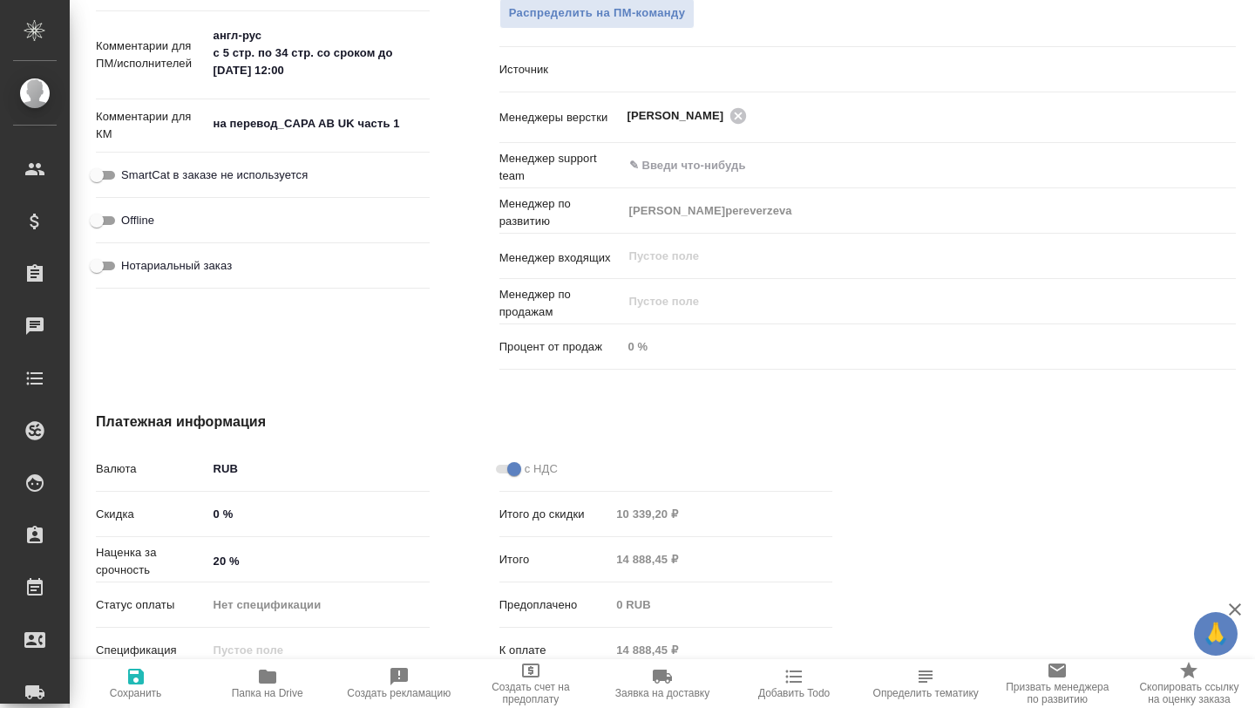
scroll to position [1111, 0]
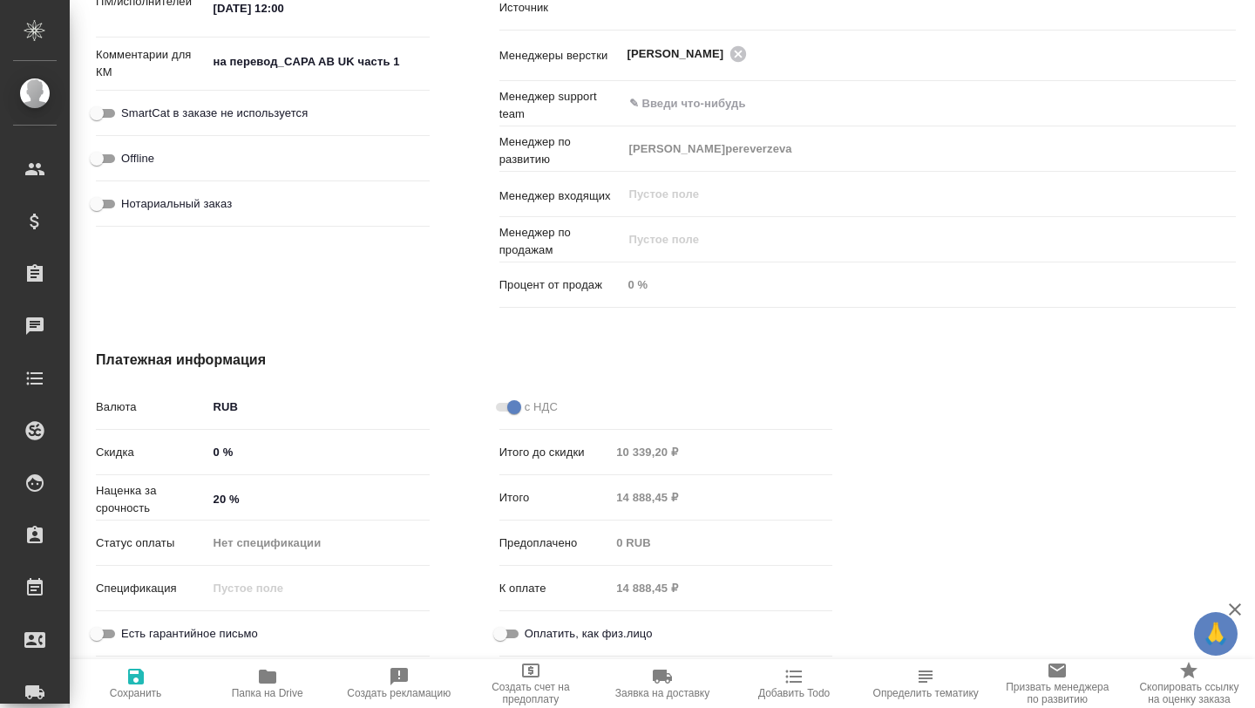
type textarea "x"
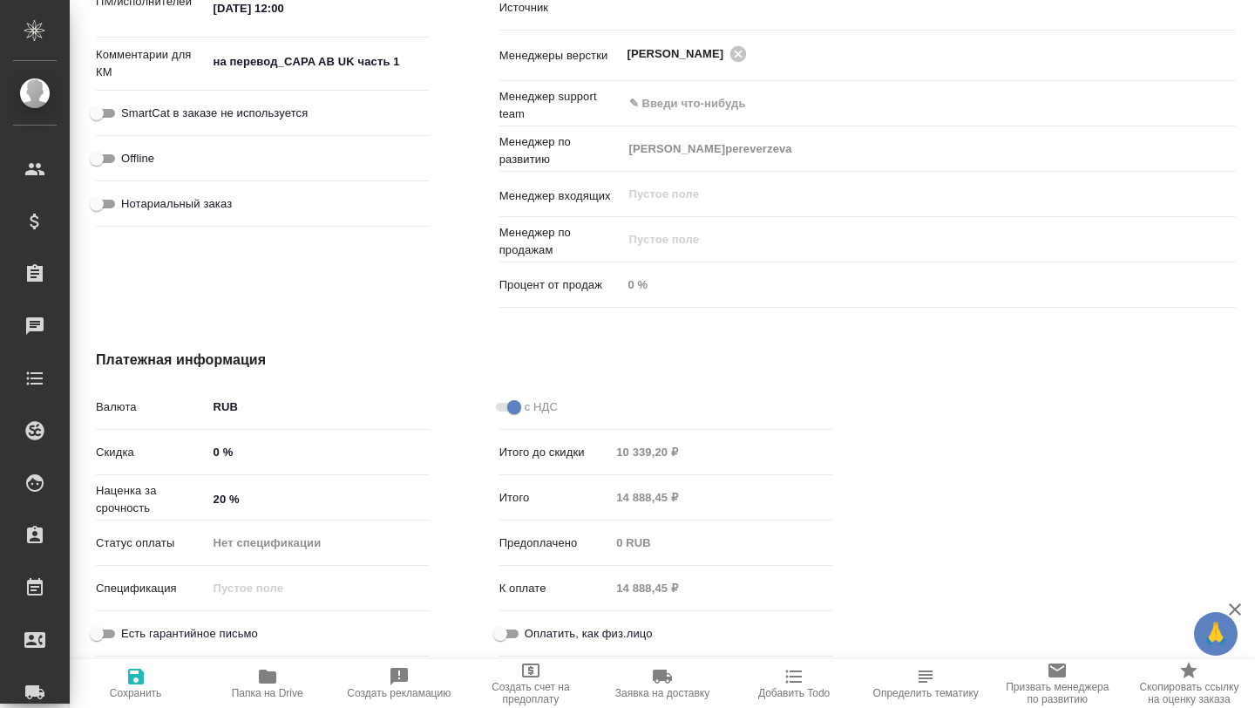
type textarea "x"
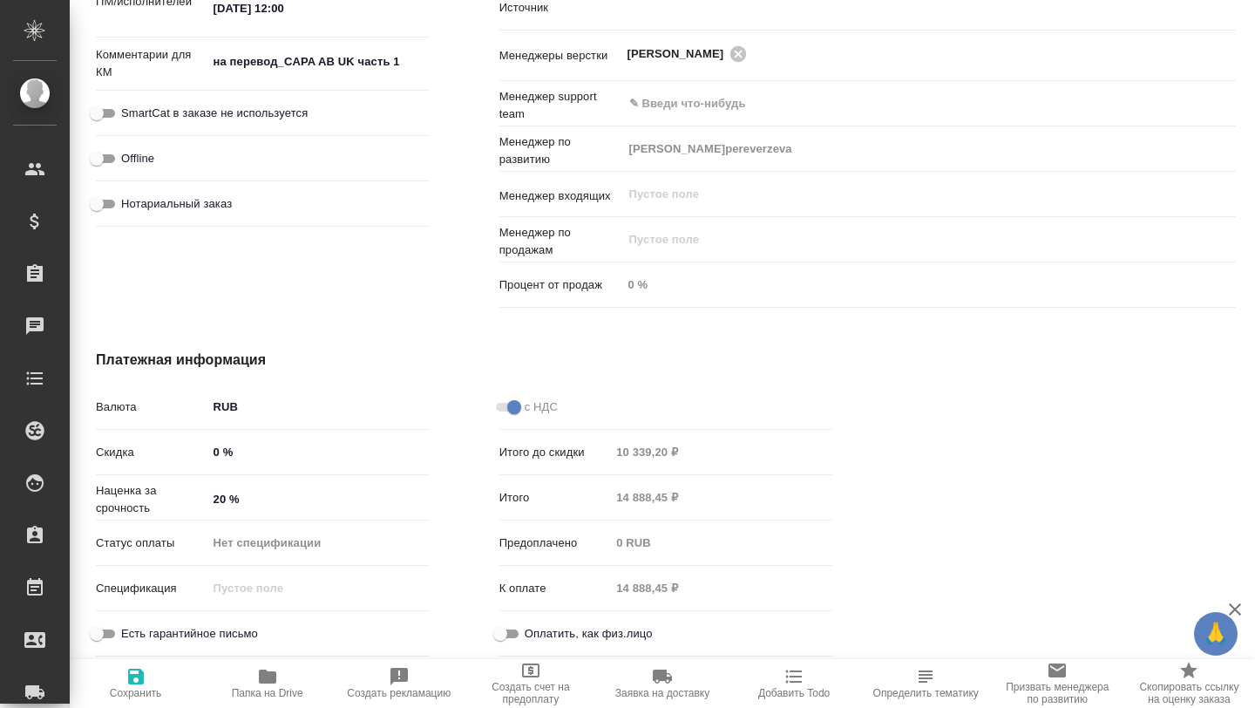
type textarea "x"
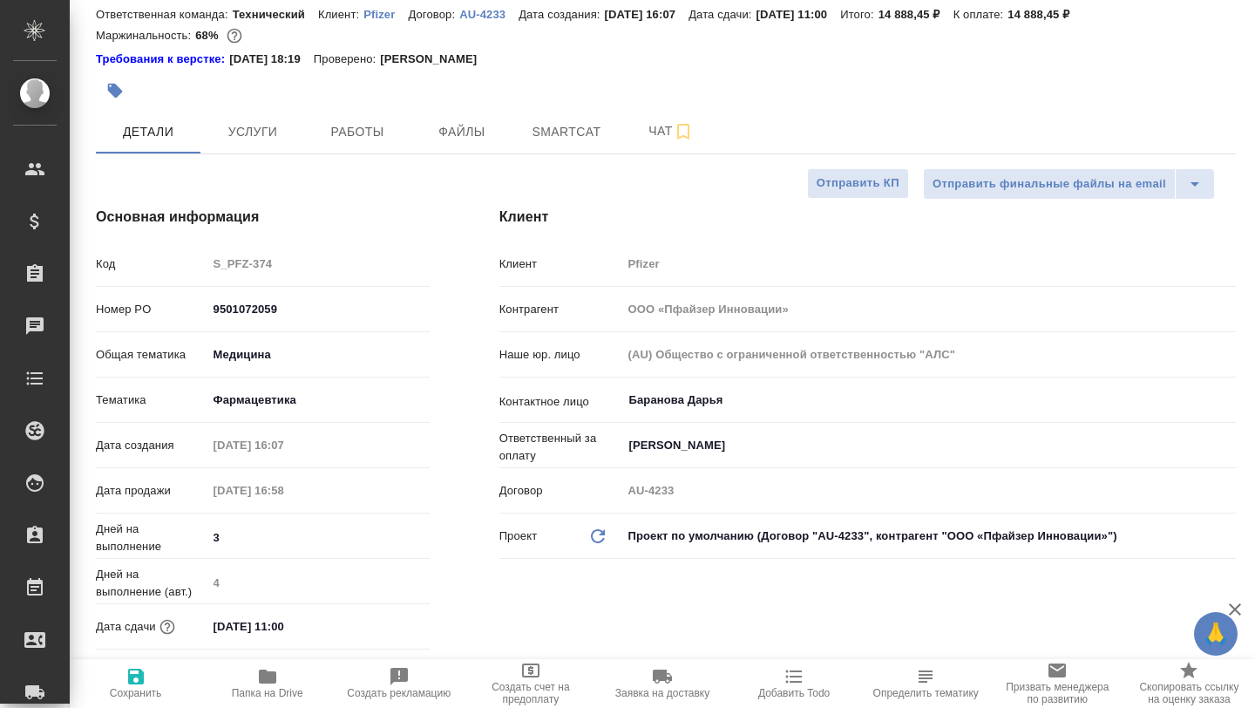
scroll to position [0, 0]
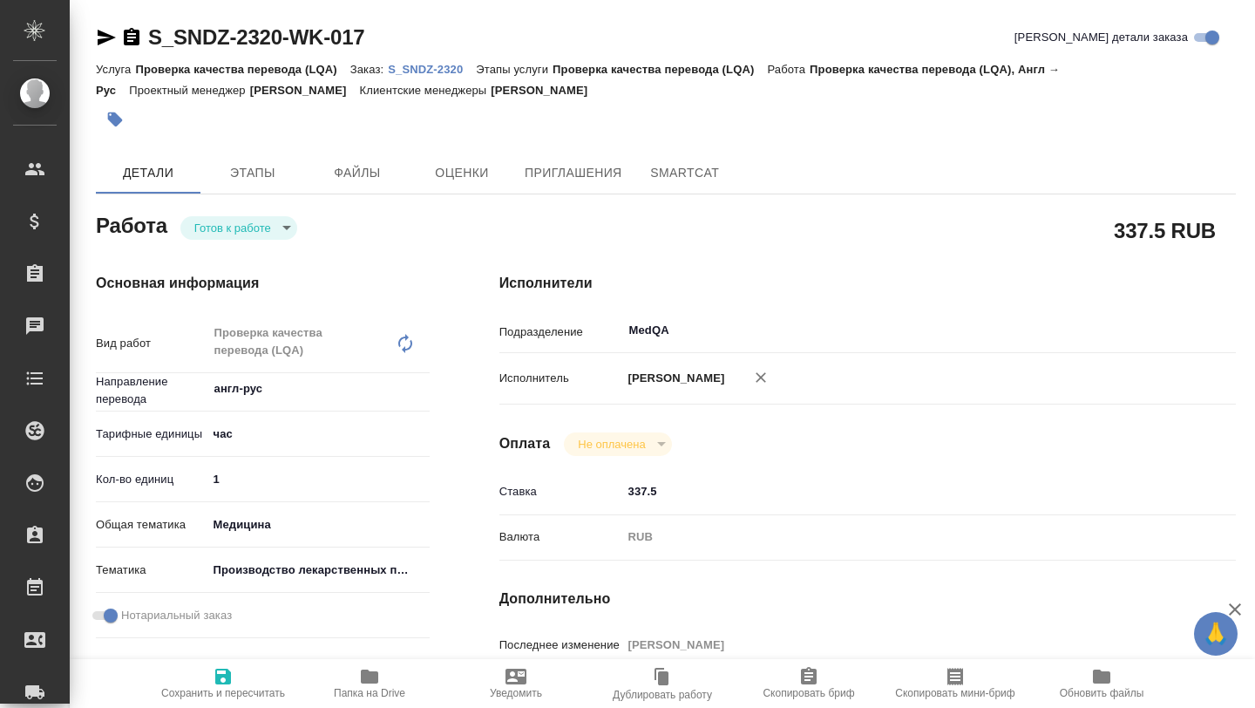
type textarea "x"
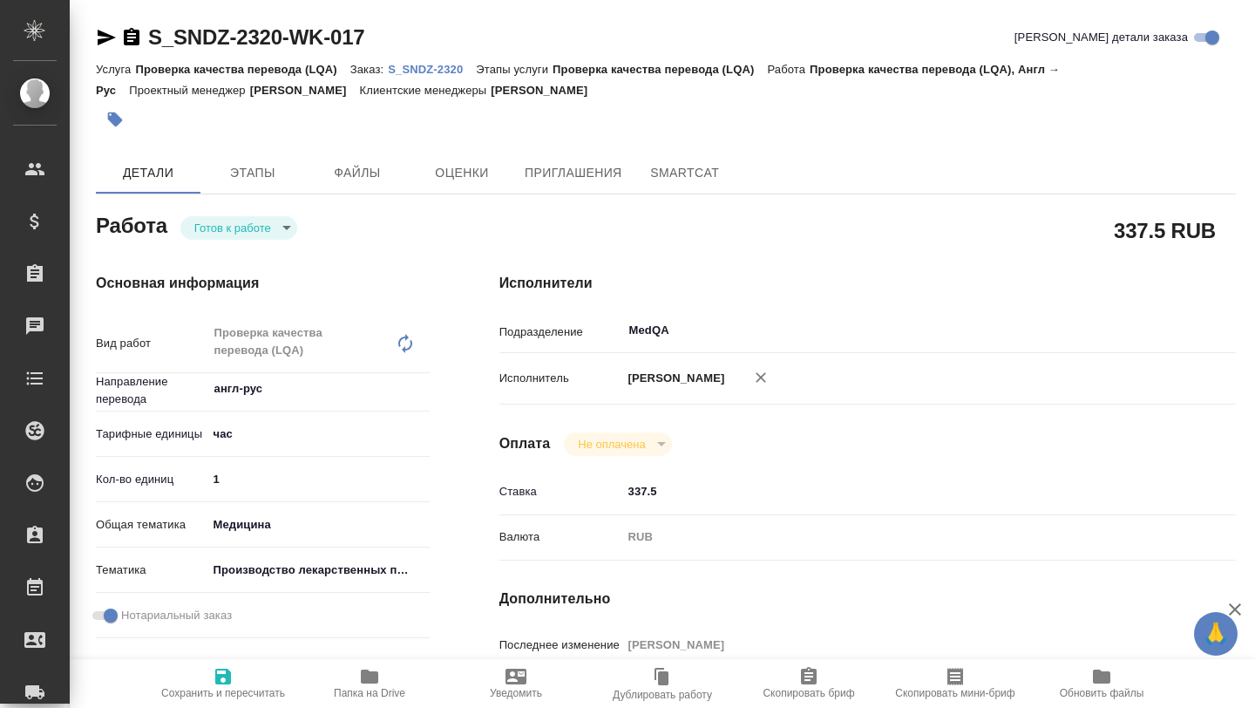
type textarea "x"
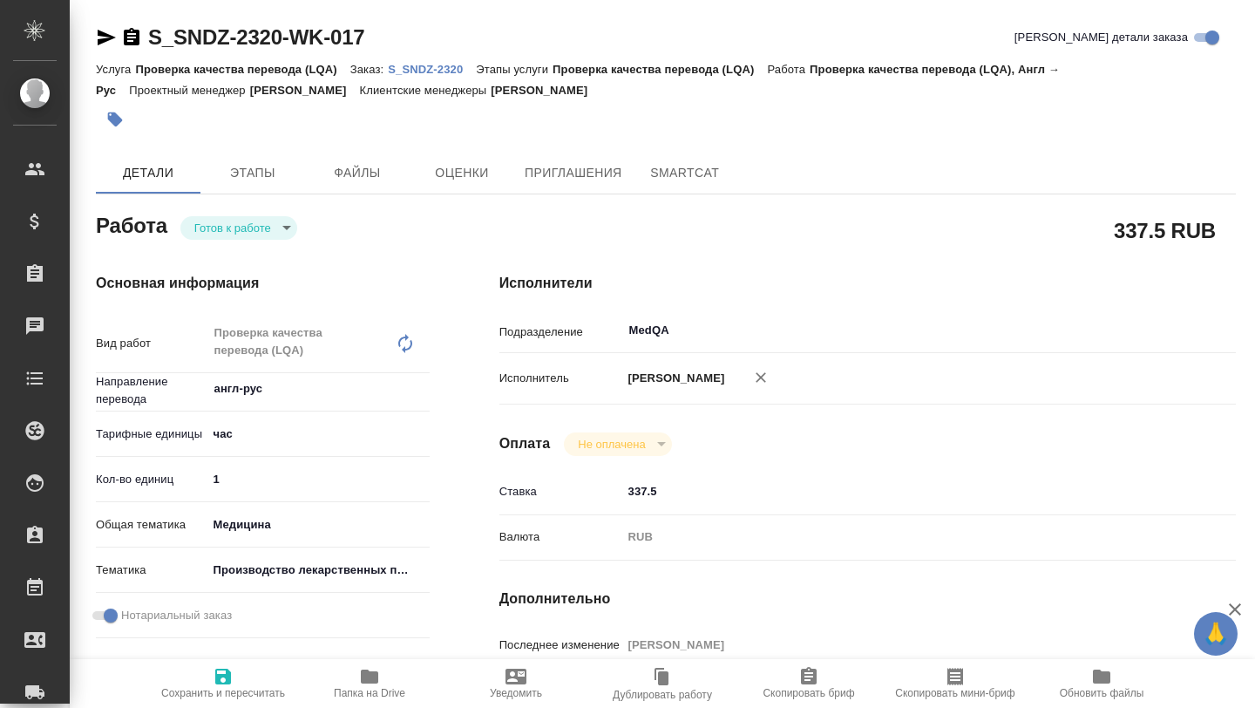
type textarea "x"
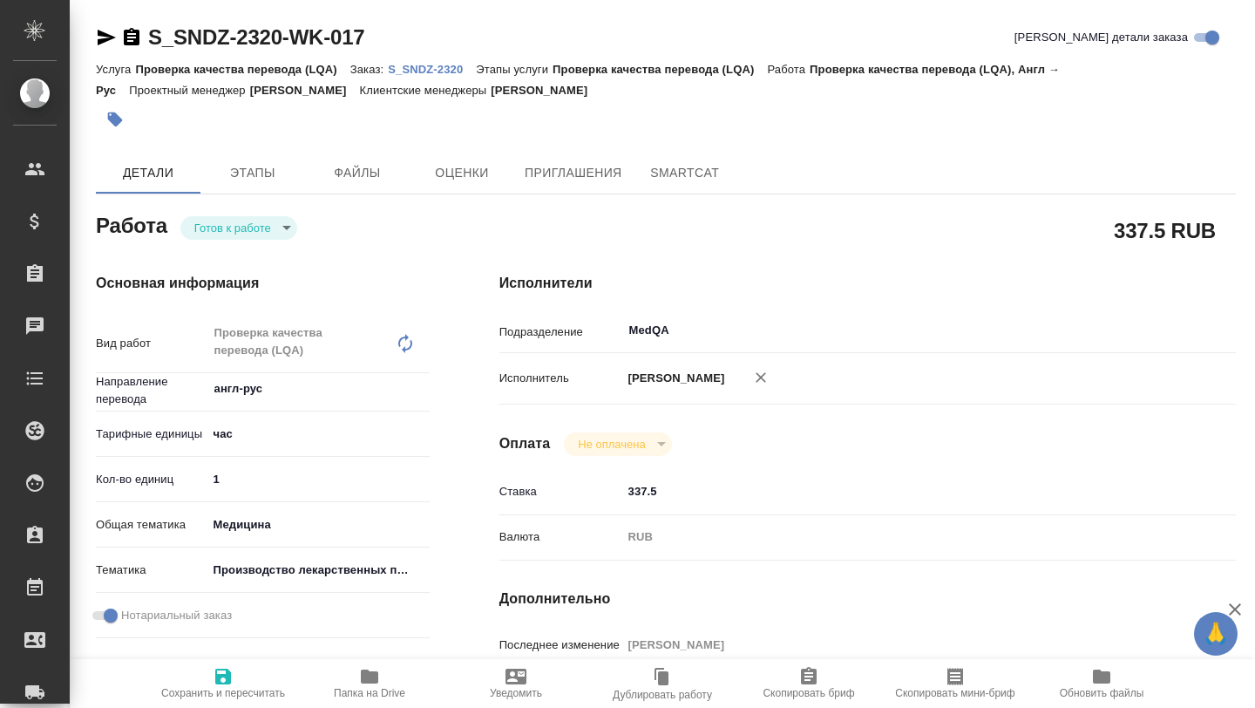
type textarea "x"
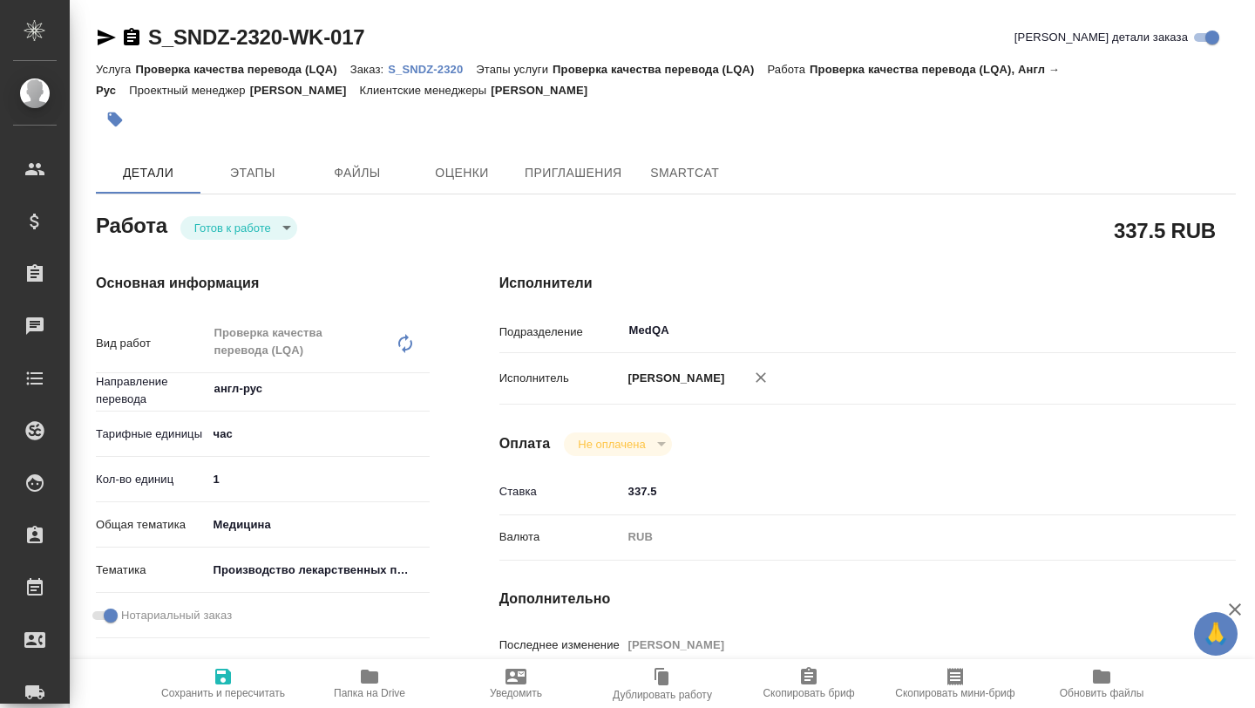
type textarea "x"
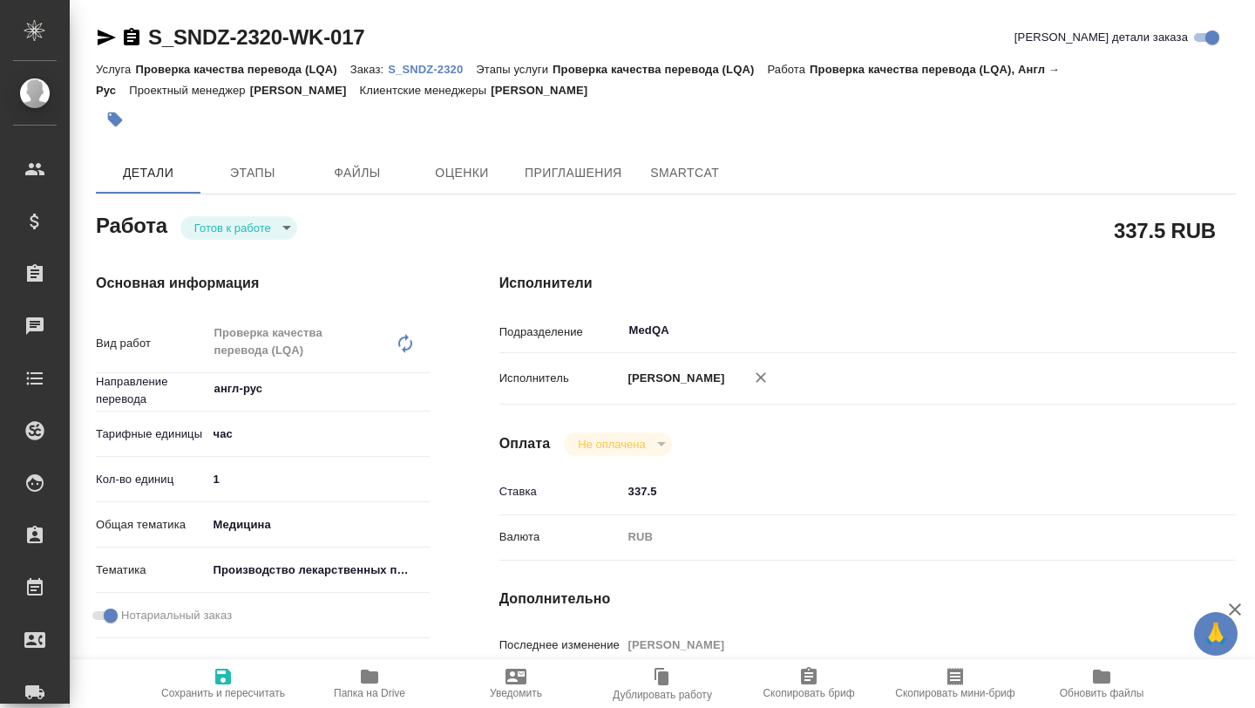
type textarea "x"
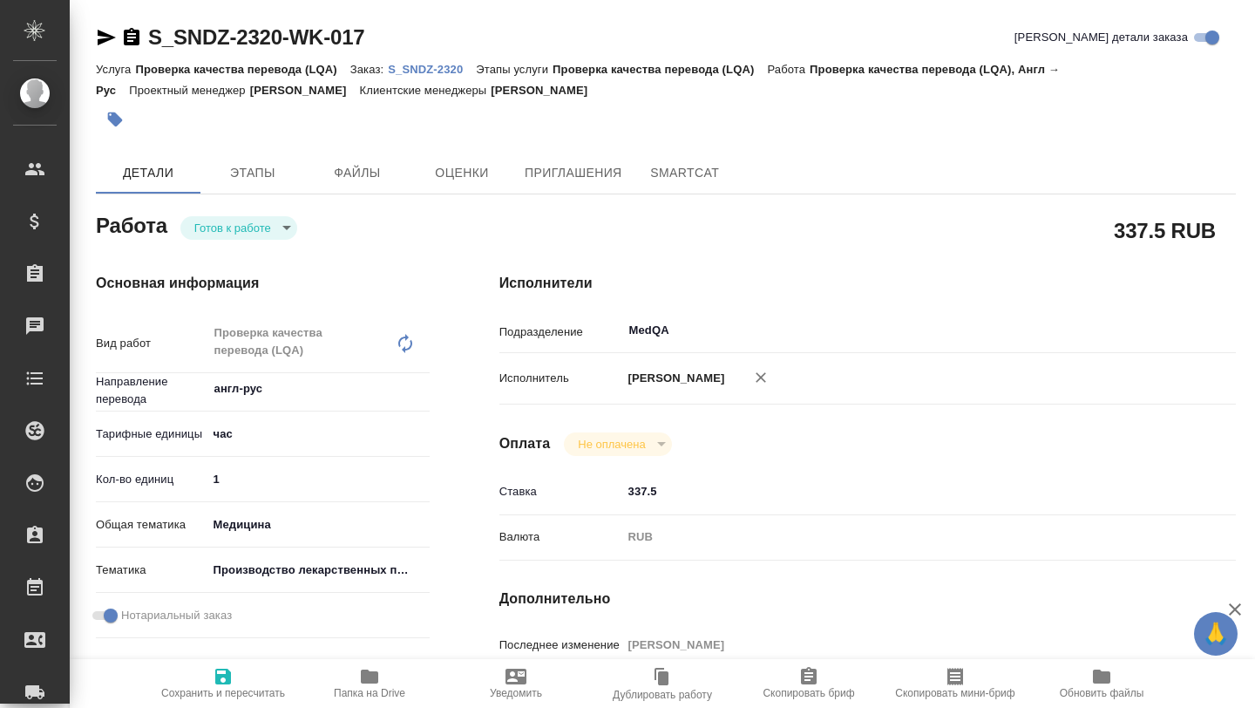
type textarea "x"
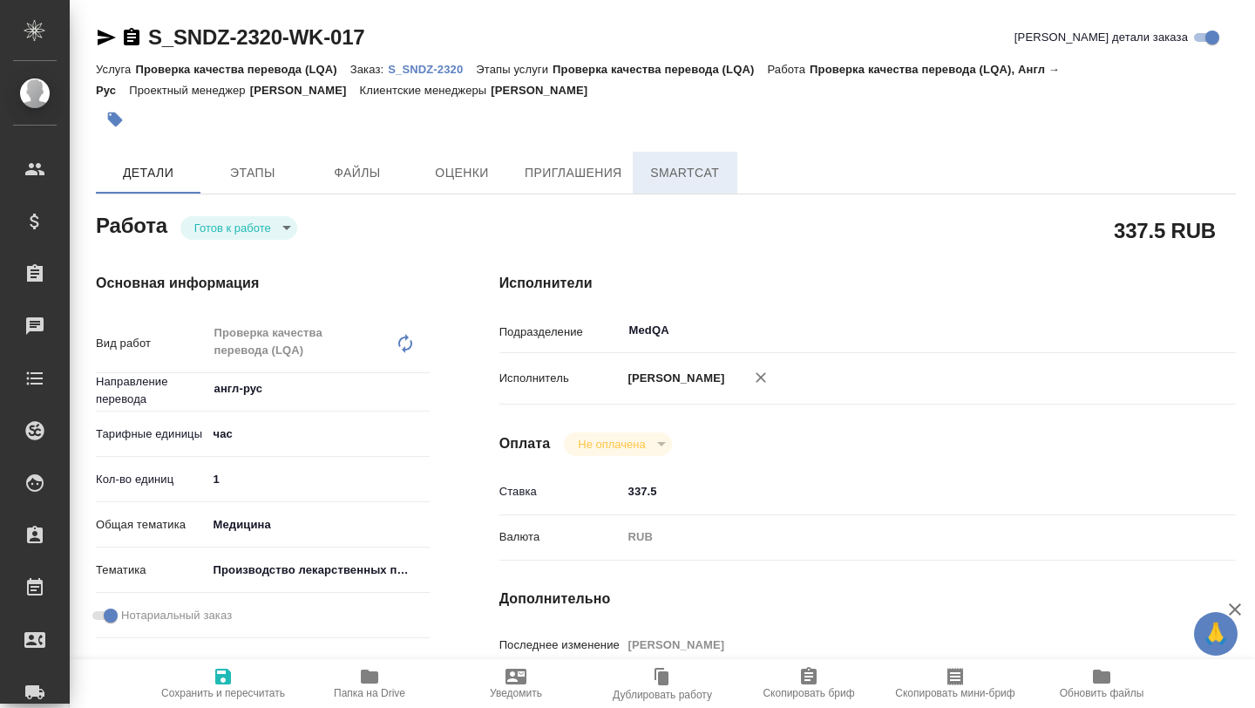
click at [649, 164] on span "SmartCat" at bounding box center [685, 173] width 84 height 22
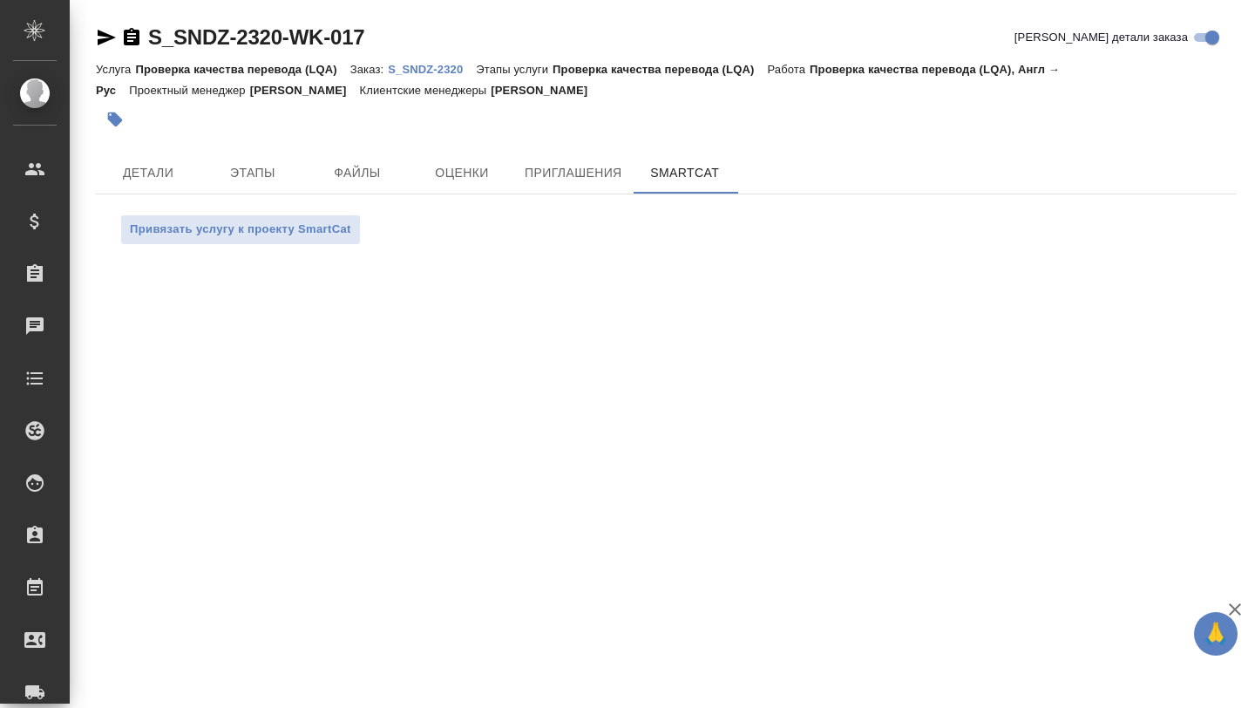
click at [426, 71] on p "S_SNDZ-2320" at bounding box center [432, 69] width 88 height 13
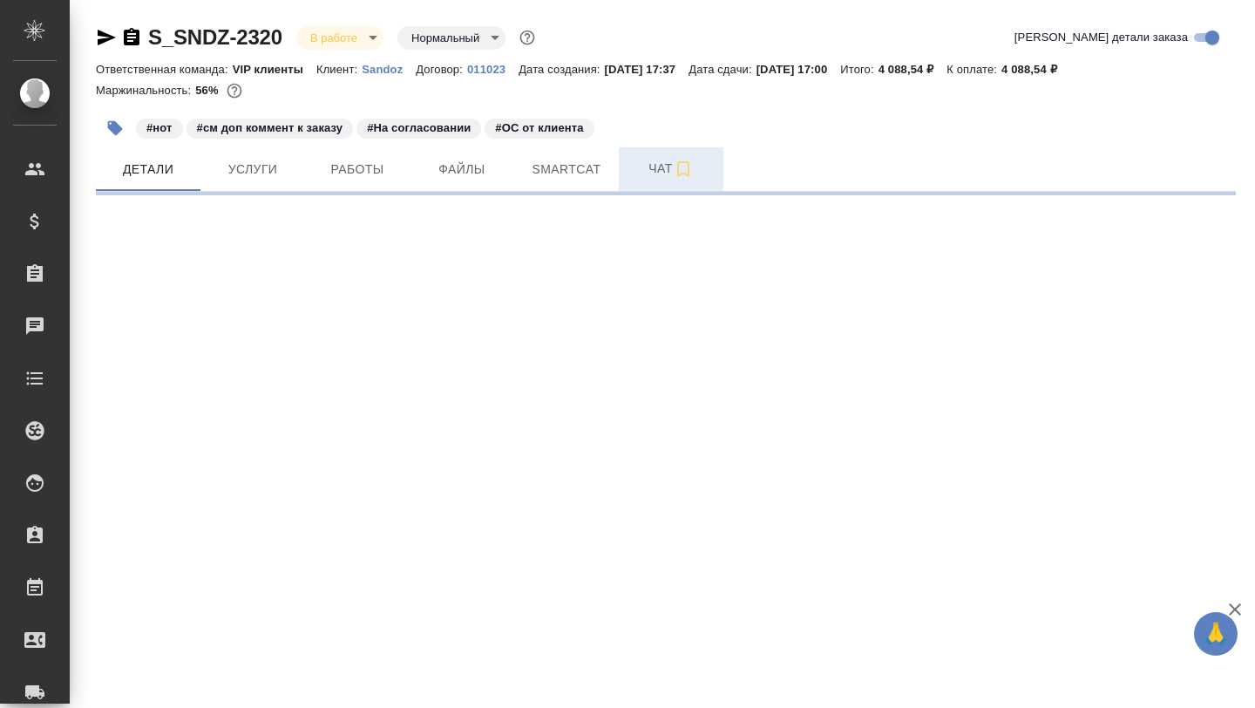
select select "RU"
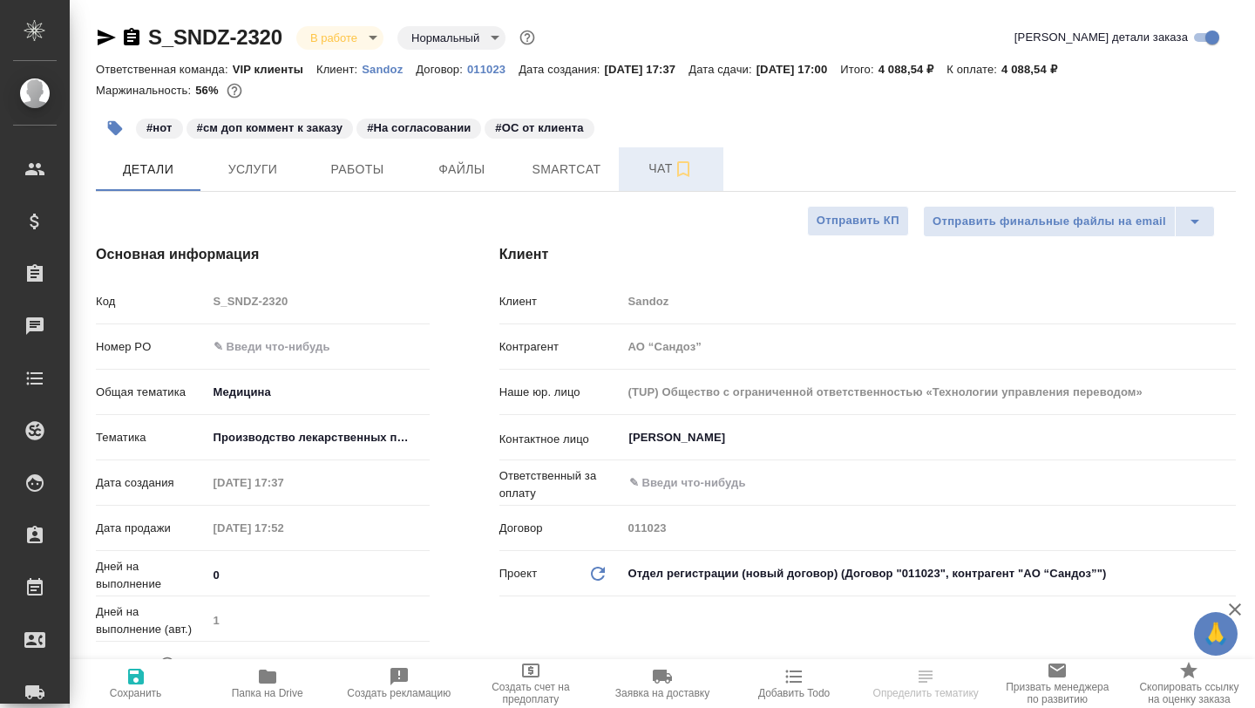
type textarea "x"
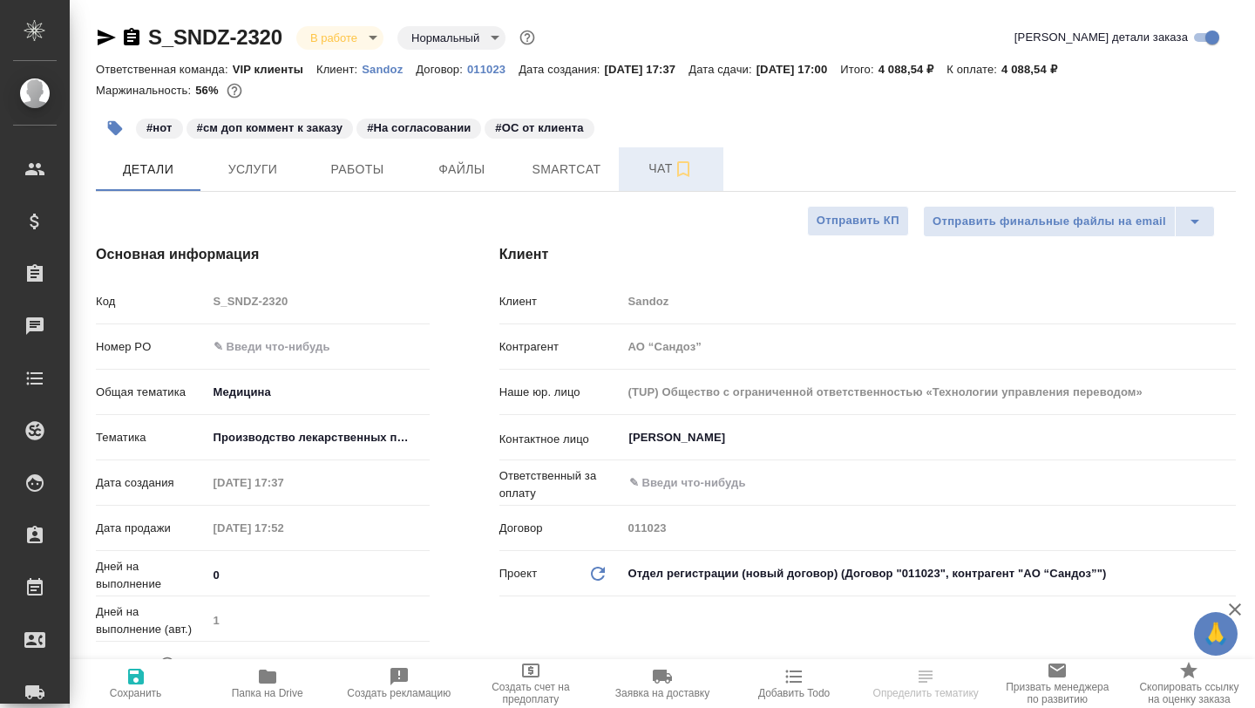
type textarea "x"
click at [649, 178] on span "Чат" at bounding box center [671, 169] width 84 height 22
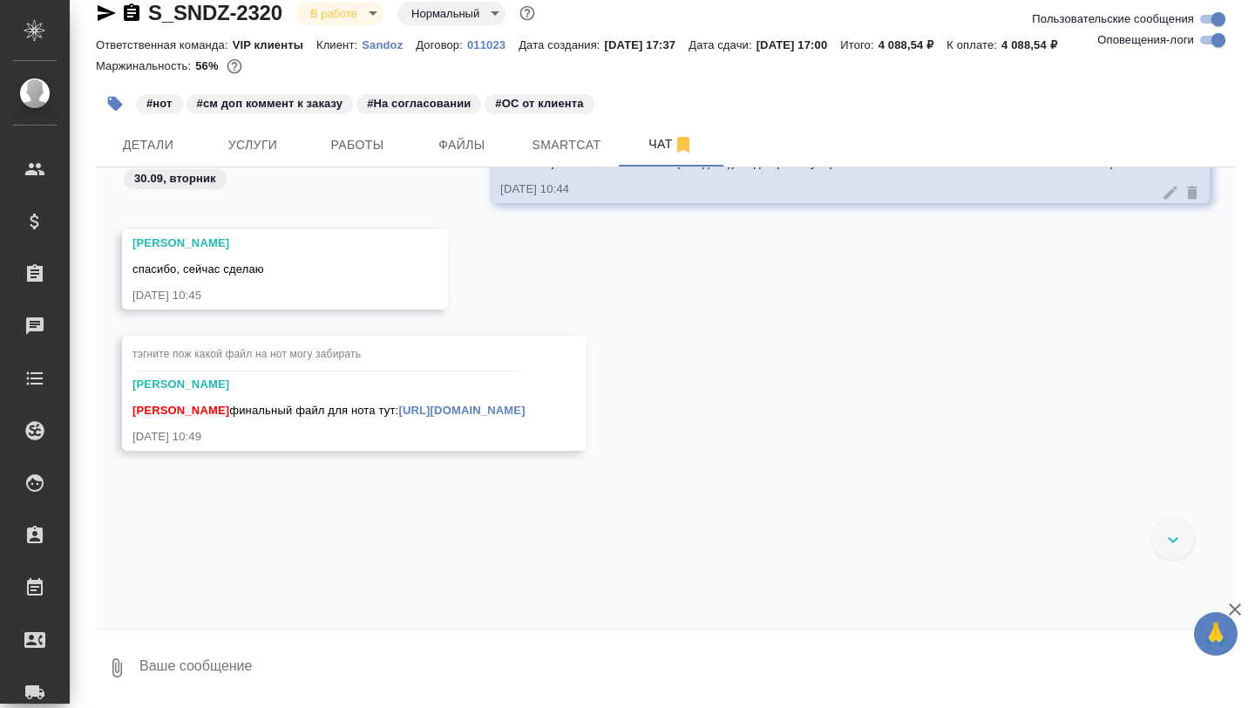
scroll to position [54119, 0]
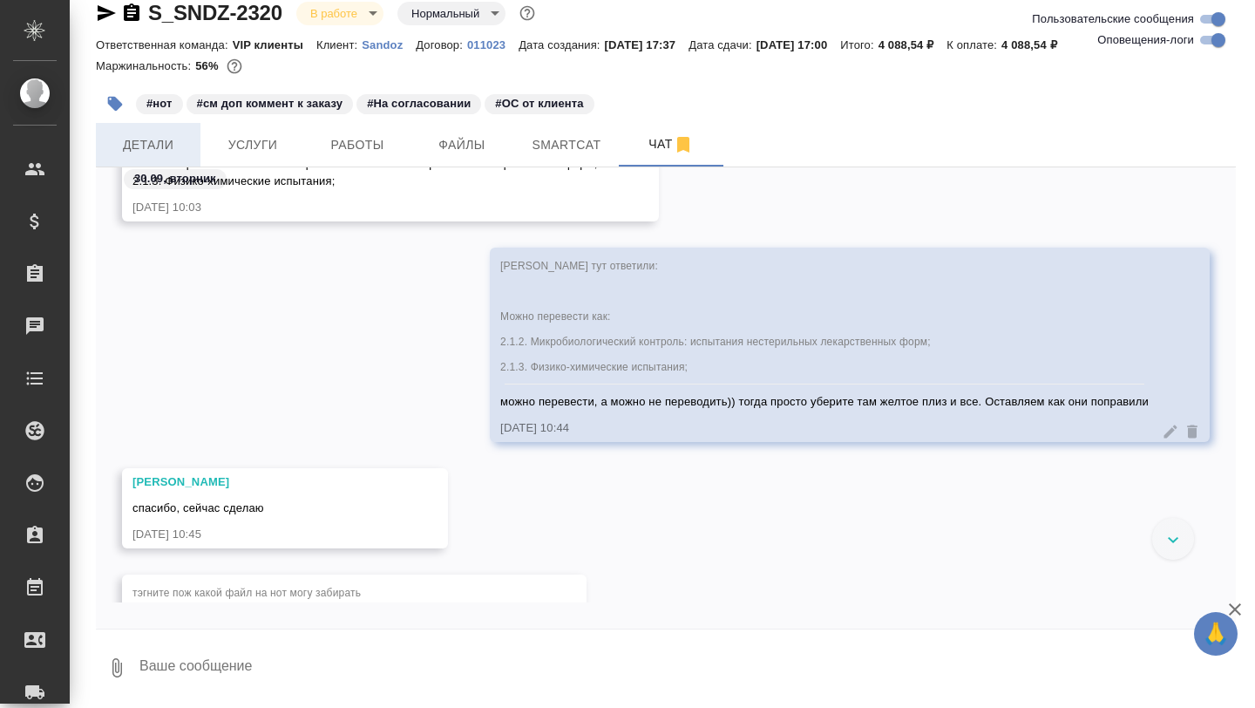
click at [160, 146] on span "Детали" at bounding box center [148, 145] width 84 height 22
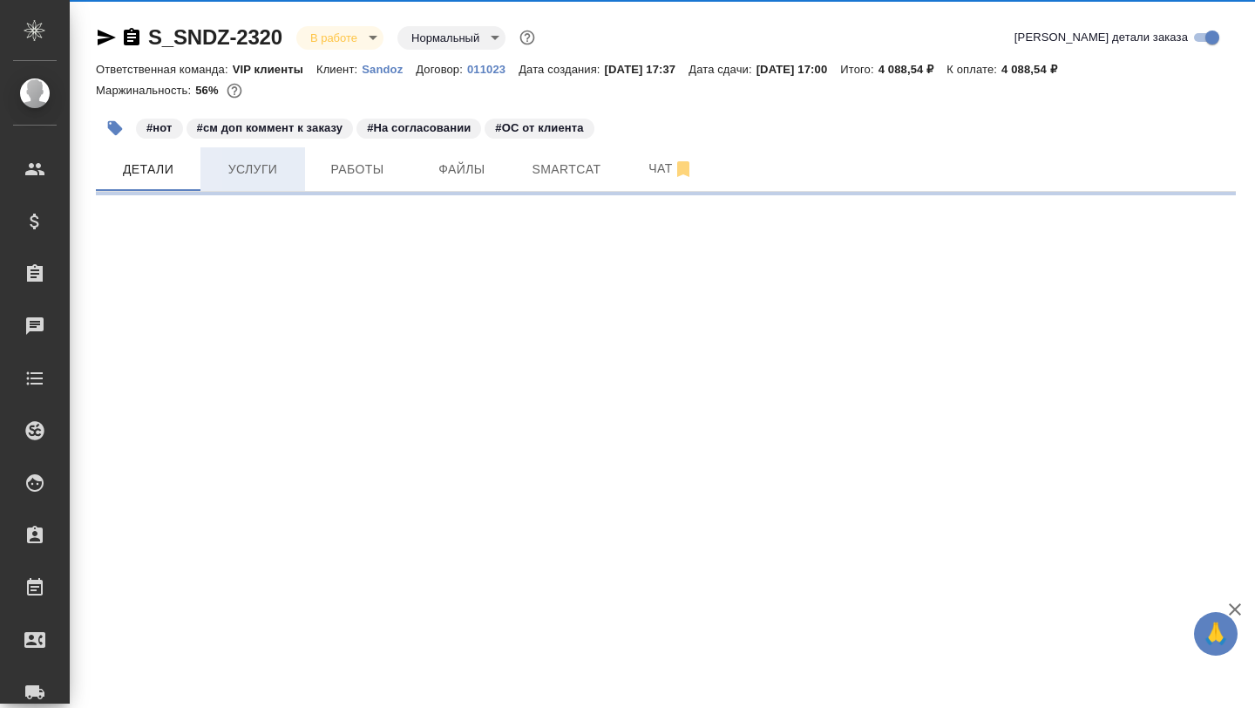
select select "RU"
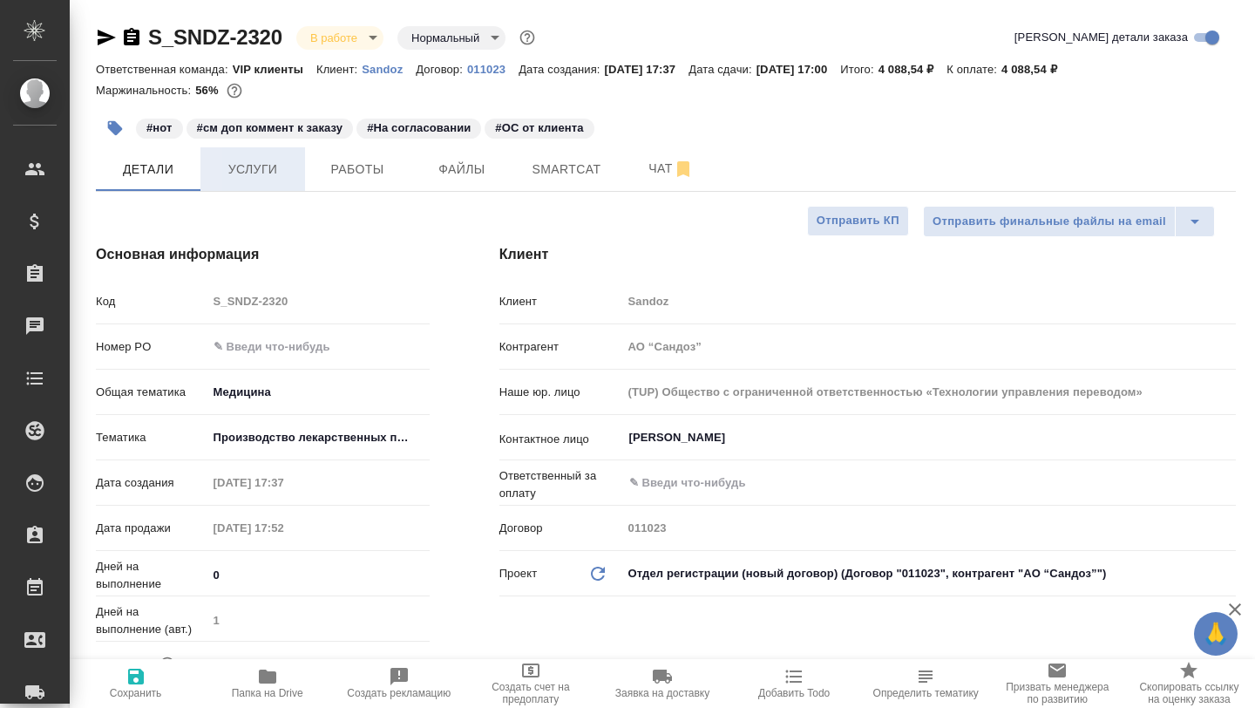
type textarea "x"
click at [258, 166] on span "Услуги" at bounding box center [253, 170] width 84 height 22
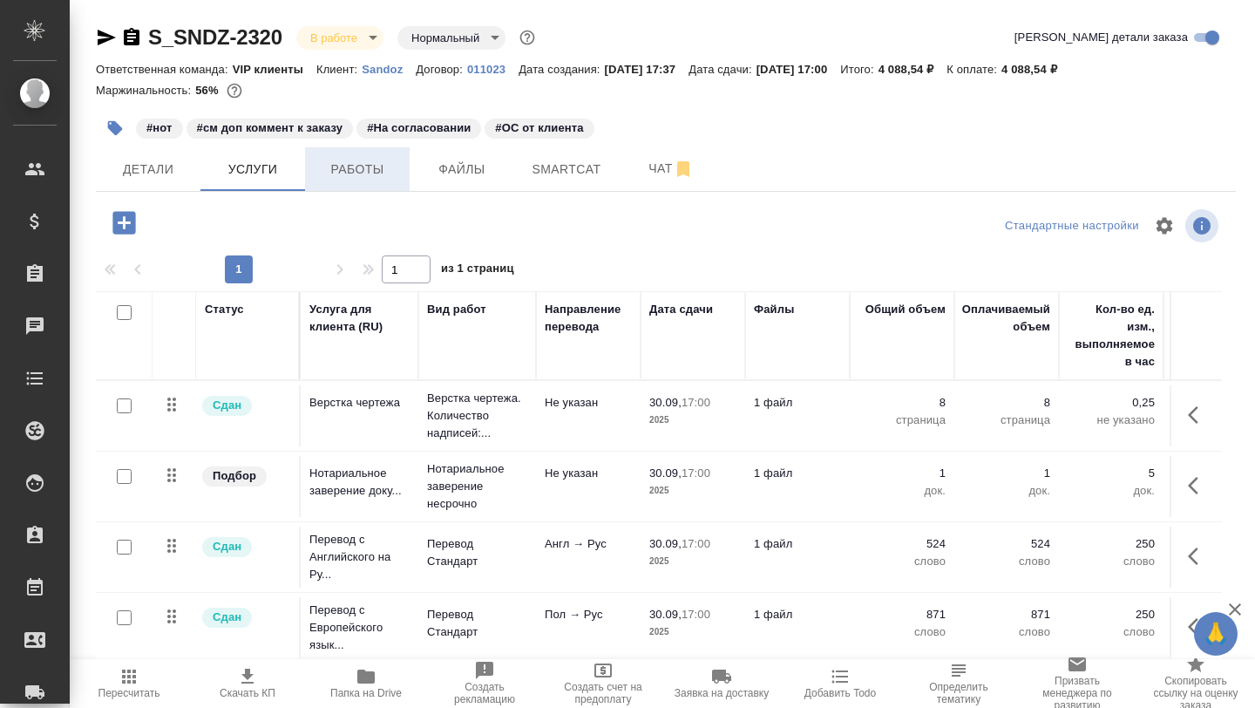
click at [365, 181] on button "Работы" at bounding box center [357, 169] width 105 height 44
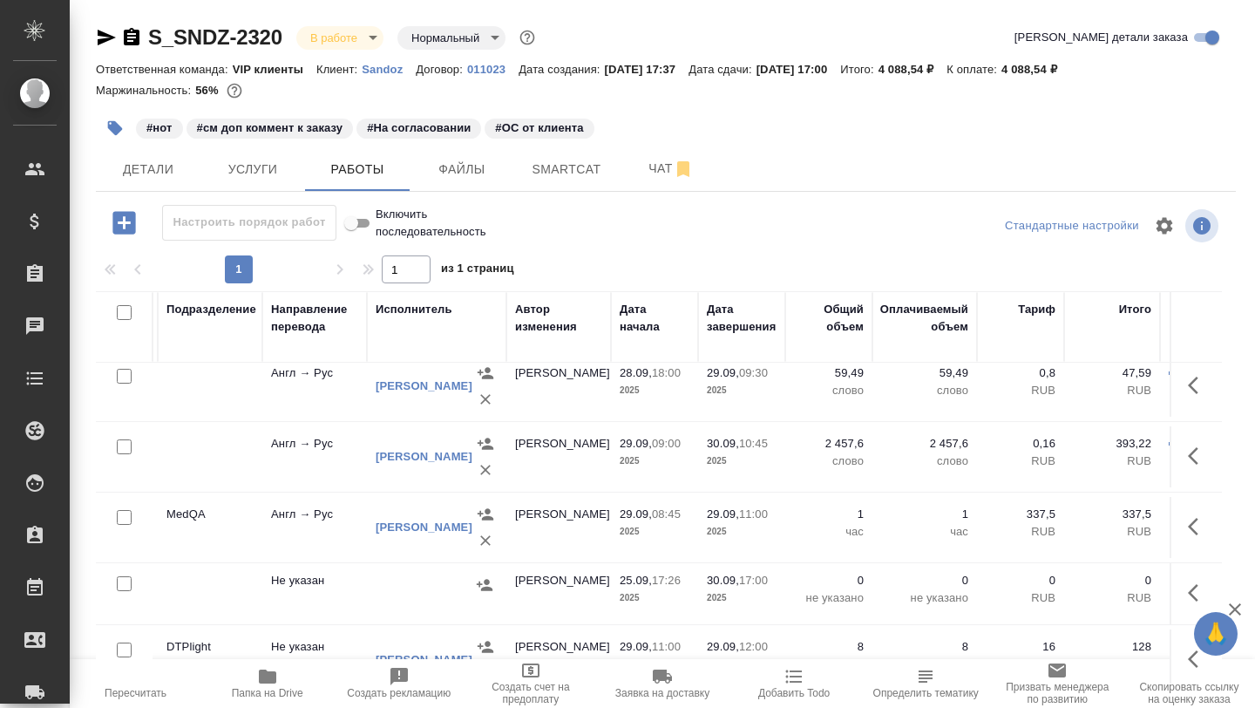
scroll to position [224, 467]
click at [1196, 531] on icon "button" at bounding box center [1198, 526] width 21 height 21
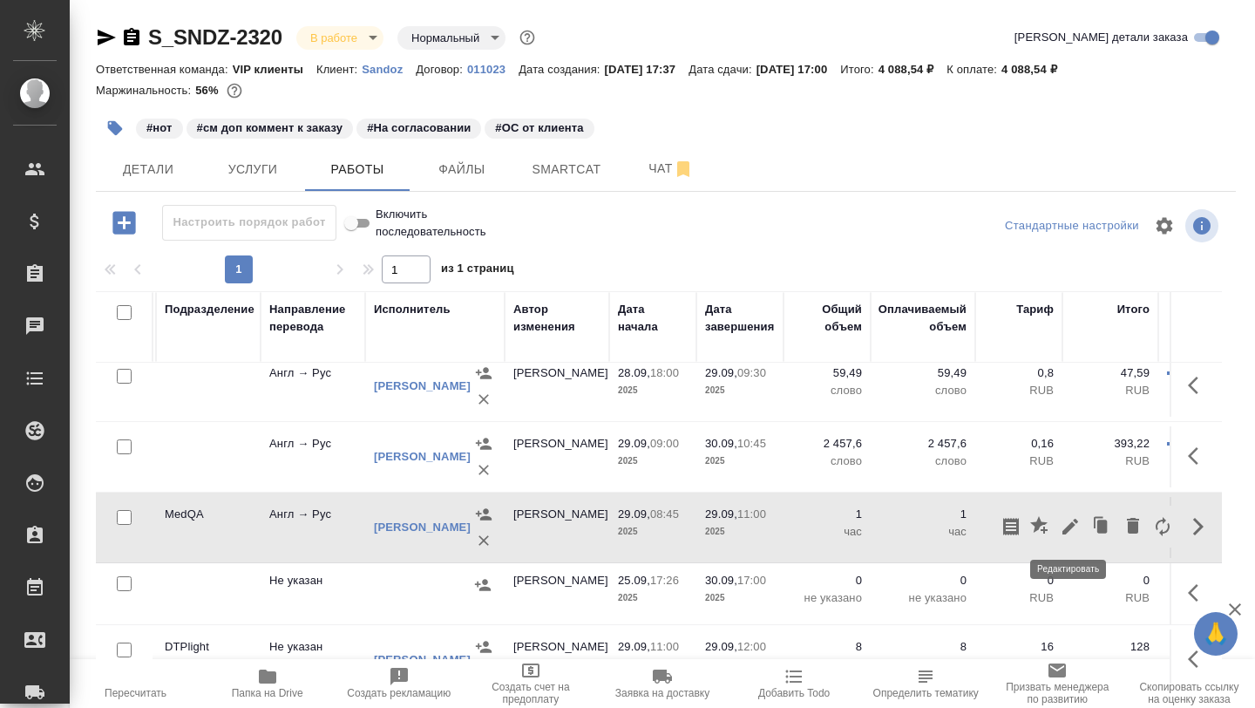
click at [1068, 525] on icon "button" at bounding box center [1071, 527] width 16 height 16
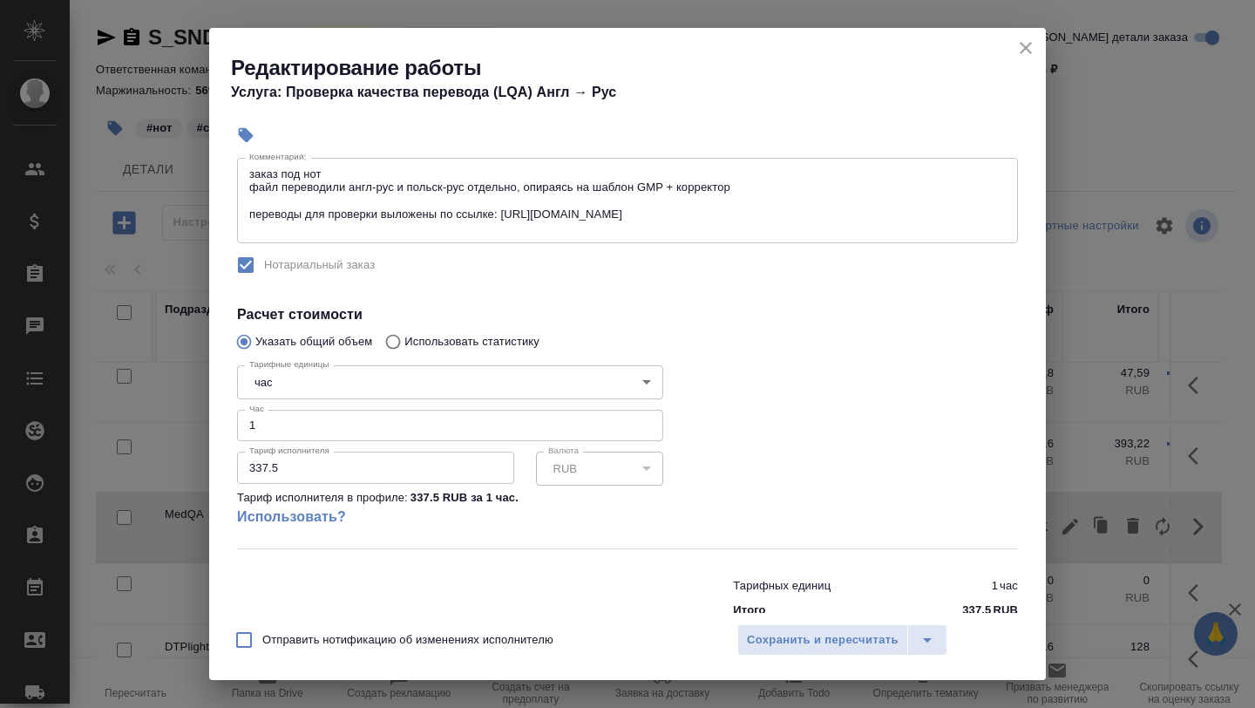
scroll to position [305, 0]
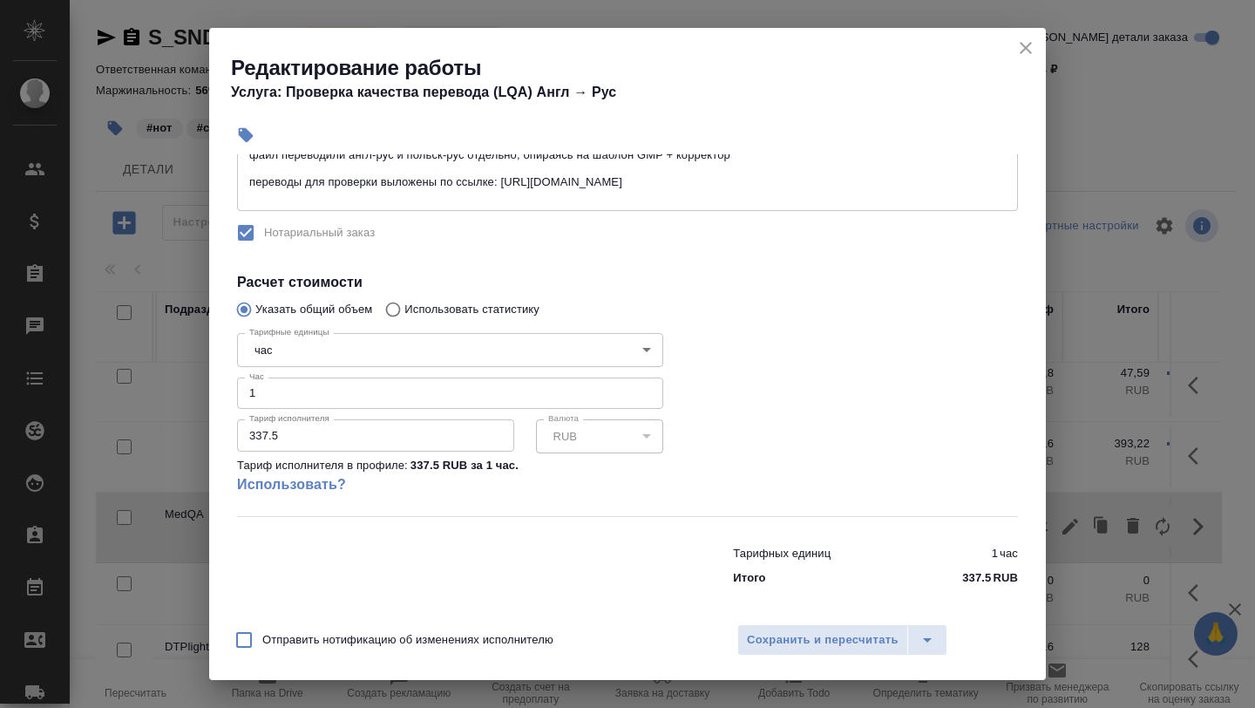
click at [268, 394] on input "1" at bounding box center [450, 392] width 426 height 31
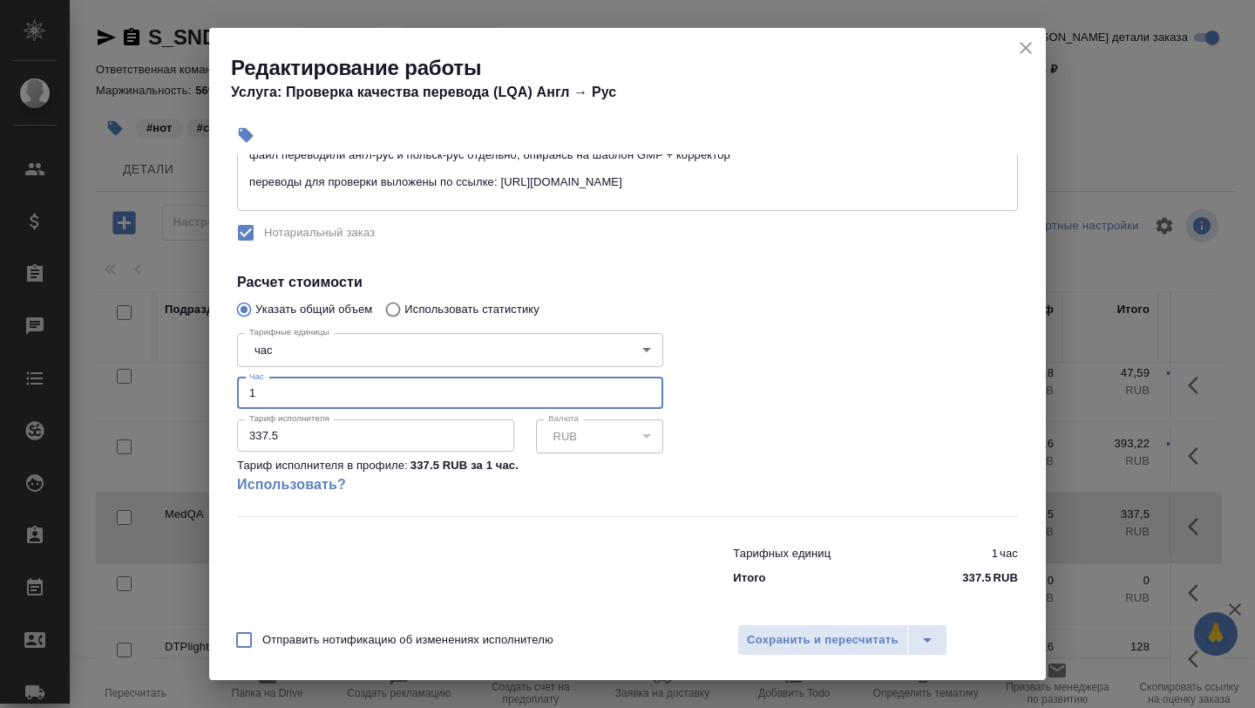
click at [268, 394] on input "1" at bounding box center [450, 392] width 426 height 31
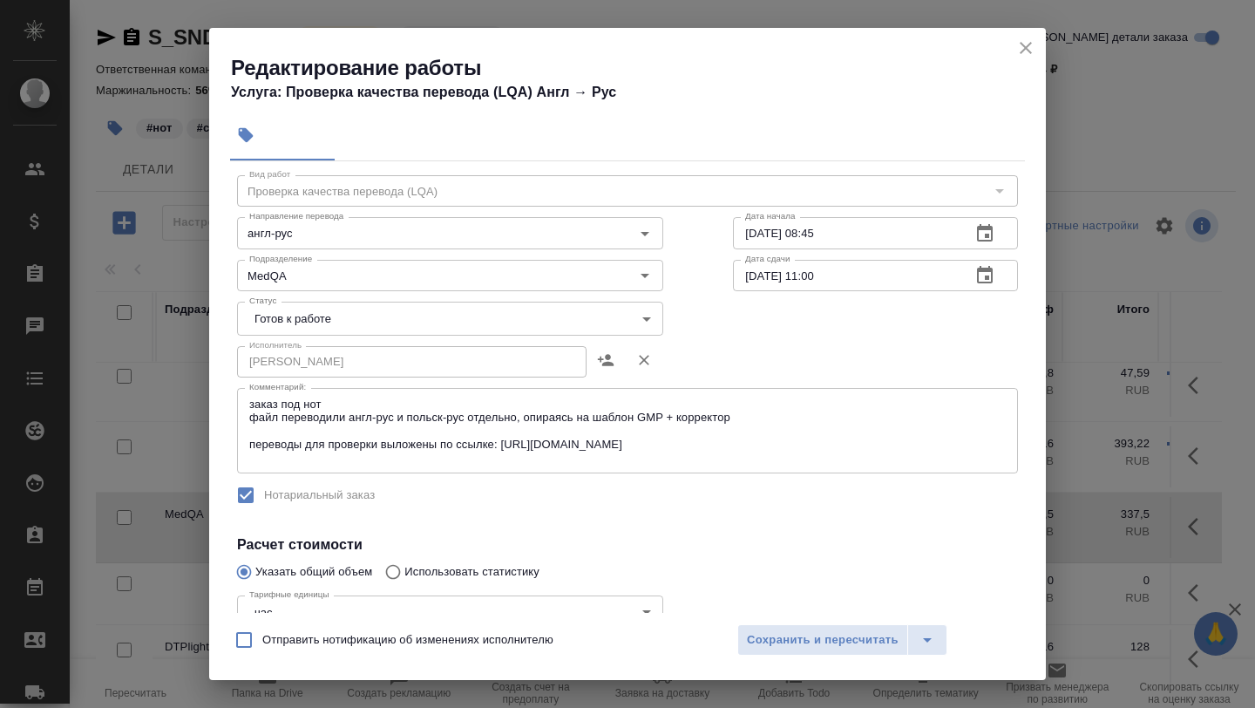
scroll to position [24, 0]
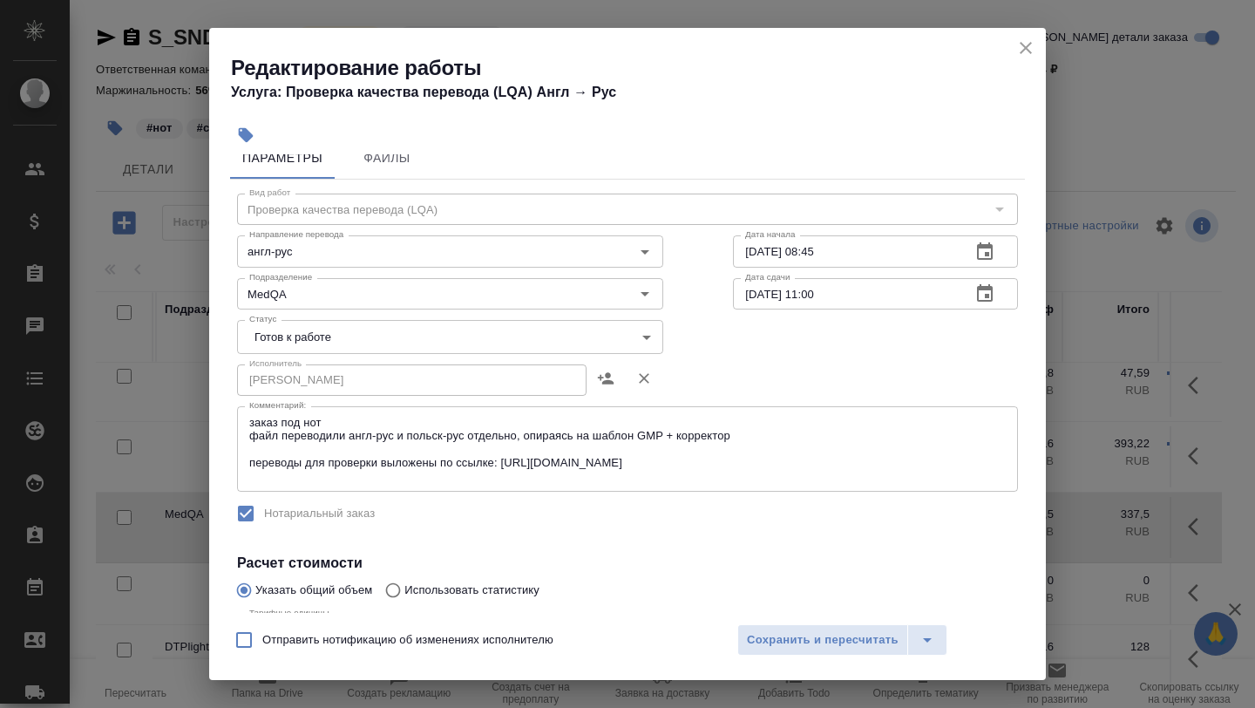
type input "0.8"
click at [474, 335] on body "🙏 .cls-1 fill:#fff; AWATERA Borzova Anastasia Клиенты Спецификации Заказы 0 Чат…" at bounding box center [627, 354] width 1255 height 708
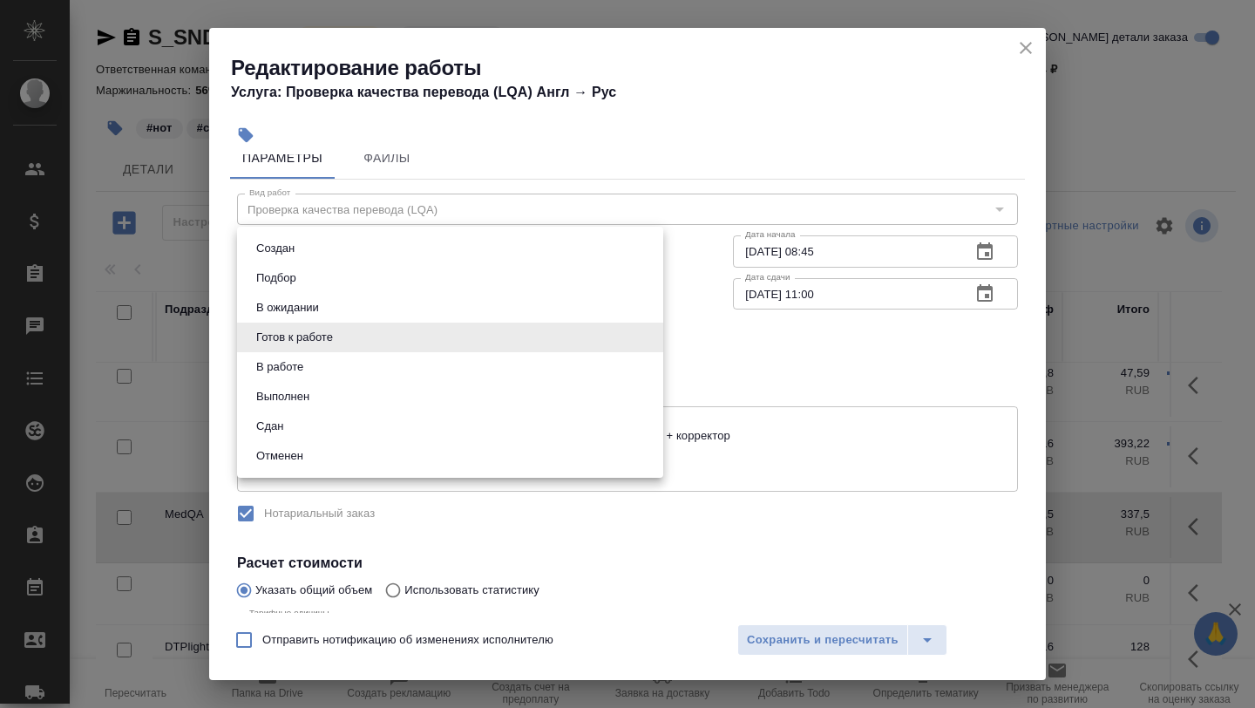
click at [365, 404] on li "Выполнен" at bounding box center [450, 397] width 426 height 30
type input "completed"
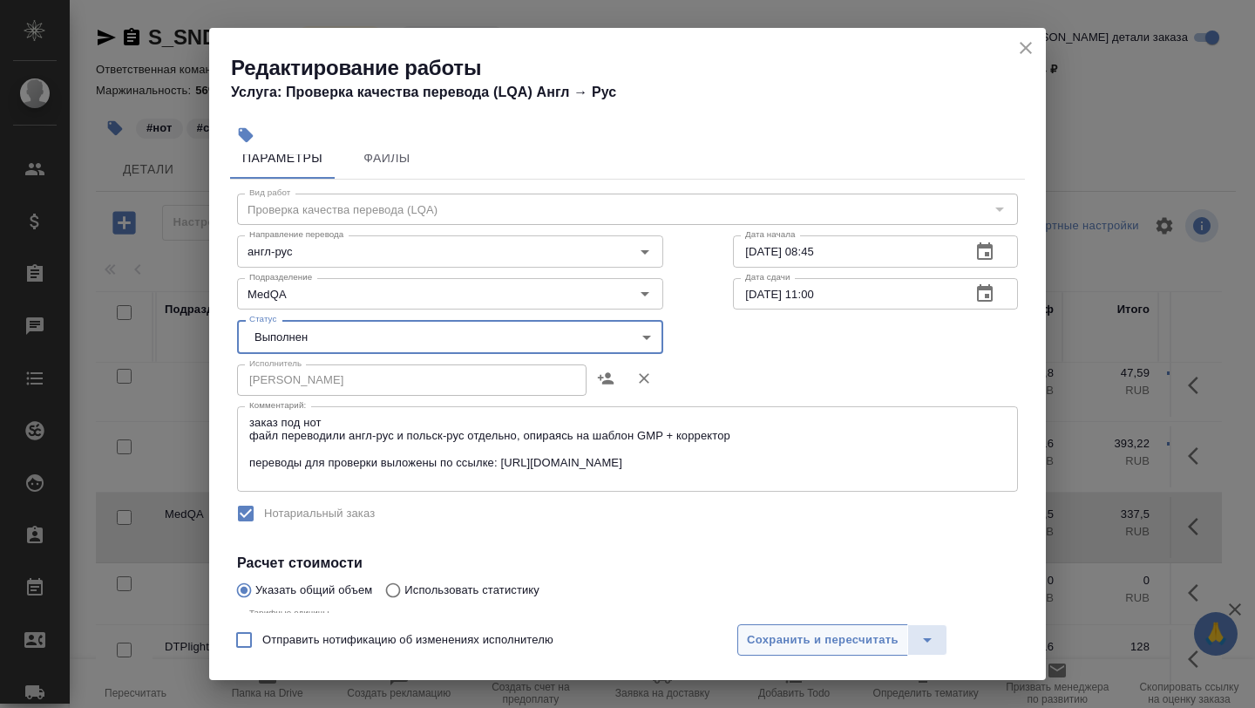
click at [774, 646] on span "Сохранить и пересчитать" at bounding box center [823, 640] width 152 height 20
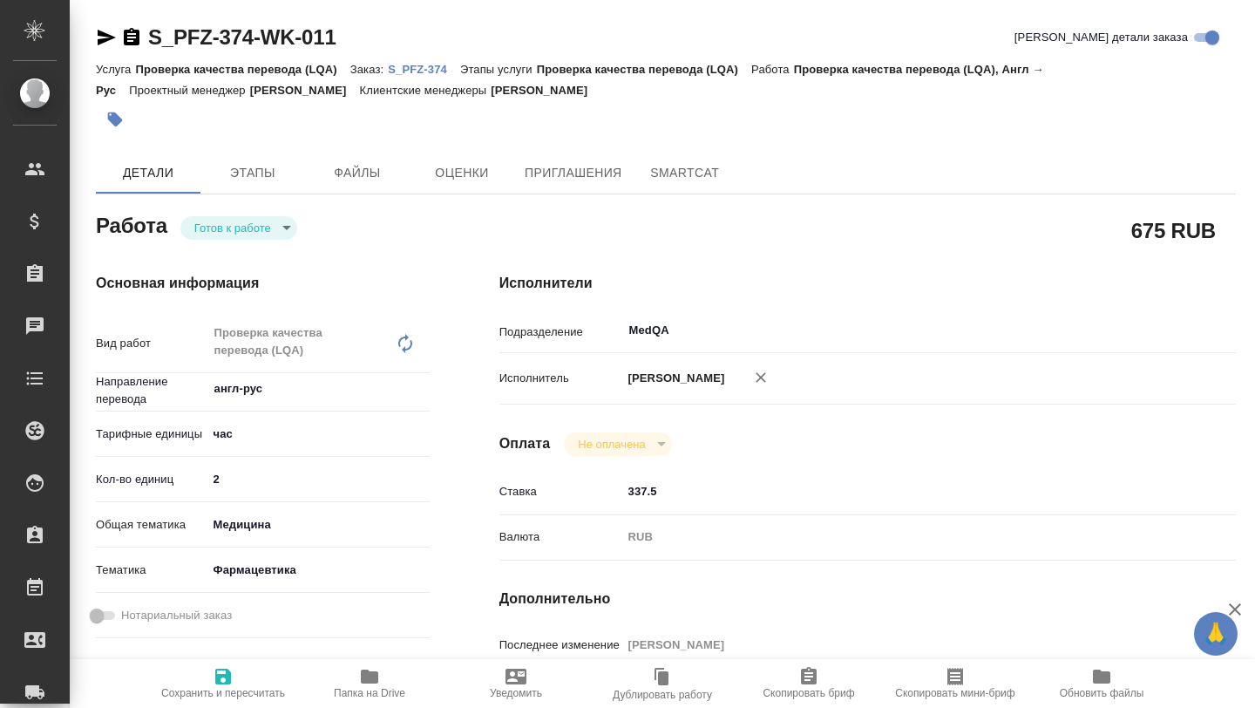
type textarea "x"
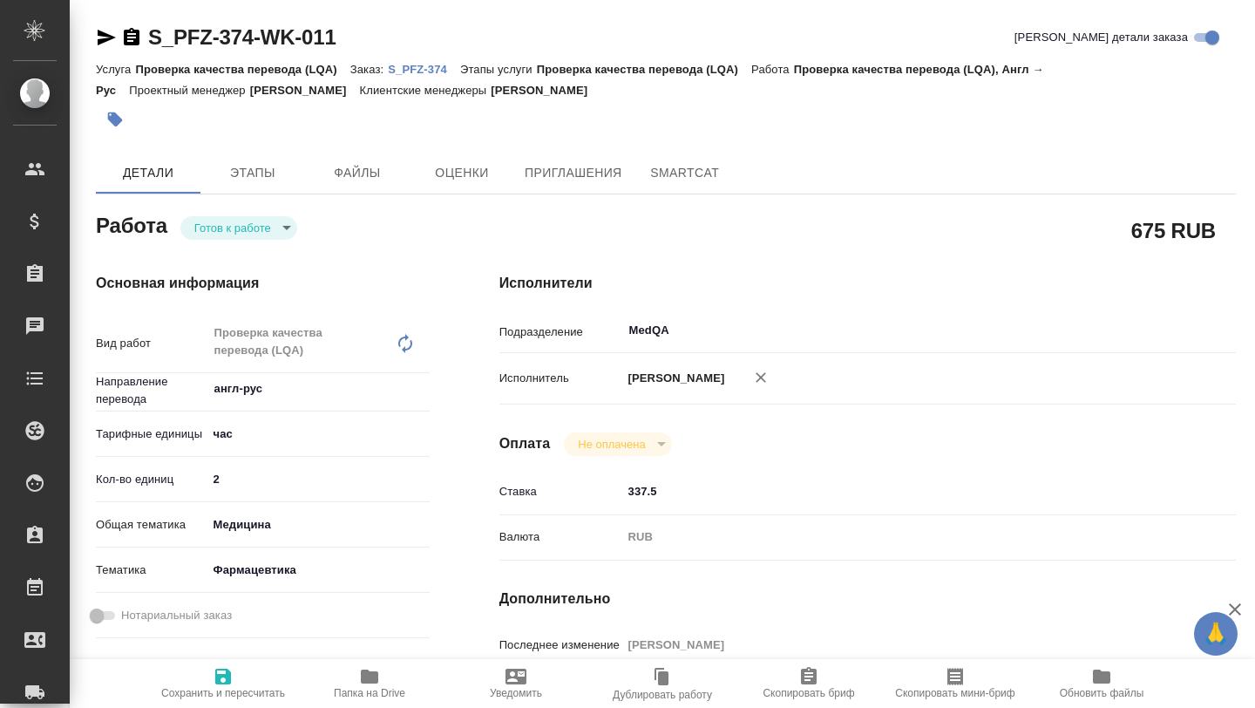
type textarea "x"
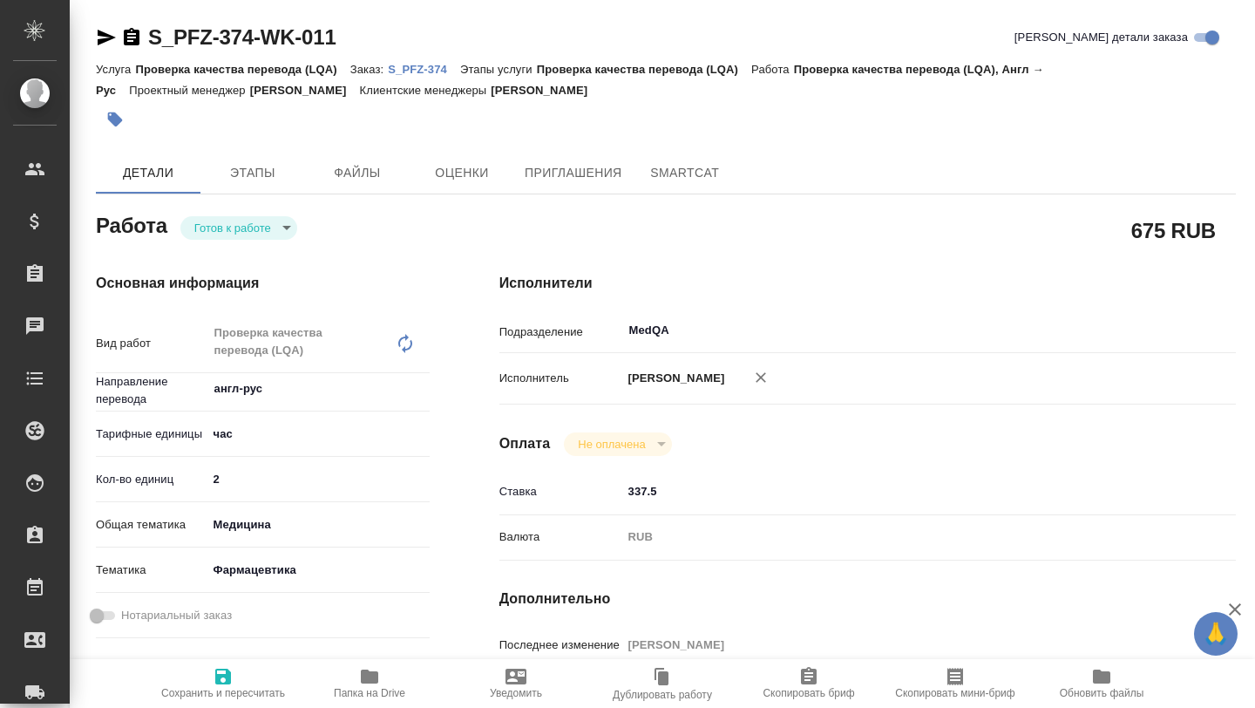
type textarea "x"
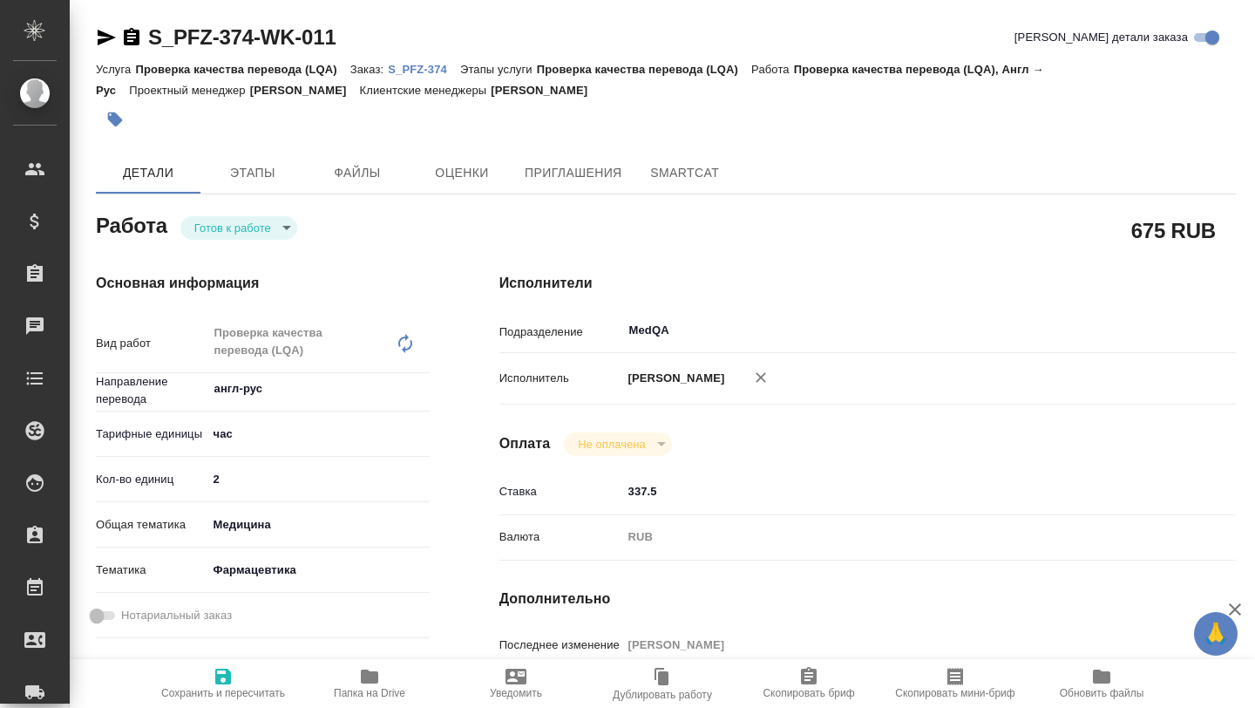
type textarea "x"
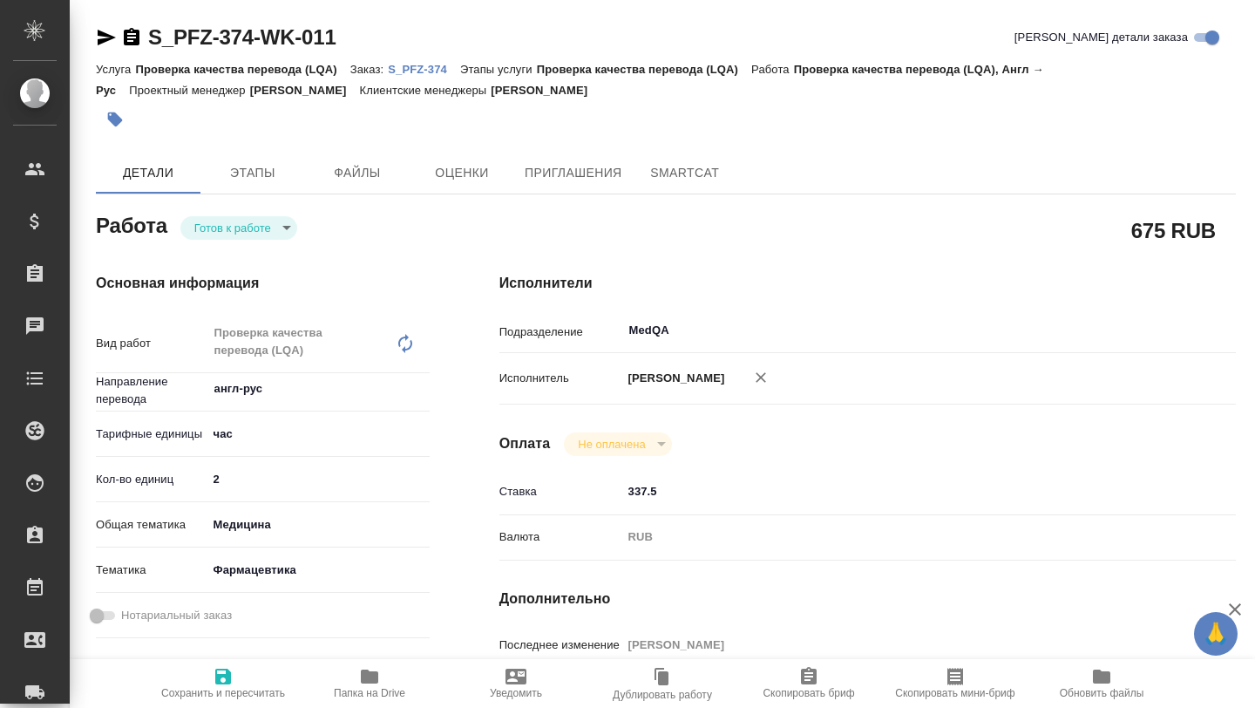
type textarea "x"
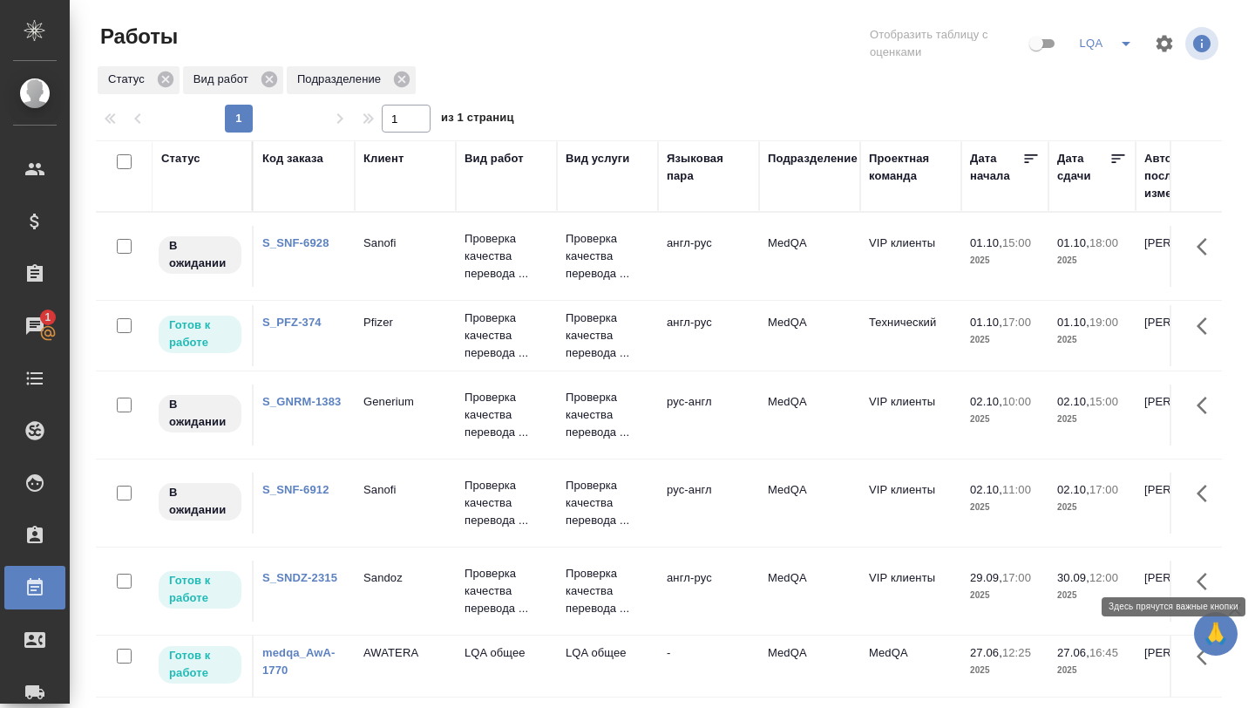
click at [1205, 571] on icon "button" at bounding box center [1207, 581] width 21 height 21
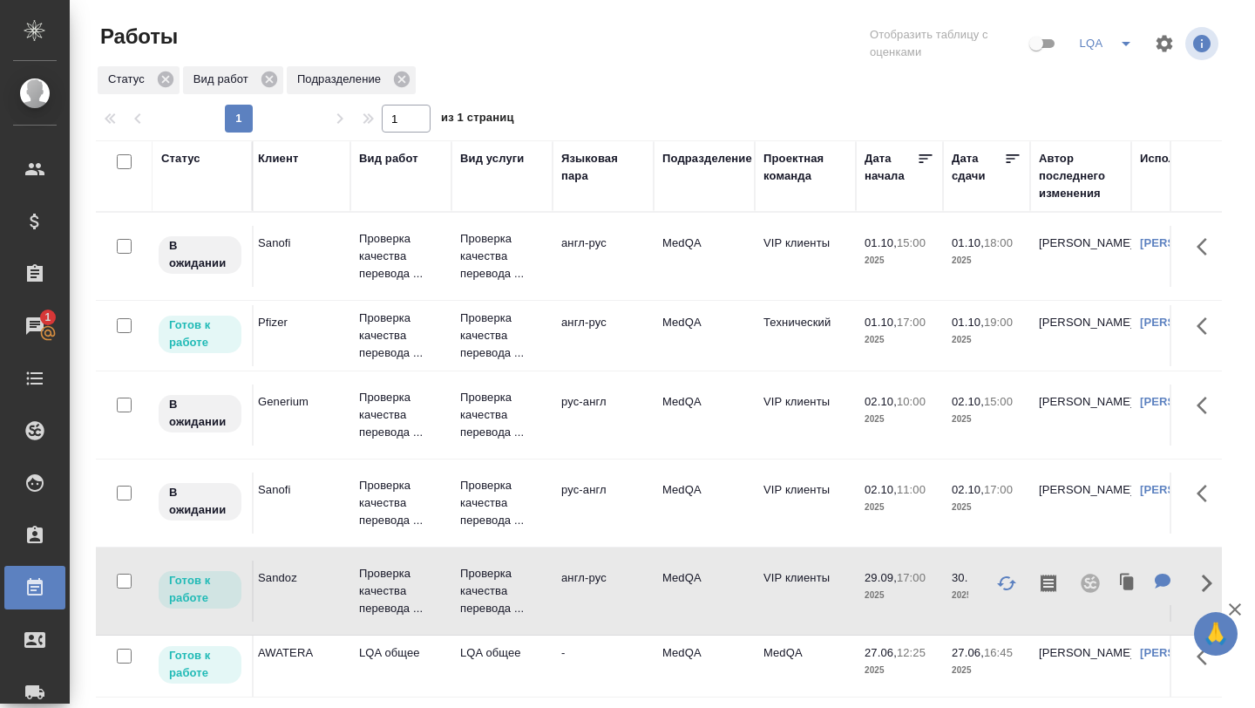
scroll to position [0, 106]
click at [1210, 574] on icon "button" at bounding box center [1207, 582] width 10 height 17
click at [1210, 571] on icon "button" at bounding box center [1207, 581] width 21 height 21
click at [268, 569] on p "Sandoz" at bounding box center [299, 577] width 84 height 17
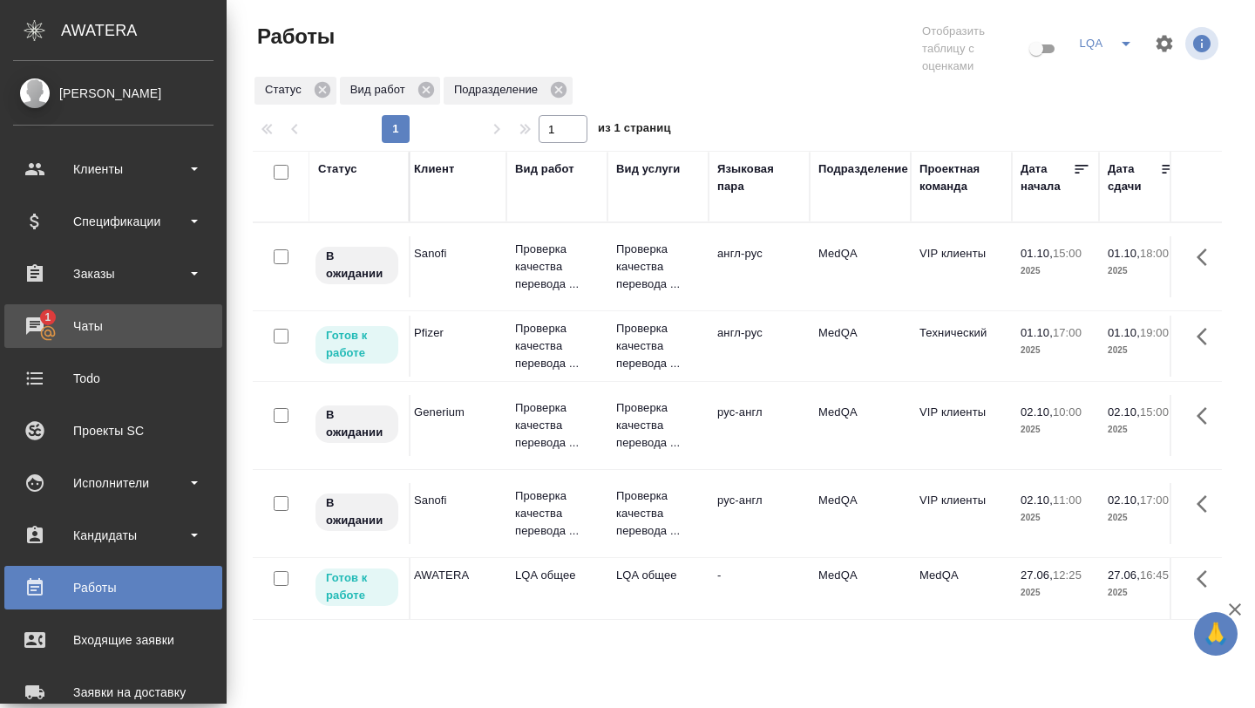
click at [49, 324] on div "Чаты" at bounding box center [113, 326] width 200 height 26
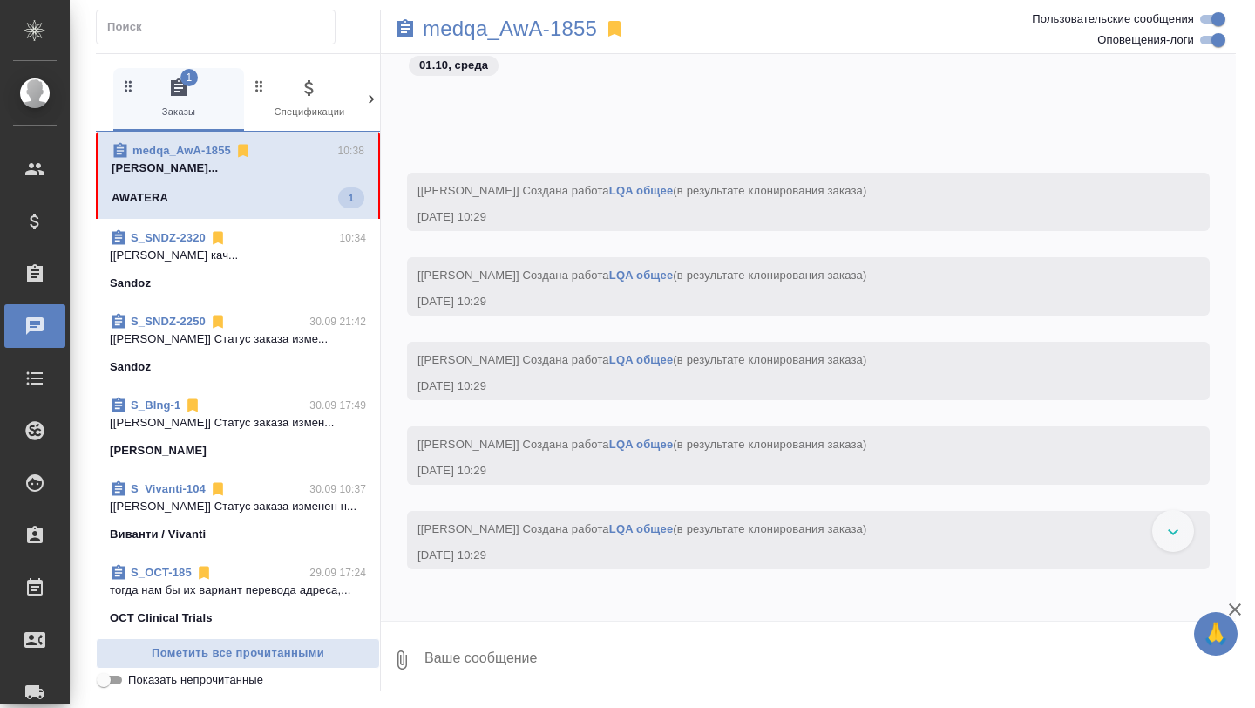
scroll to position [1886, 0]
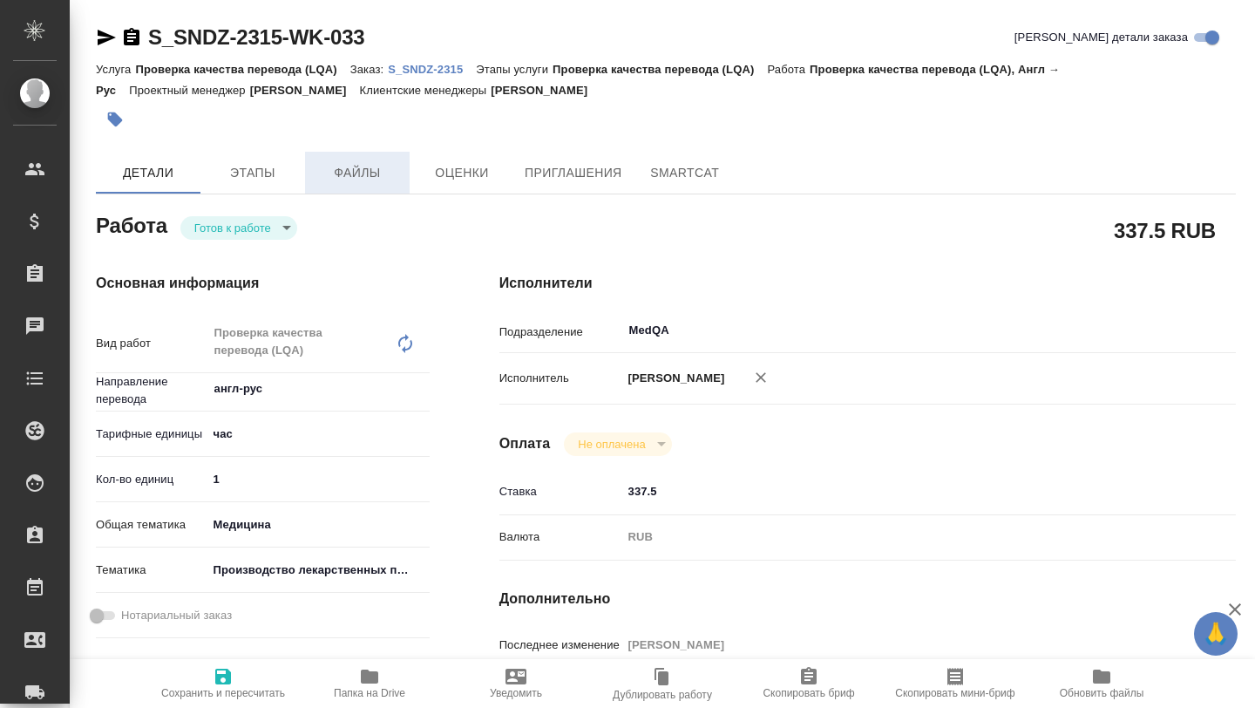
type textarea "x"
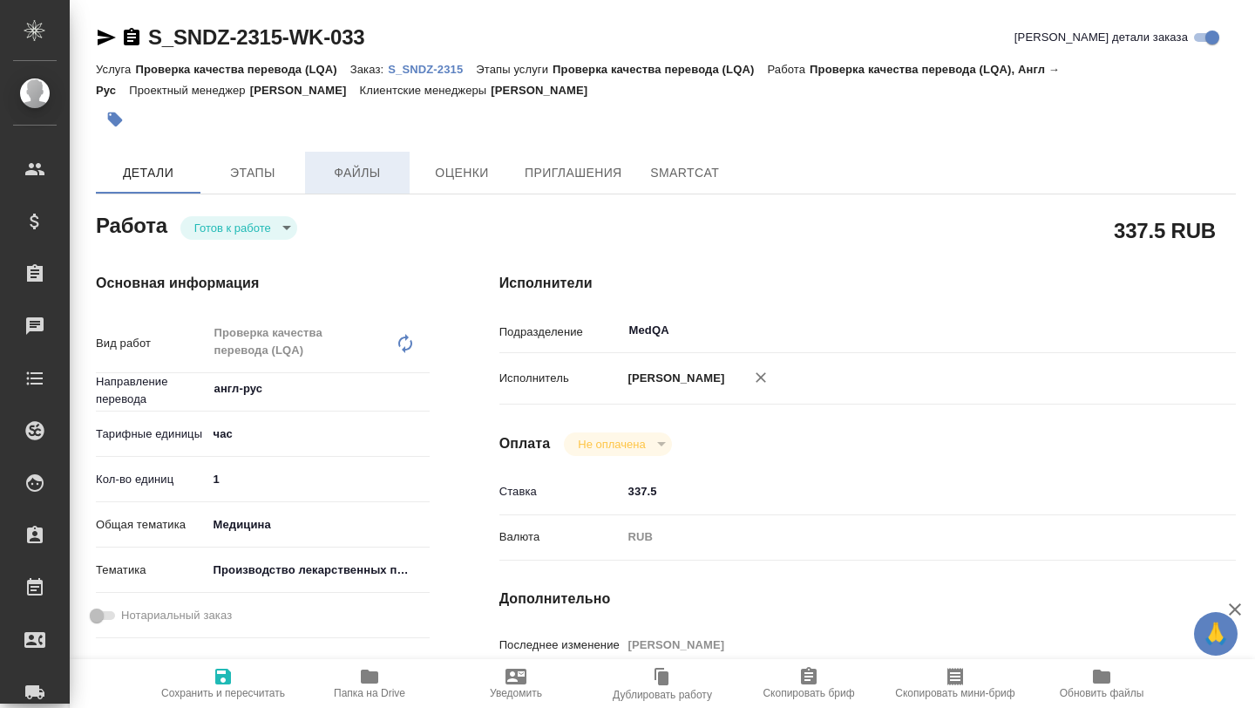
type textarea "x"
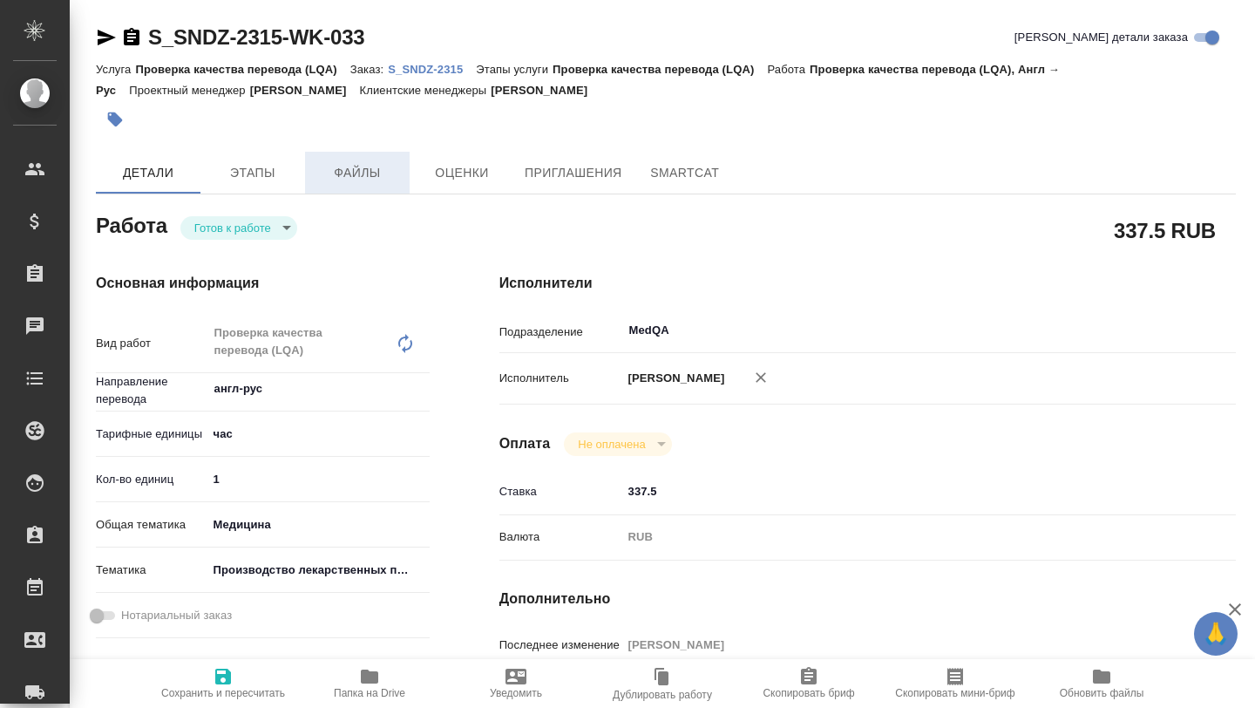
type textarea "x"
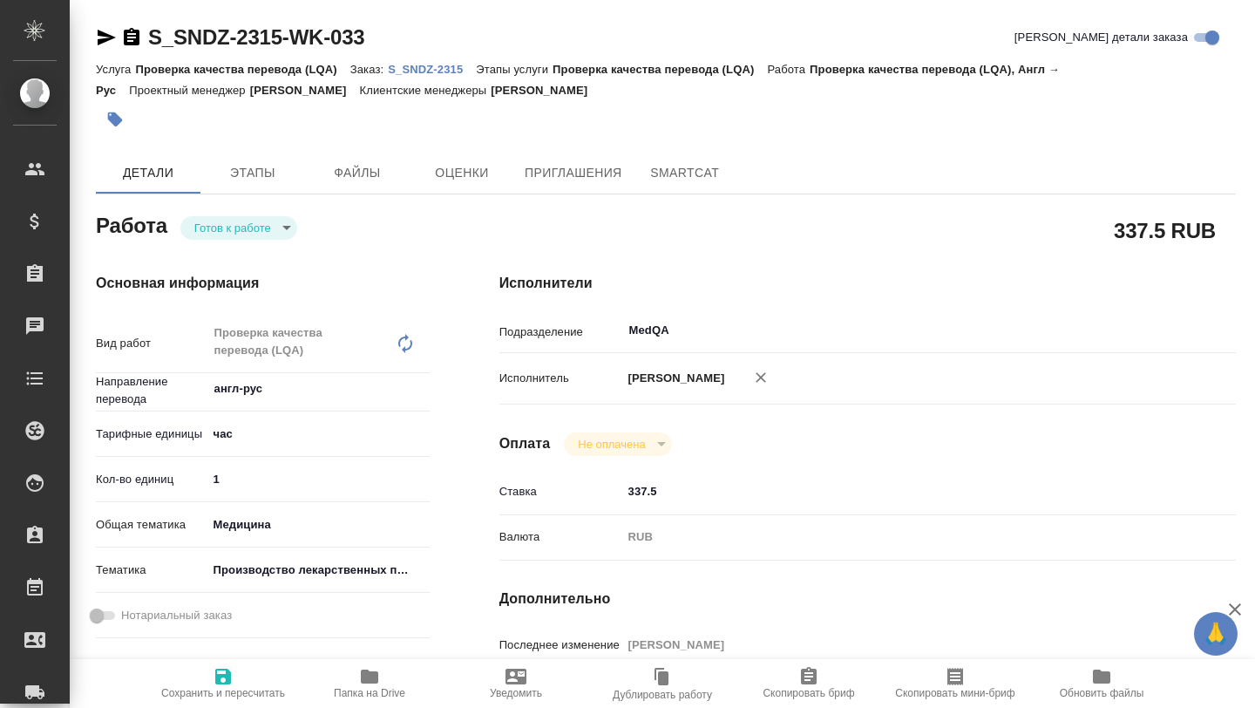
type textarea "x"
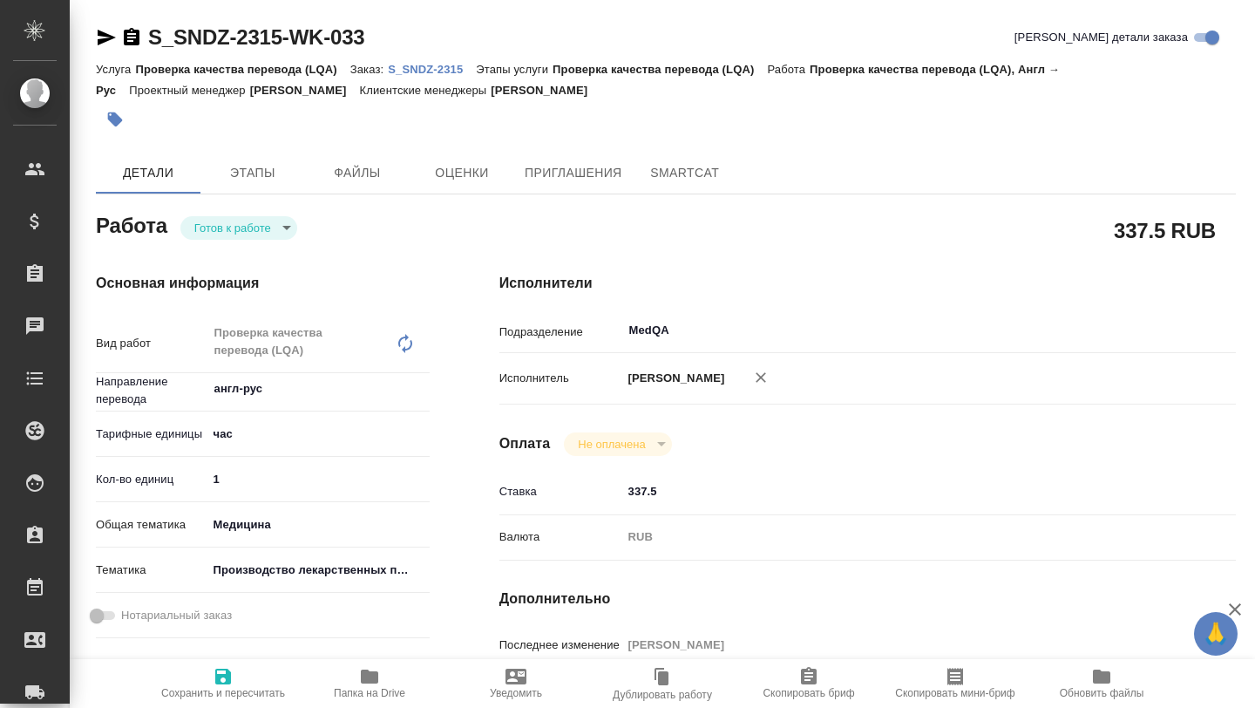
click at [290, 234] on body "🙏 .cls-1 fill:#fff; AWATERA [PERSON_NAME] Спецификации Заказы Чаты Todo Проекты…" at bounding box center [627, 354] width 1255 height 708
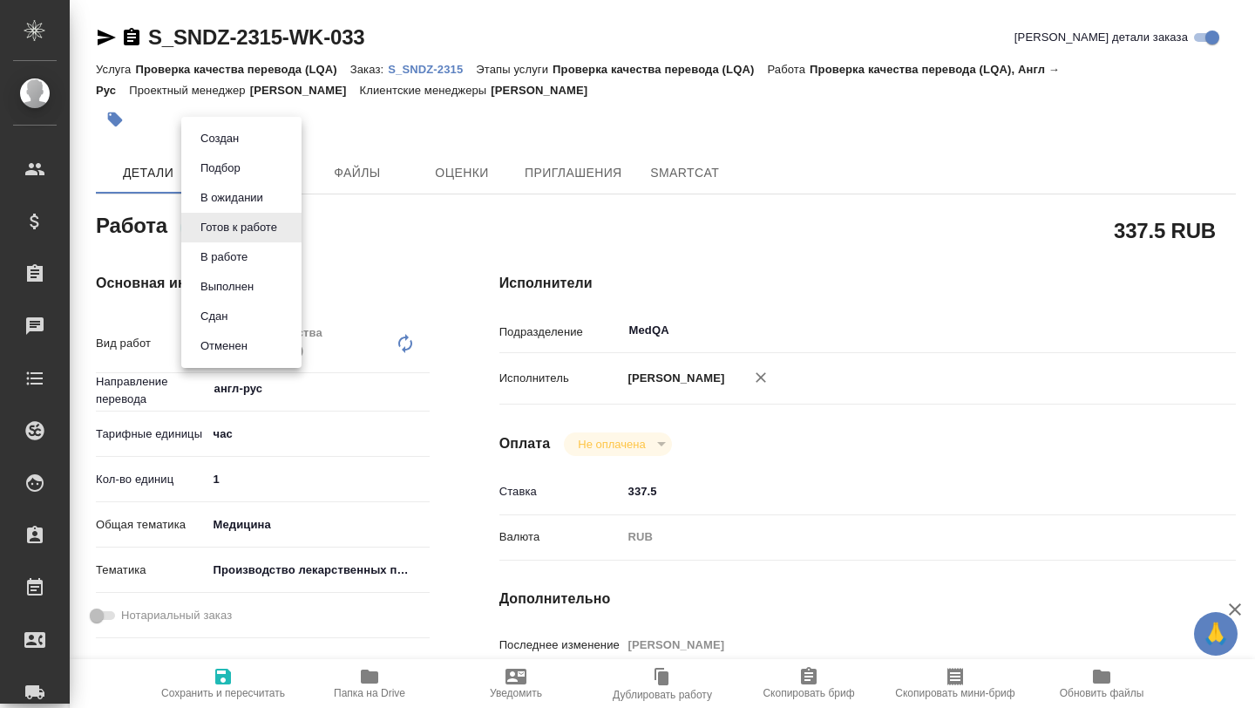
type textarea "x"
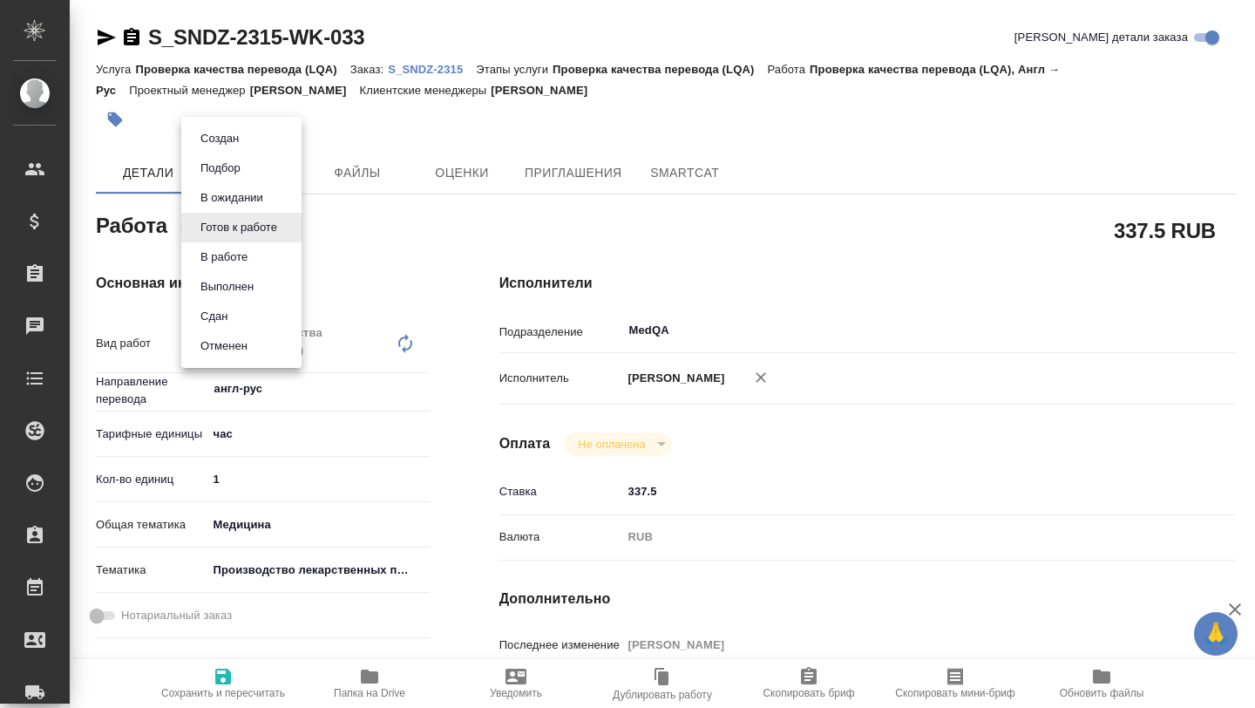
type textarea "x"
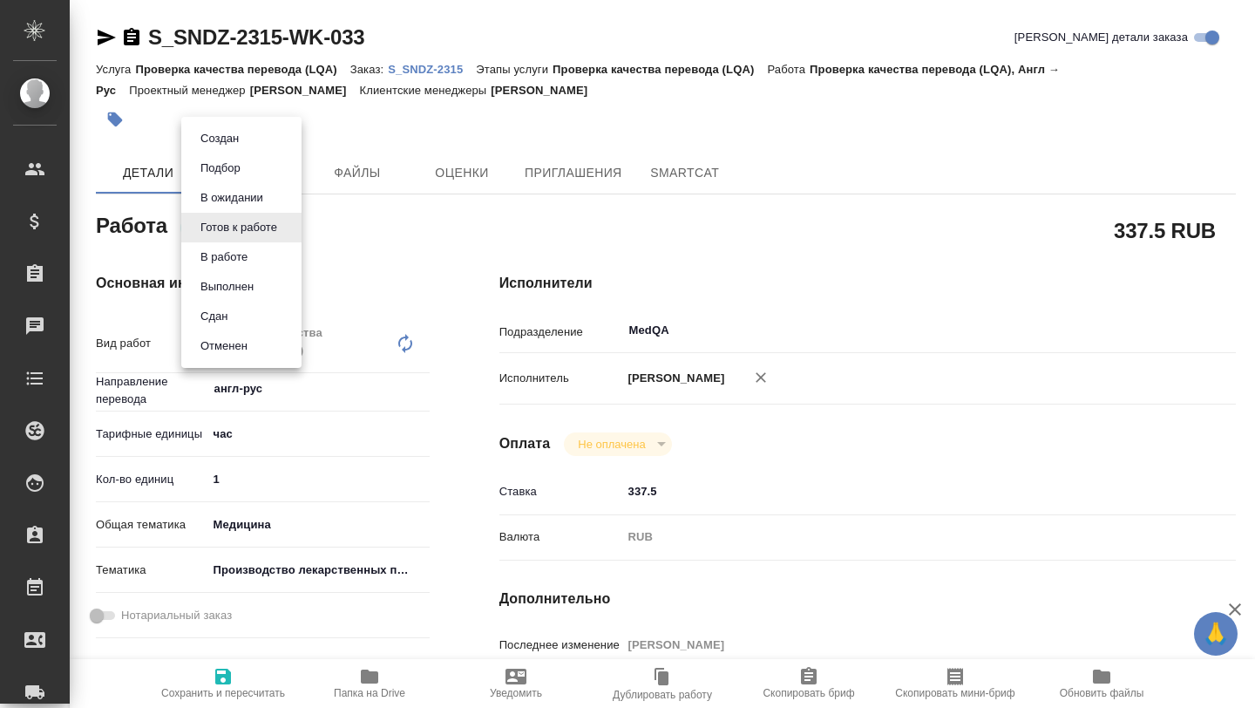
click at [251, 476] on div at bounding box center [627, 354] width 1255 height 708
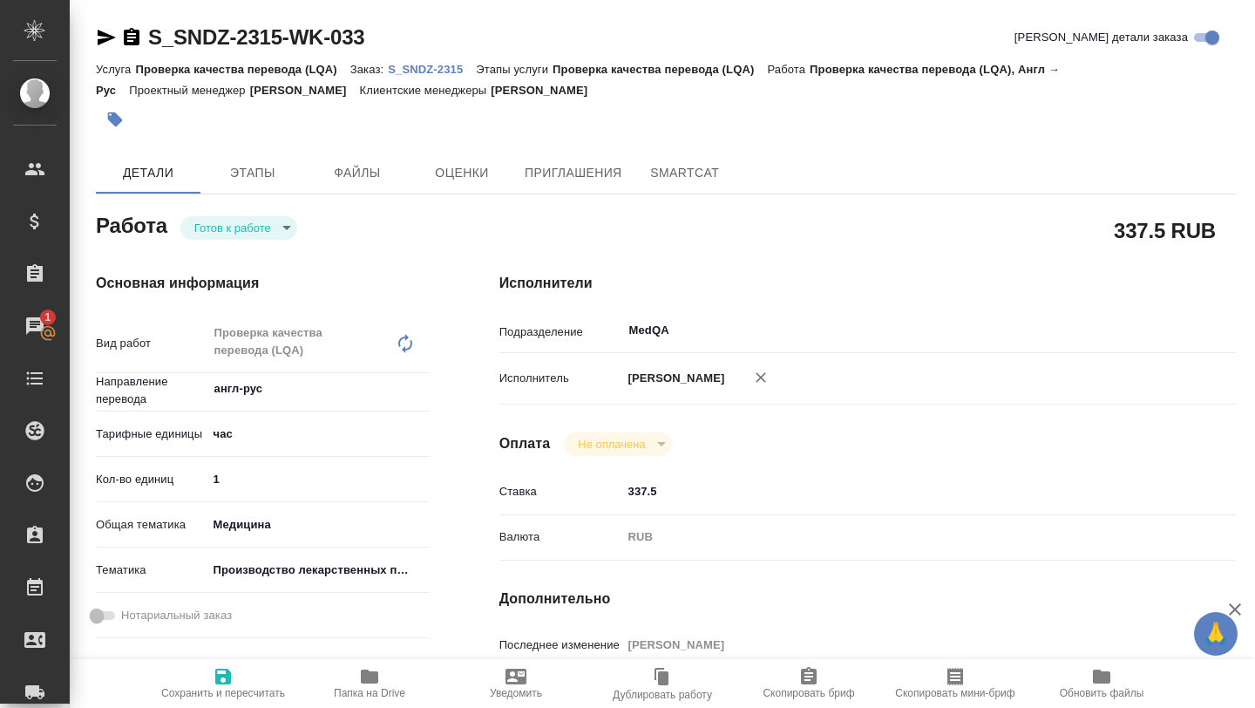
type input "2"
click at [421, 478] on input "2" at bounding box center [318, 478] width 222 height 25
type textarea "x"
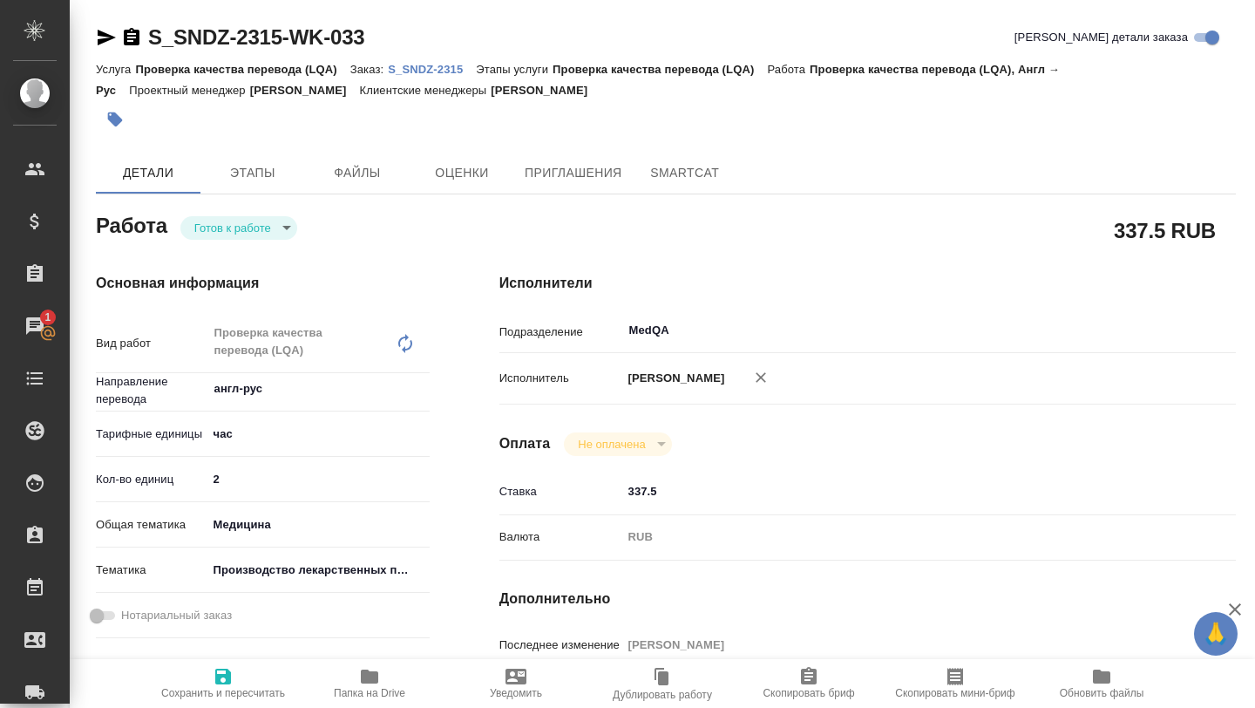
type textarea "x"
click at [239, 230] on body "🙏 .cls-1 fill:#fff; AWATERA [PERSON_NAME] Спецификации Заказы 1 Чаты Todo Проек…" at bounding box center [627, 354] width 1255 height 708
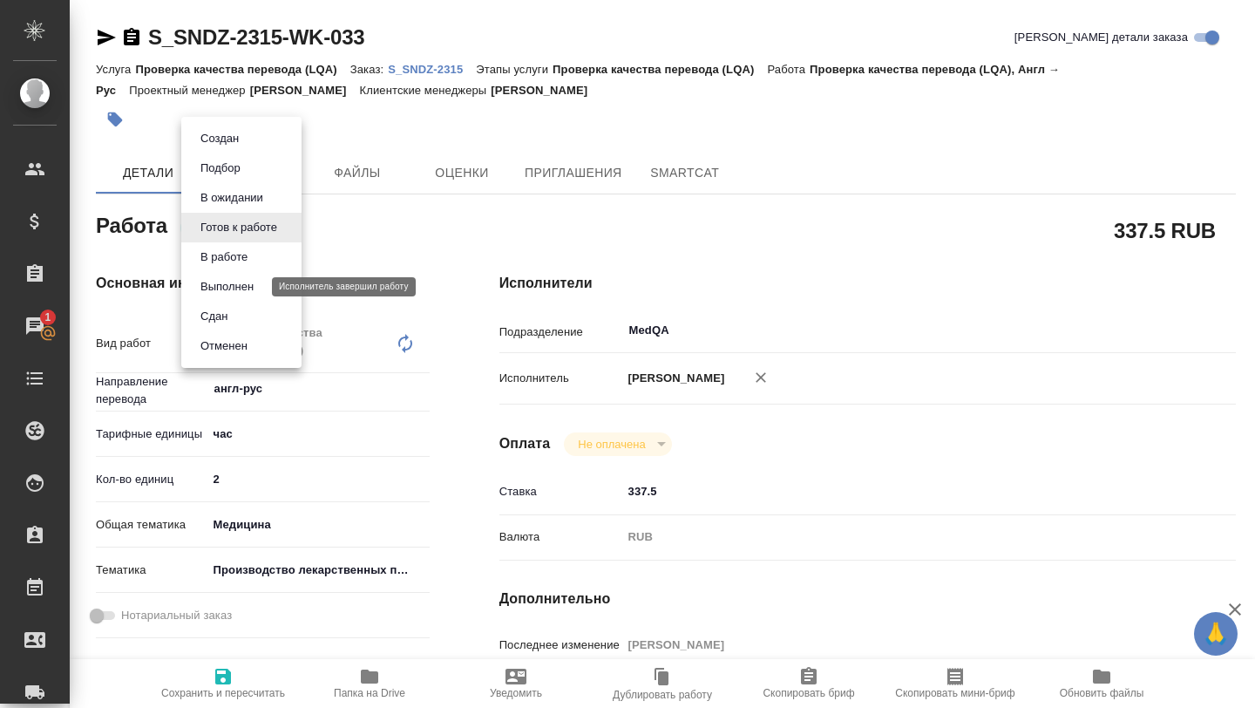
click at [231, 288] on button "Выполнен" at bounding box center [227, 286] width 64 height 19
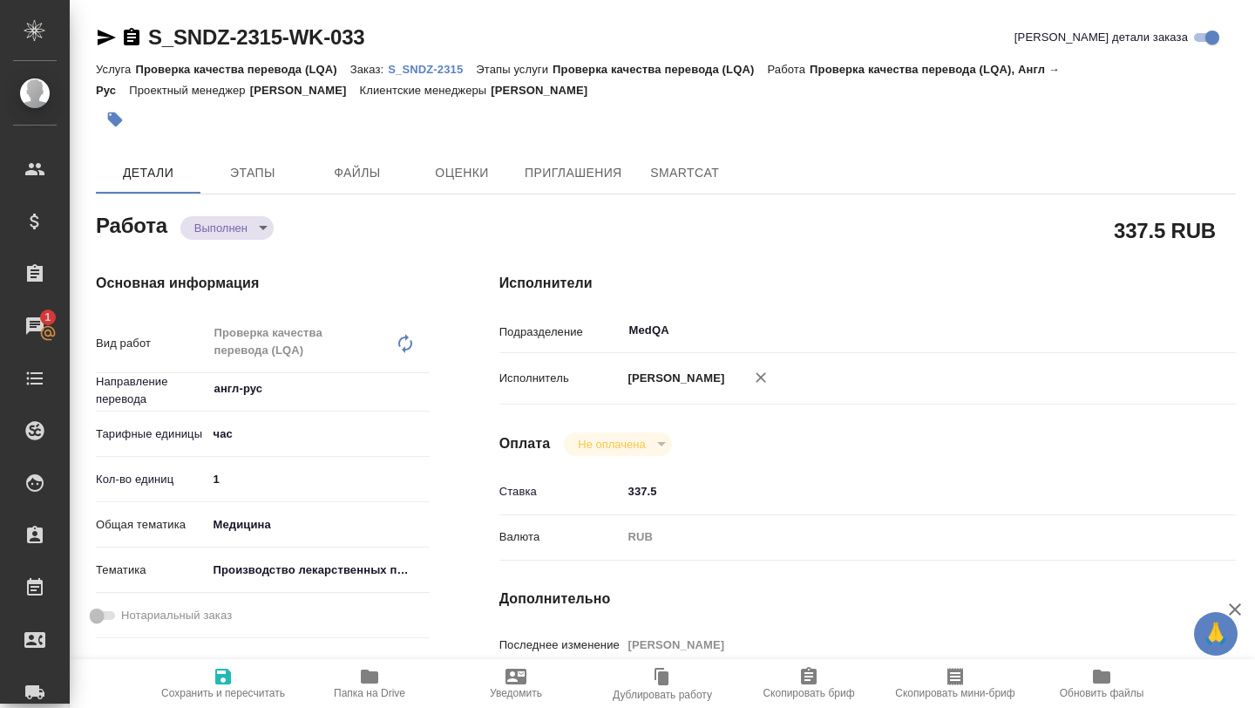
type textarea "x"
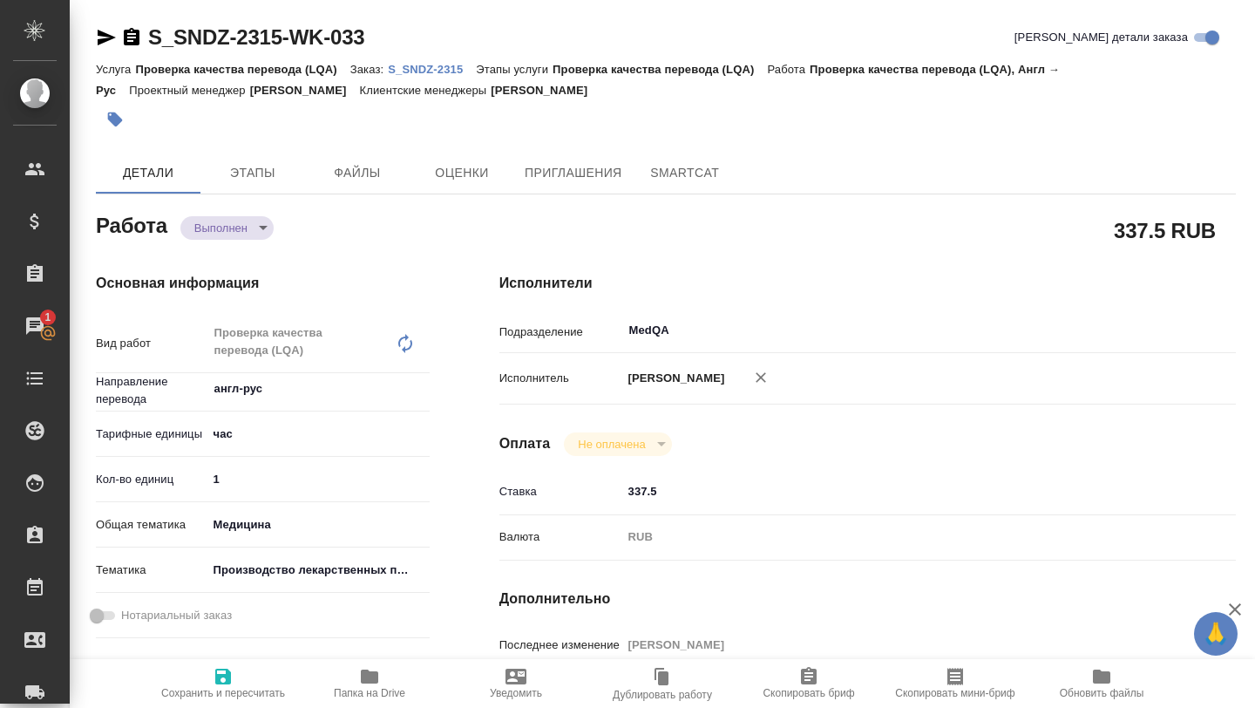
type textarea "x"
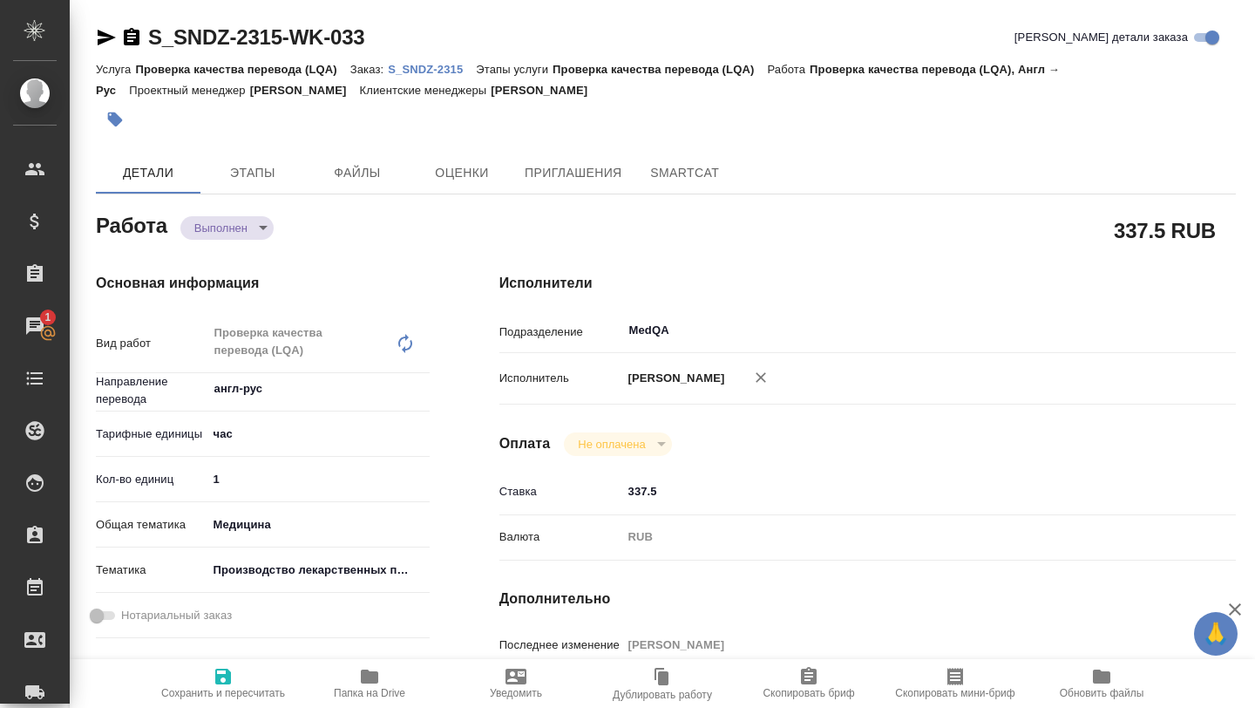
type textarea "x"
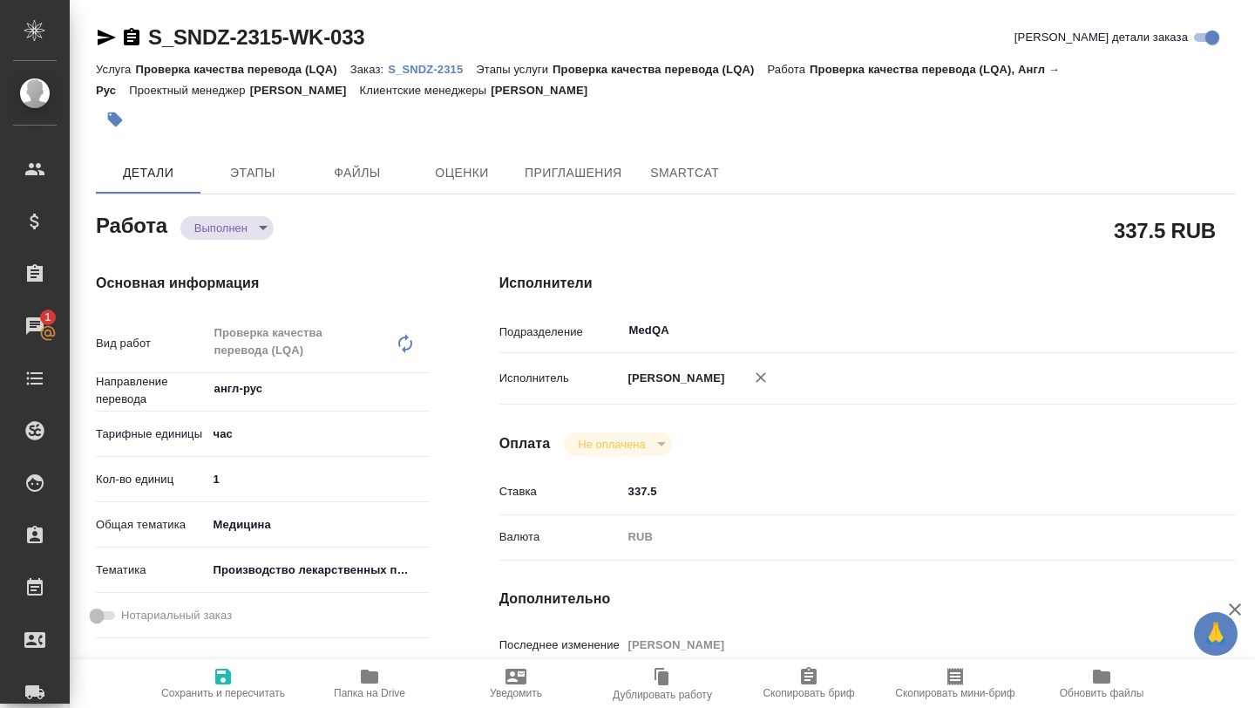
click at [303, 486] on input "1" at bounding box center [318, 478] width 222 height 25
type input "2"
click at [420, 472] on input "2" at bounding box center [318, 478] width 221 height 25
type textarea "x"
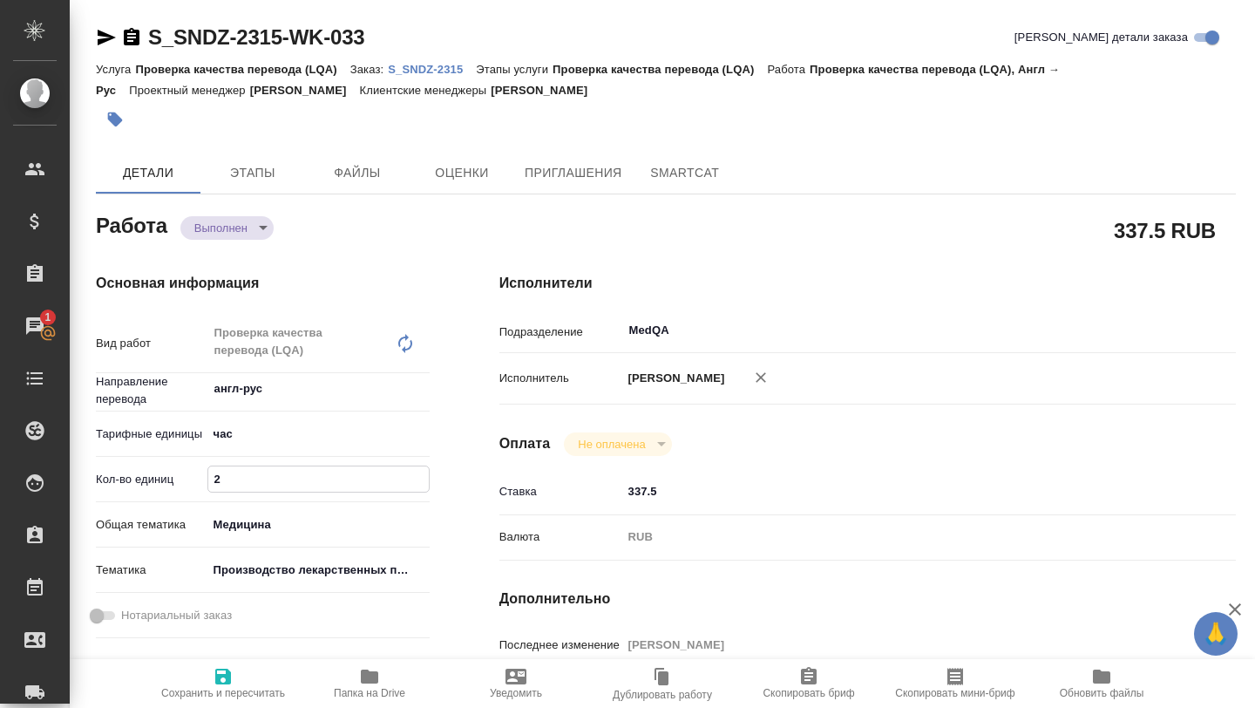
type textarea "x"
click at [232, 687] on span "Сохранить и пересчитать" at bounding box center [223, 693] width 124 height 12
type textarea "x"
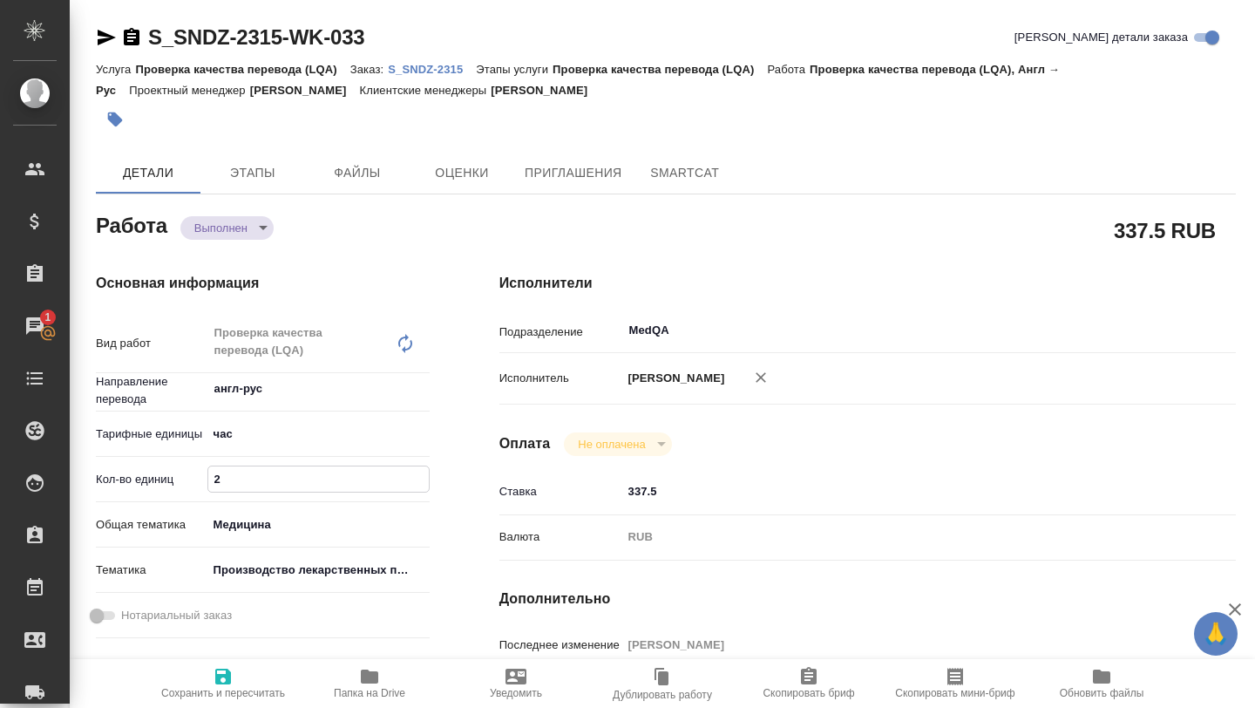
type textarea "x"
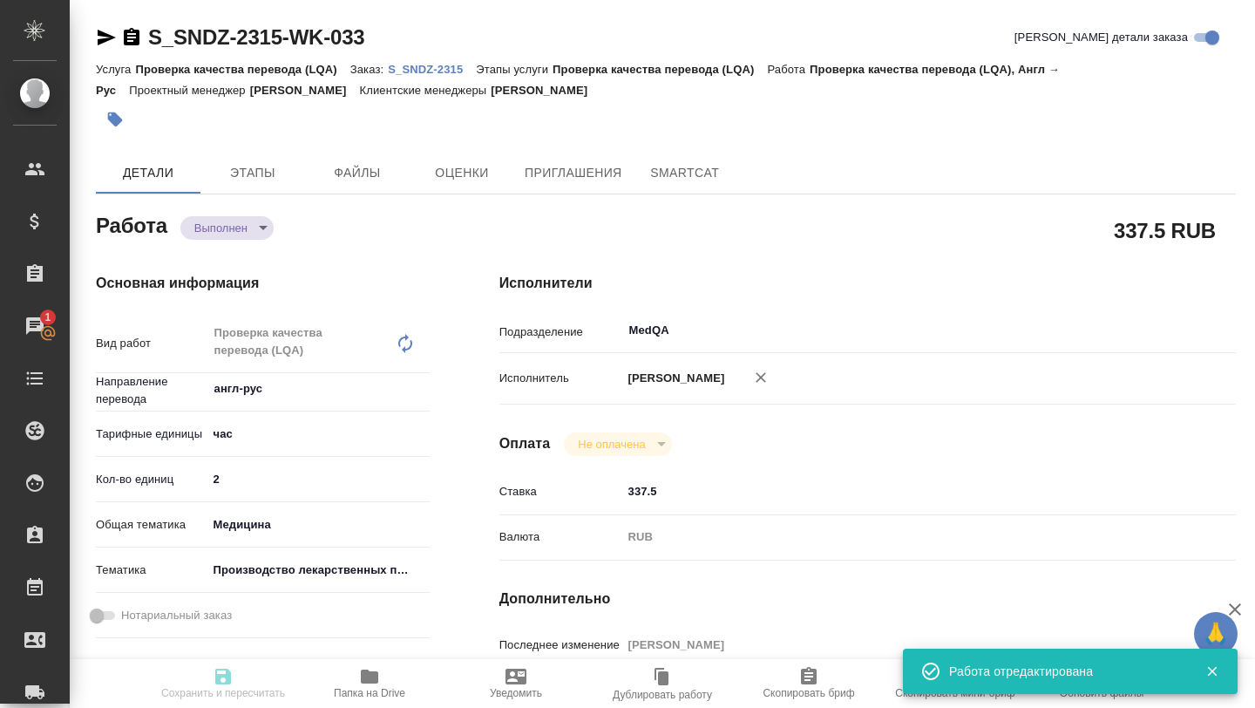
type textarea "x"
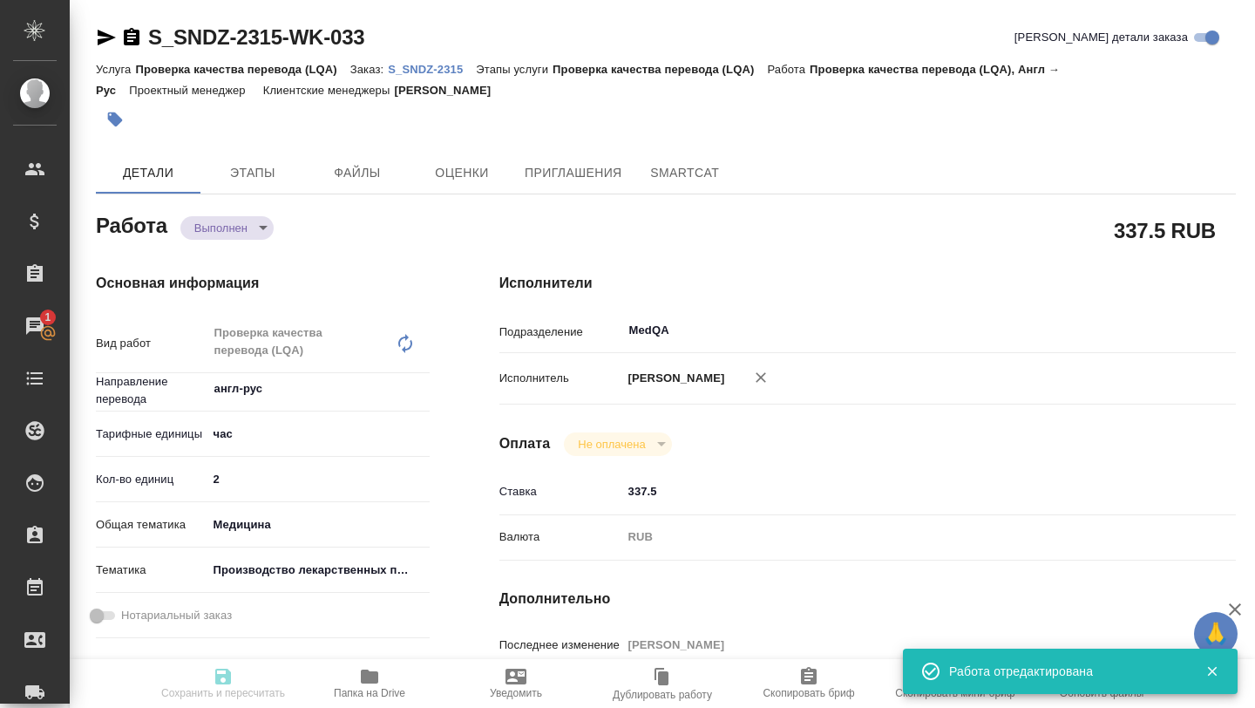
type input "completed"
type textarea "Проверка качества перевода (LQA)"
type textarea "x"
type input "англ-рус"
type input "5a8b1489cc6b4906c91bfd93"
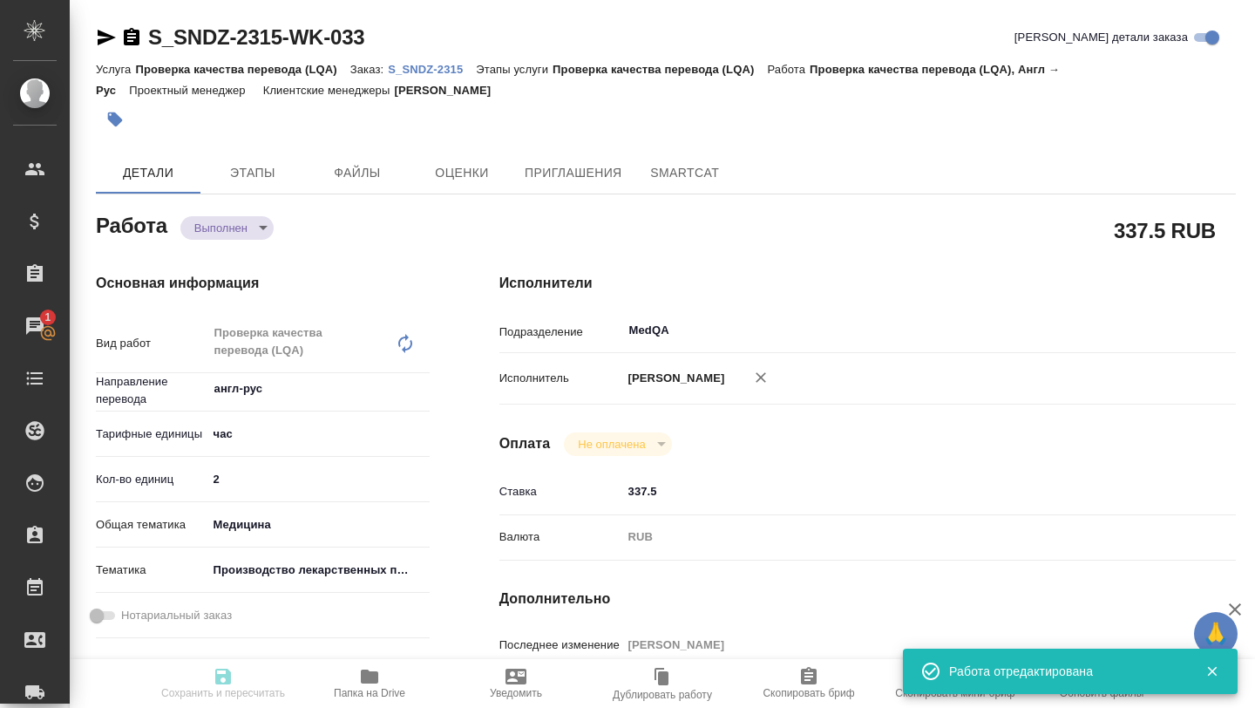
type input "2"
type input "med"
type input "614982fec5ecbb70f805293f"
type input "[DATE] 17:00"
type input "[DATE] 12:00"
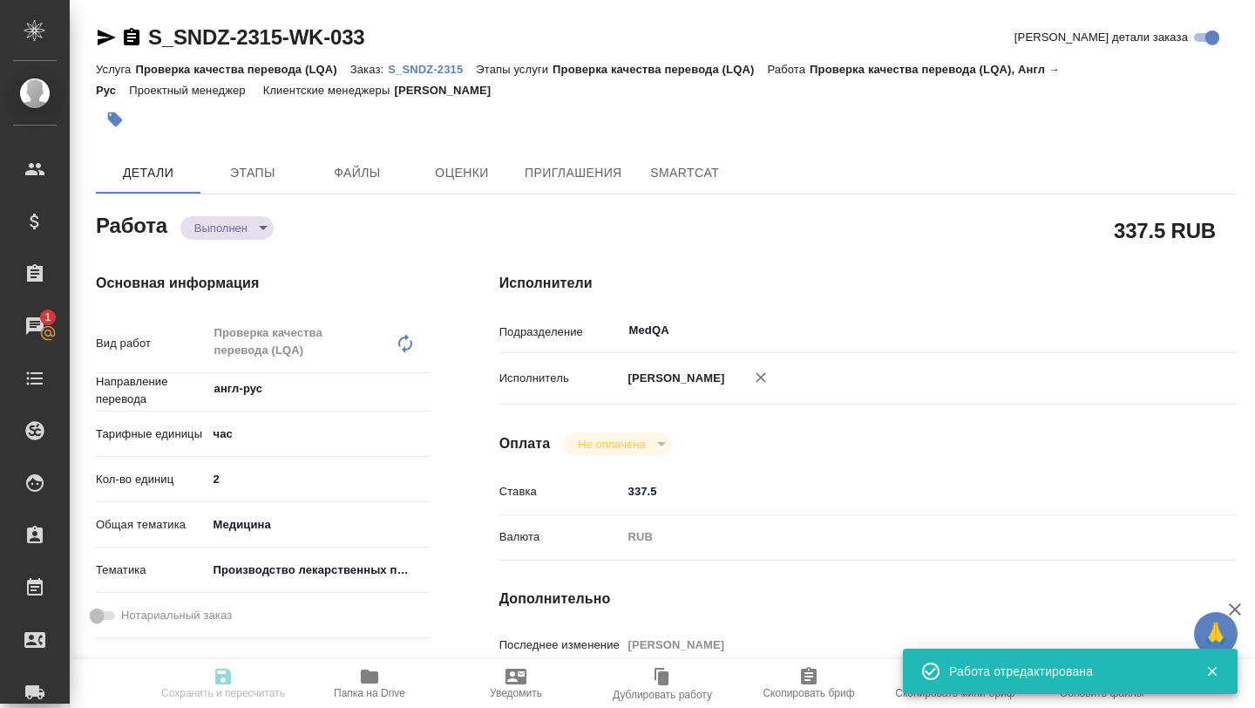
type input "[DATE] 10:39"
type input "[DATE] 17:00"
type input "MedQA"
type input "notPayed"
type input "337.5"
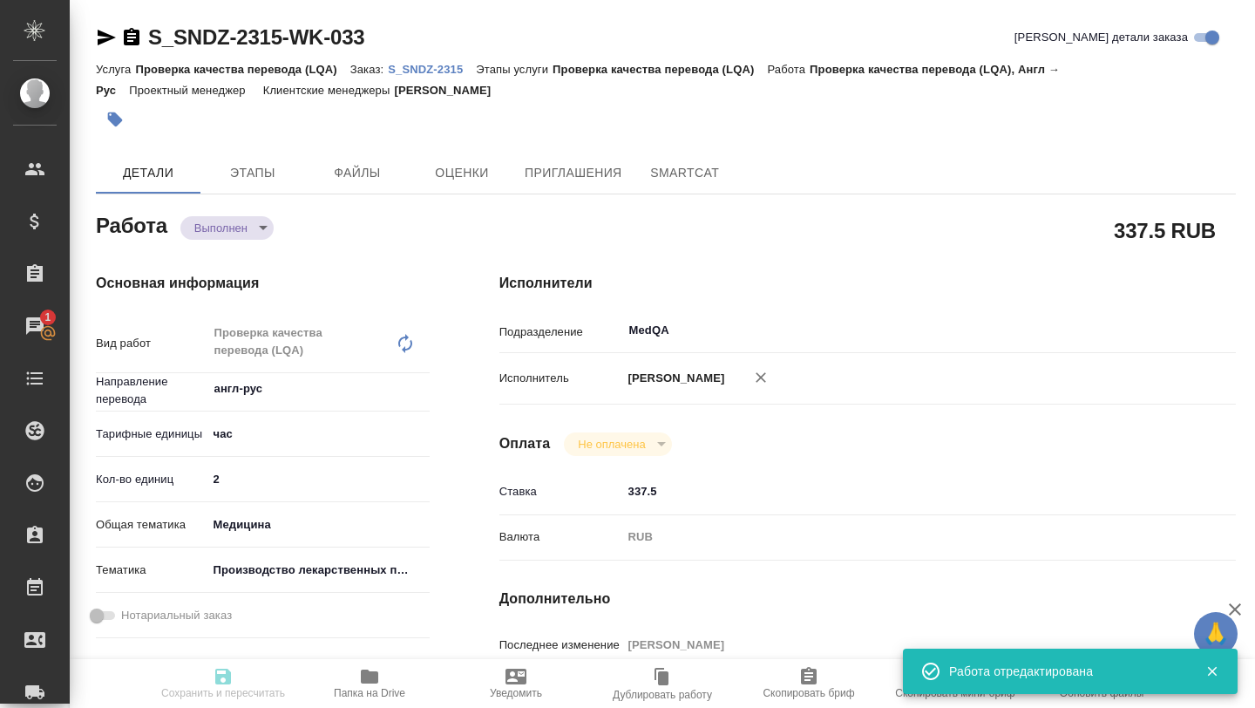
type input "RUB"
type input "[PERSON_NAME]"
type textarea "x"
type textarea "/Clients/Sandoz/Orders/S_SNDZ-2315/LQA/S_SNDZ-2315-WK-033"
type textarea "x"
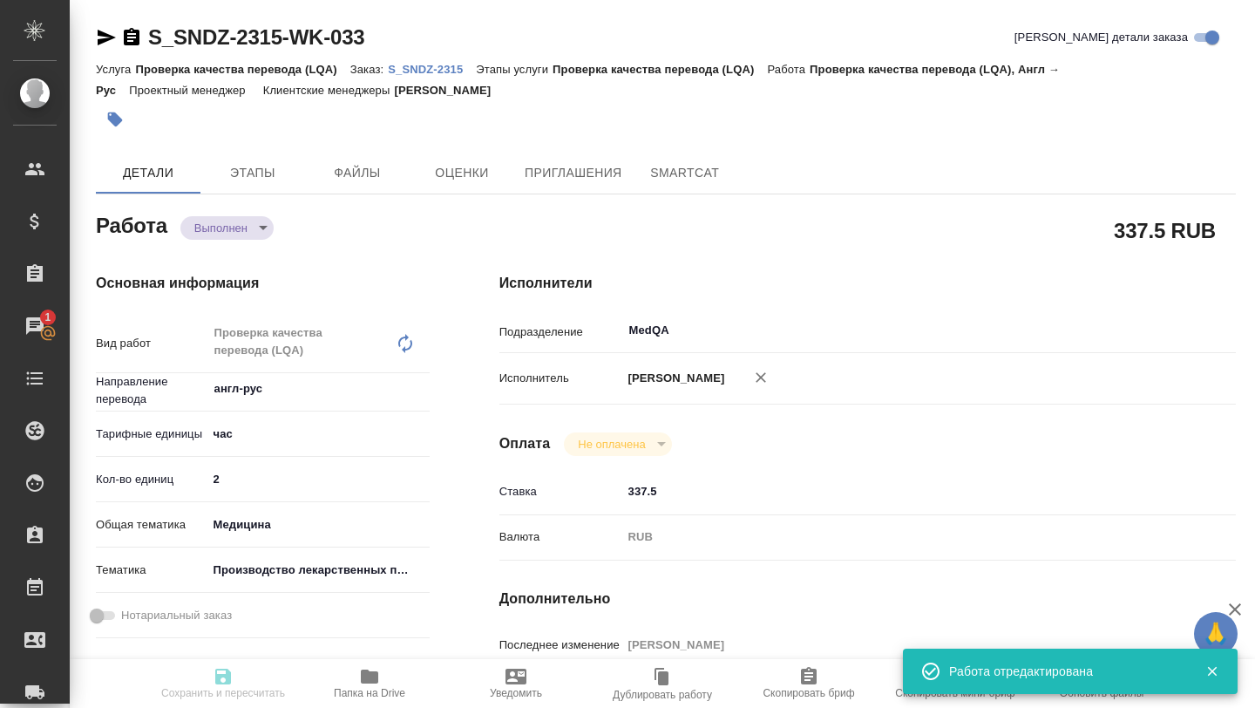
type input "S_SNDZ-2315"
type input "Проверка качества перевода (LQA)"
type input "[PERSON_NAME]"
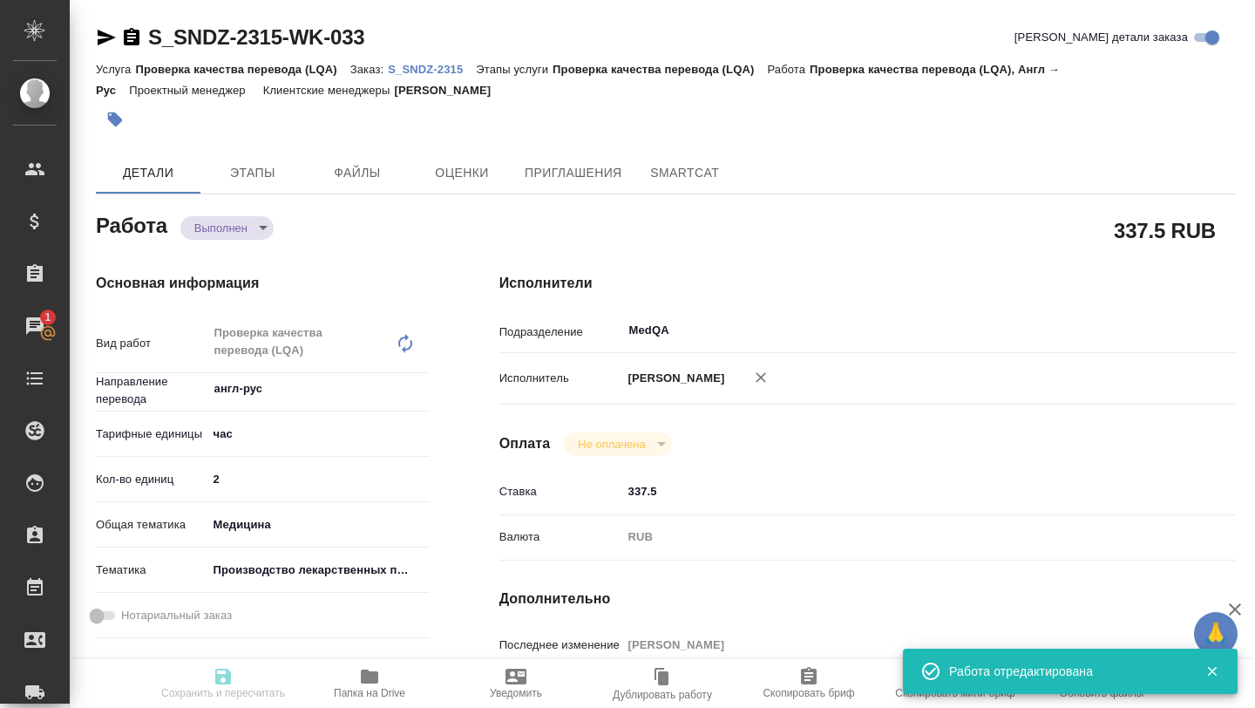
type input "/Clients/Sandoz/Orders/S_SNDZ-2315"
type textarea "x"
type textarea "Lor ipsumdolor sitametcons adipisc elitseddoe te incidid utla et dolore ma 85 a…"
type textarea "x"
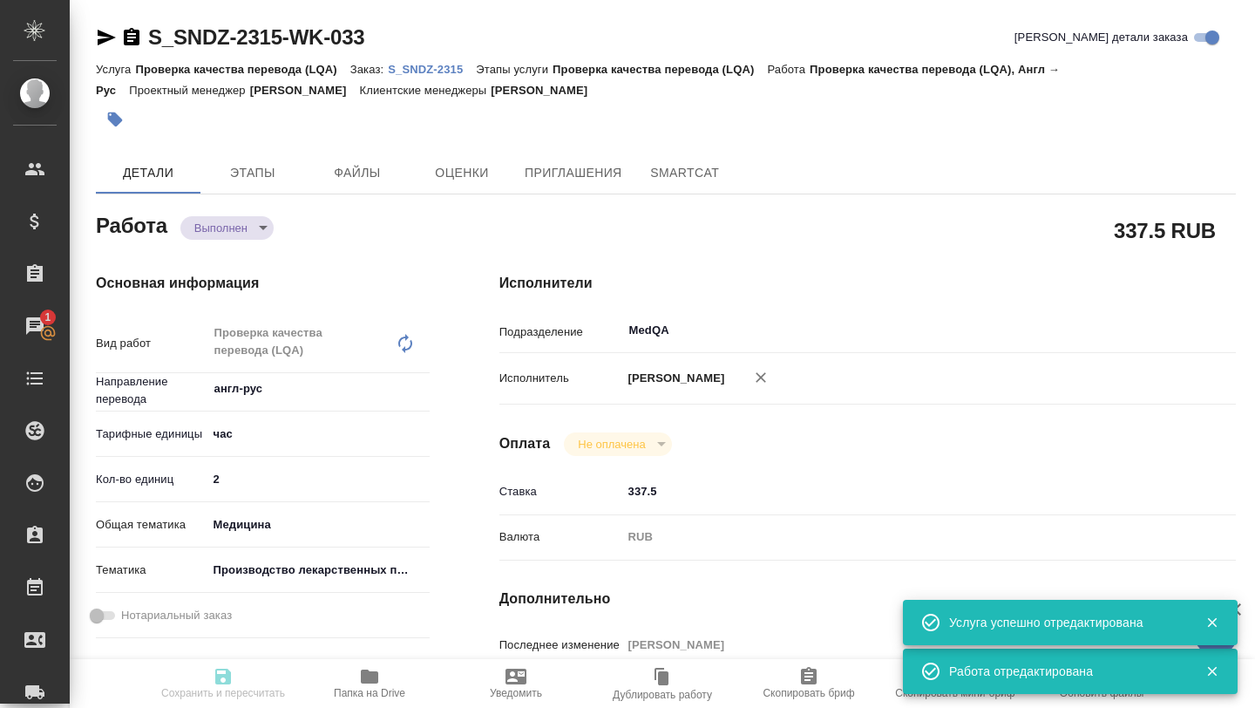
type textarea "x"
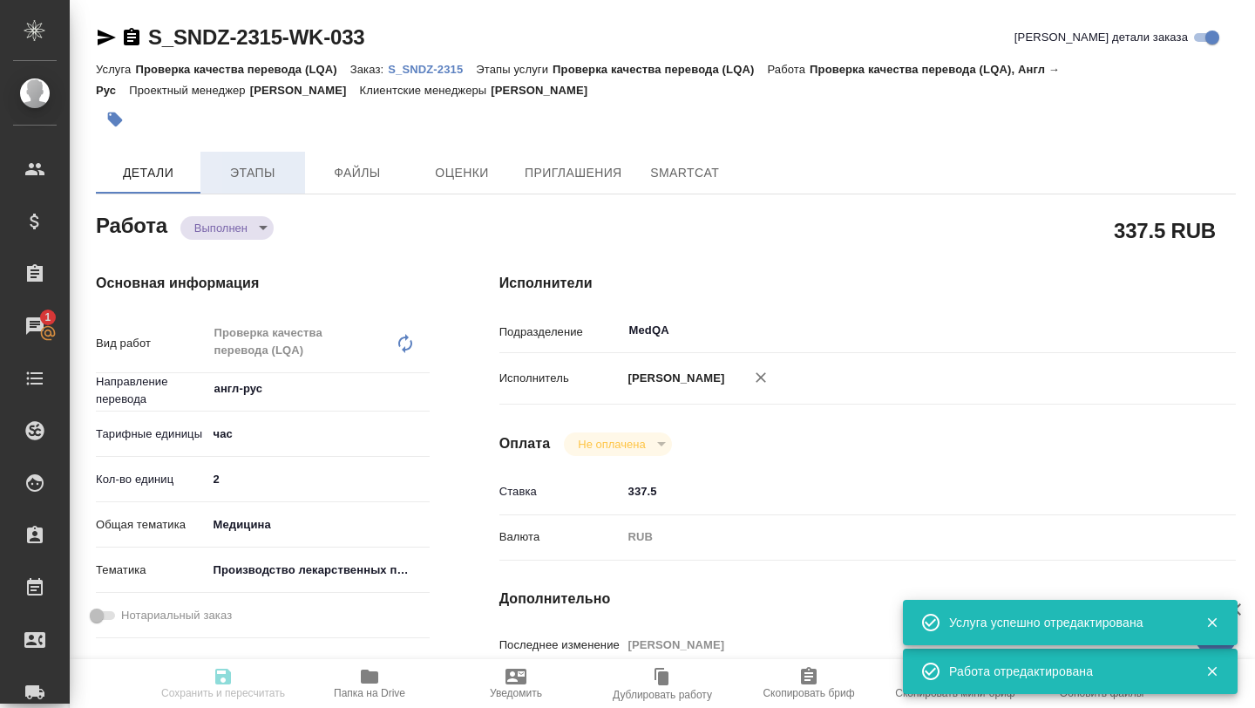
type textarea "x"
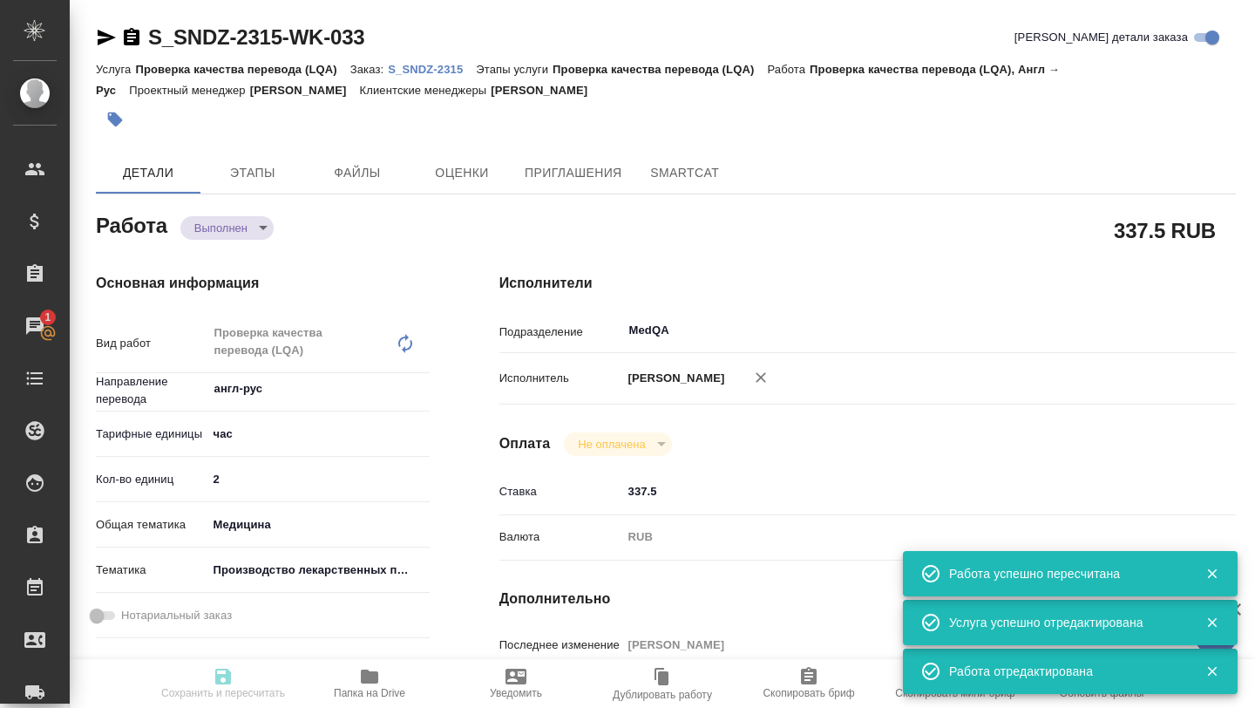
type input "completed"
type textarea "Проверка качества перевода (LQA)"
type textarea "x"
type input "англ-рус"
type input "5a8b1489cc6b4906c91bfd93"
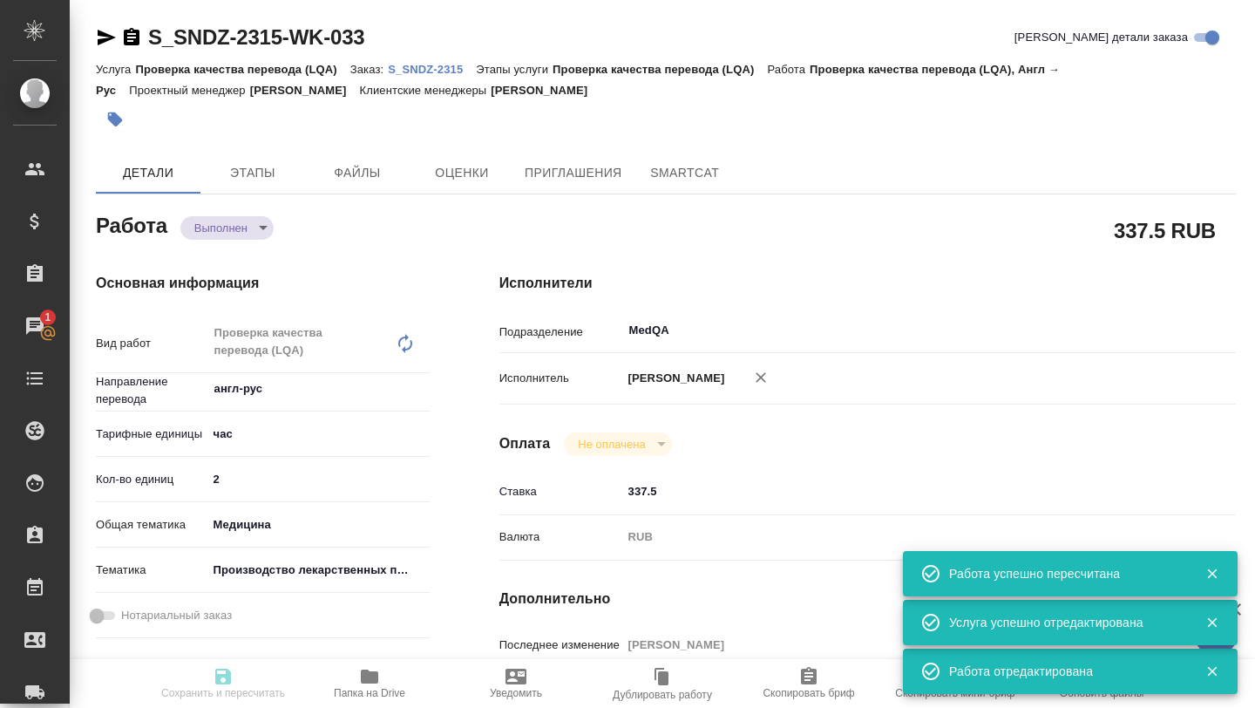
type input "2"
type input "med"
type input "614982fec5ecbb70f805293f"
type input "[DATE] 17:00"
type input "[DATE] 12:00"
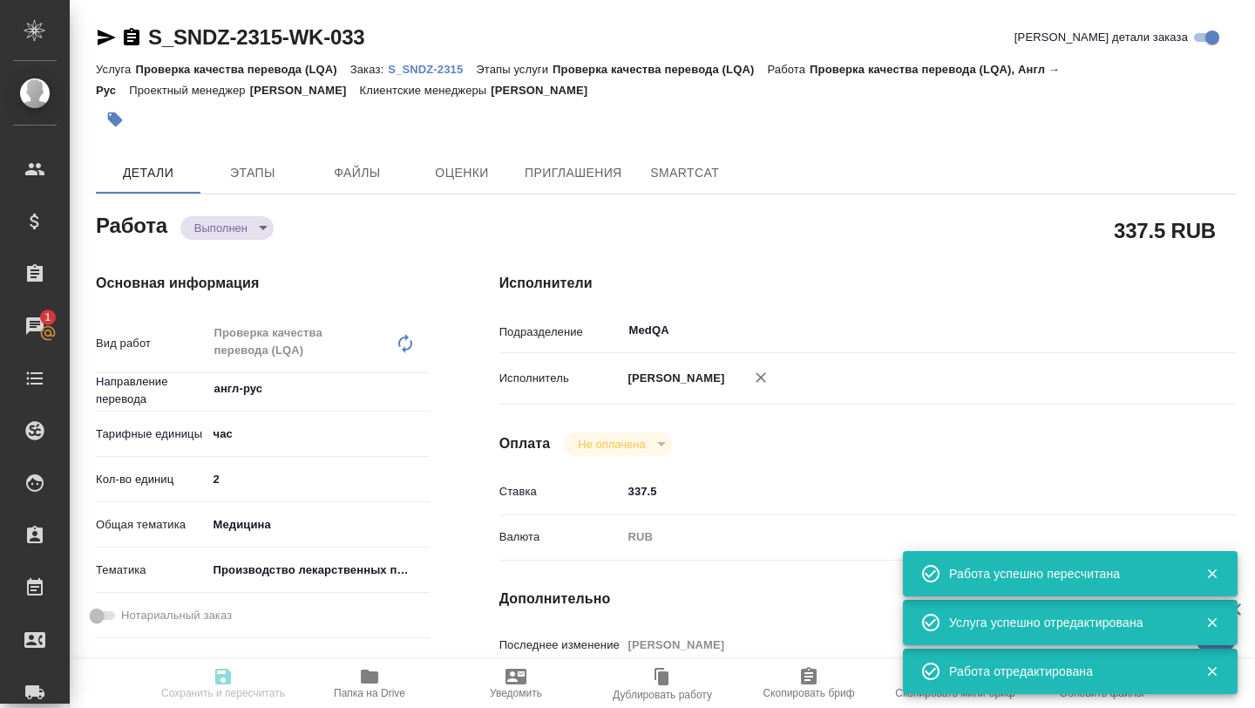
type input "[DATE] 10:39"
type input "[DATE] 17:00"
type input "MedQA"
type input "notPayed"
type input "337.5"
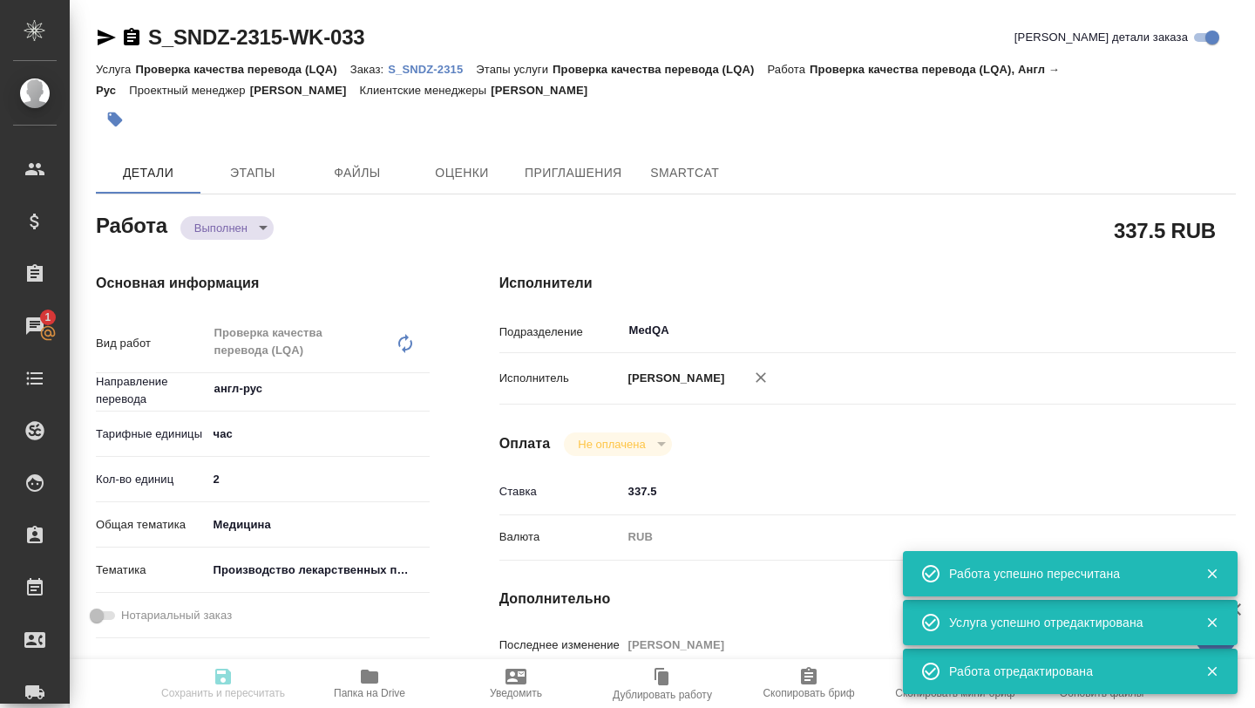
type input "RUB"
type input "[PERSON_NAME]"
type textarea "x"
type textarea "/Clients/Sandoz/Orders/S_SNDZ-2315/LQA/S_SNDZ-2315-WK-033"
type textarea "x"
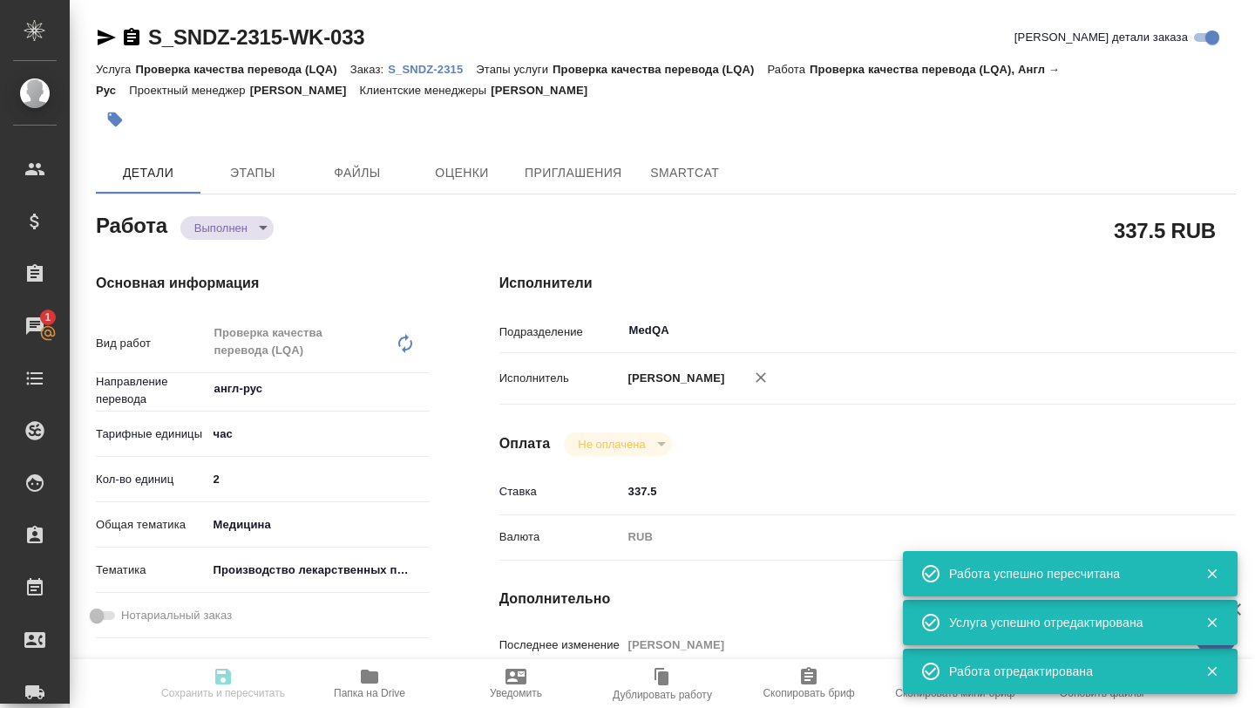
type input "S_SNDZ-2315"
type input "Проверка качества перевода (LQA)"
type input "[PERSON_NAME]"
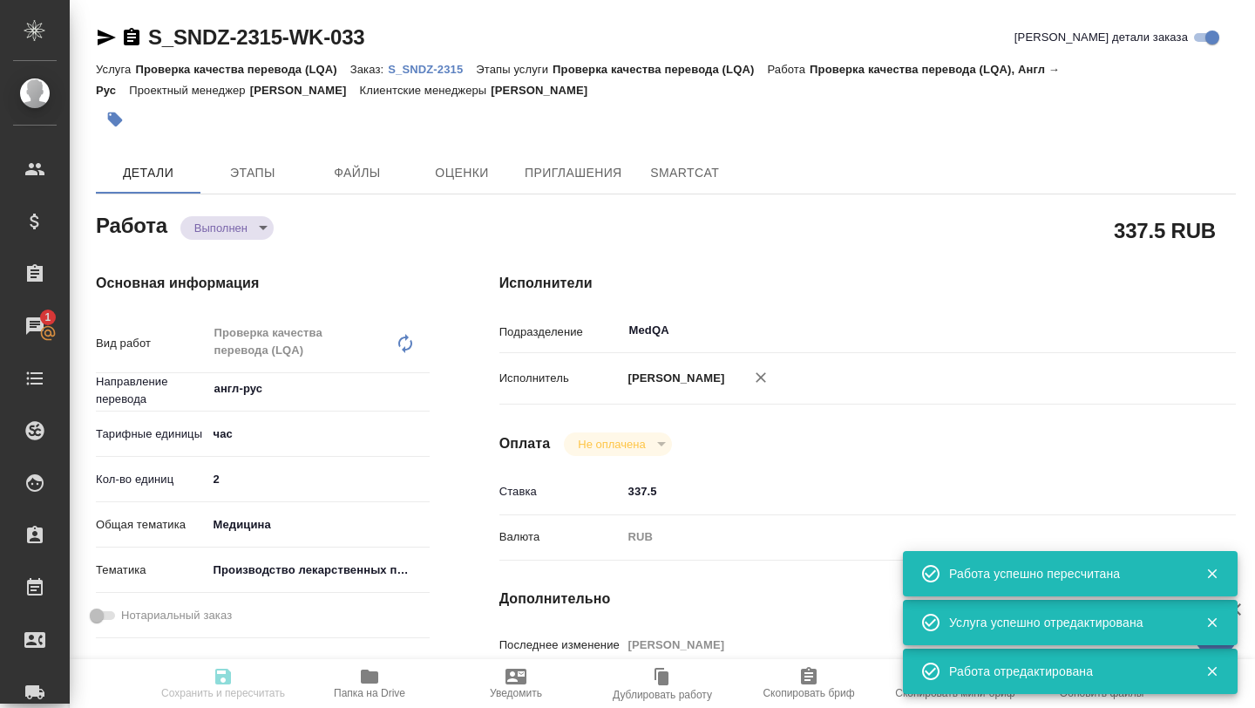
type input "/Clients/Sandoz/Orders/S_SNDZ-2315"
type textarea "x"
type textarea "Lor ipsumdolor sitametcons adipisc elitseddoe te incidid utla et dolore ma 85 a…"
type textarea "x"
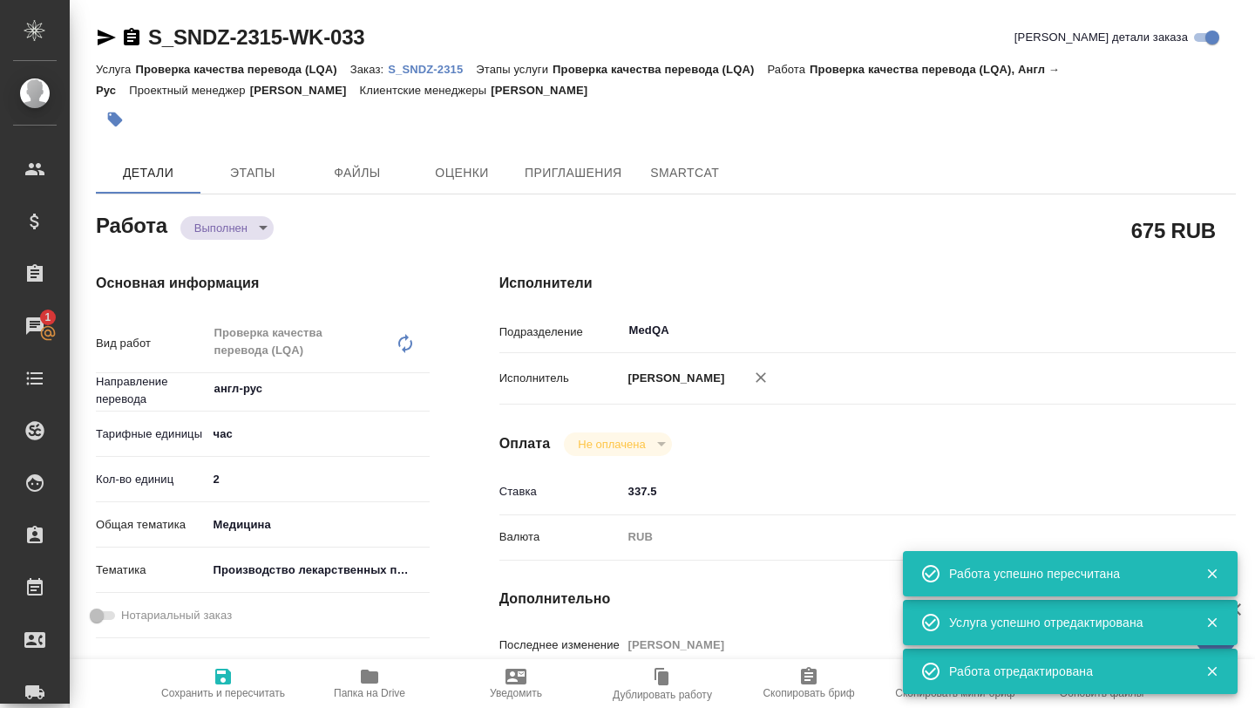
type textarea "x"
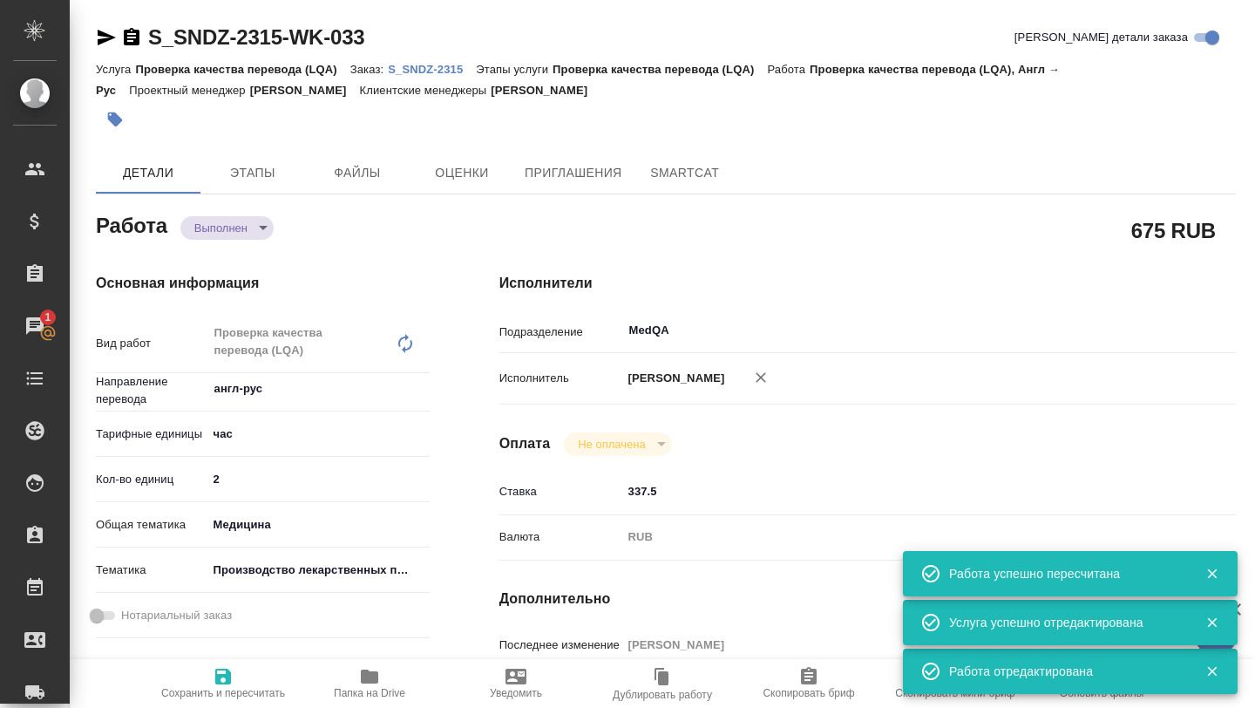
type textarea "x"
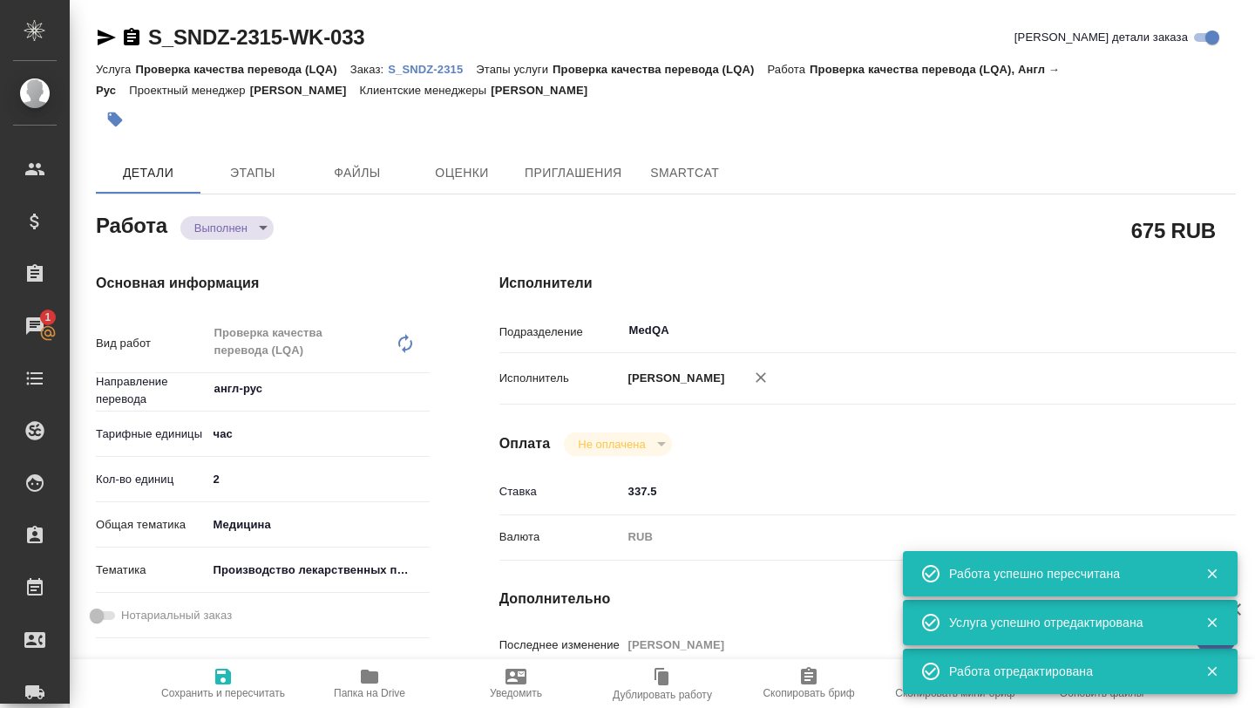
type textarea "x"
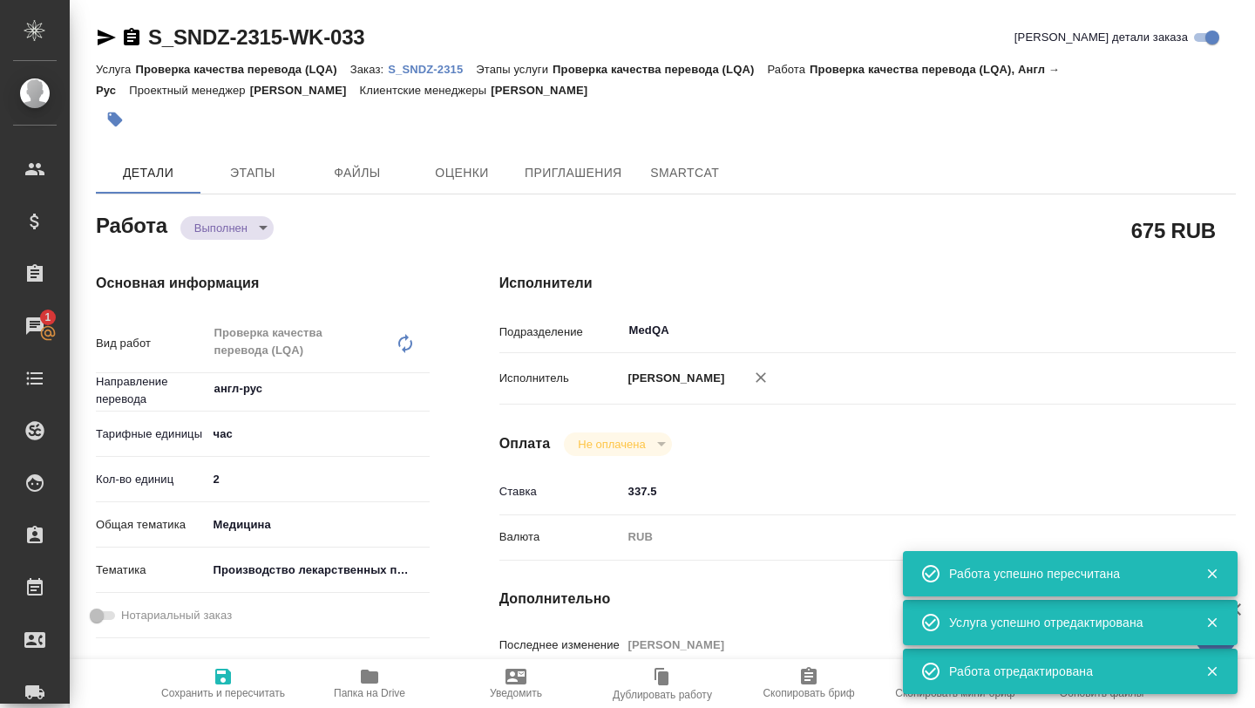
type textarea "x"
